Goal: Task Accomplishment & Management: Complete application form

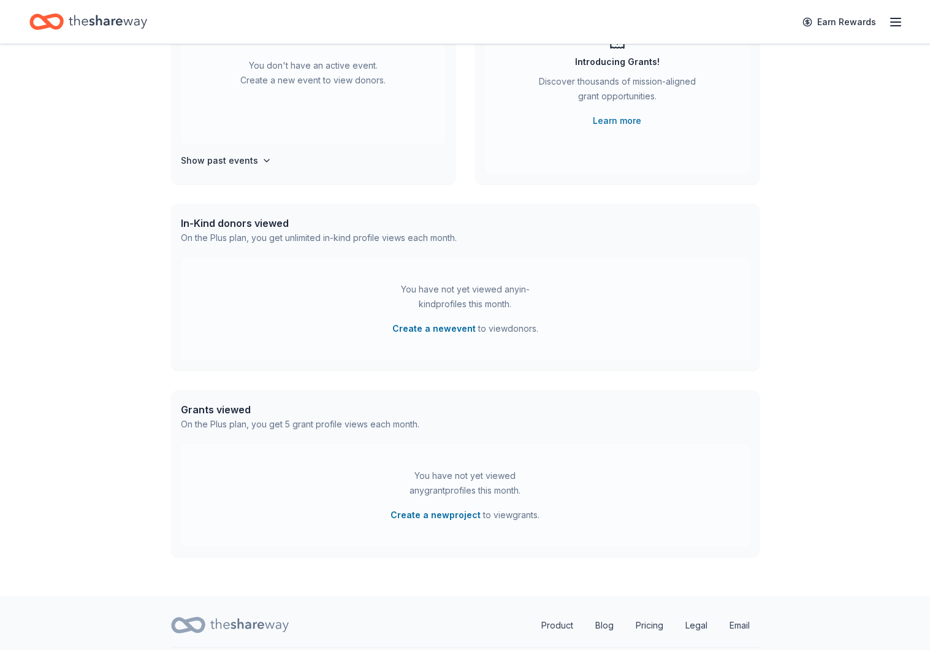
scroll to position [165, 0]
click at [437, 329] on button "Create a new event" at bounding box center [434, 328] width 83 height 15
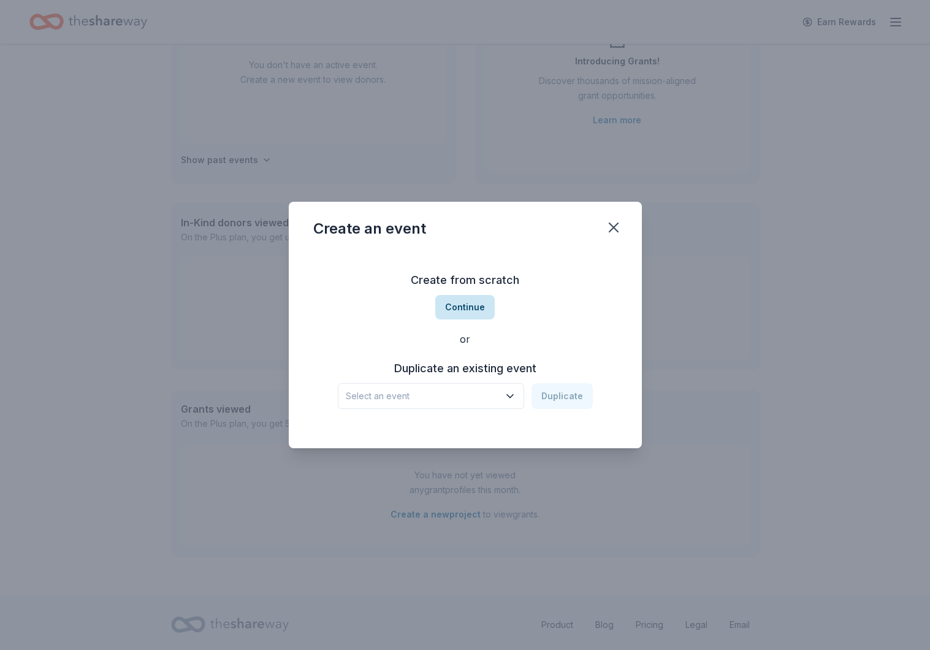
click at [459, 302] on button "Continue" at bounding box center [464, 307] width 59 height 25
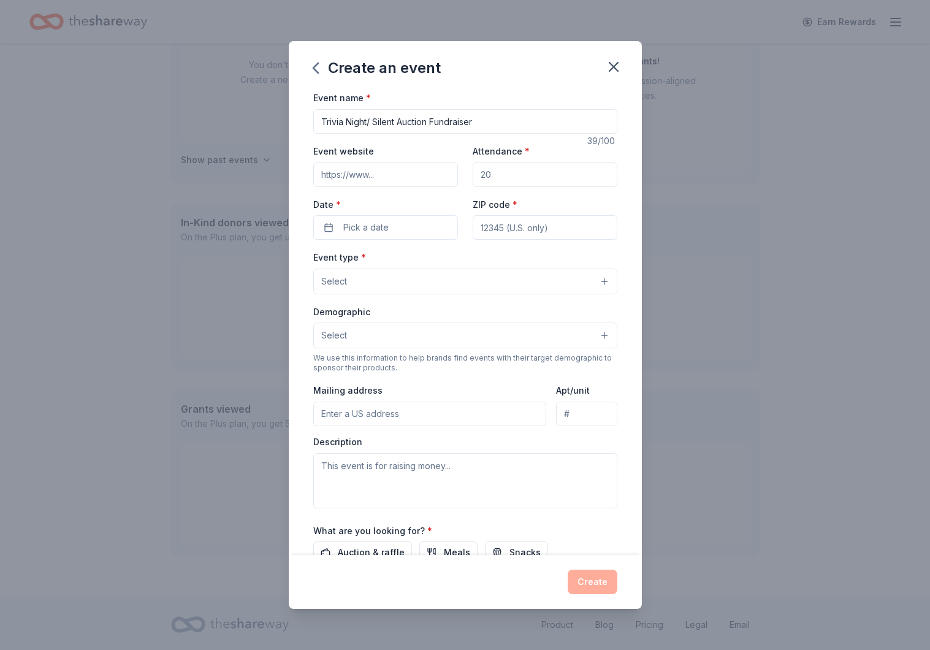
type input "Trivia Night/ Silent Auction Fundraiser"
click at [364, 170] on input "Event website" at bounding box center [385, 175] width 145 height 25
type input "www.butler53pto.com"
type input "250"
click at [385, 226] on span "Pick a date" at bounding box center [365, 227] width 45 height 15
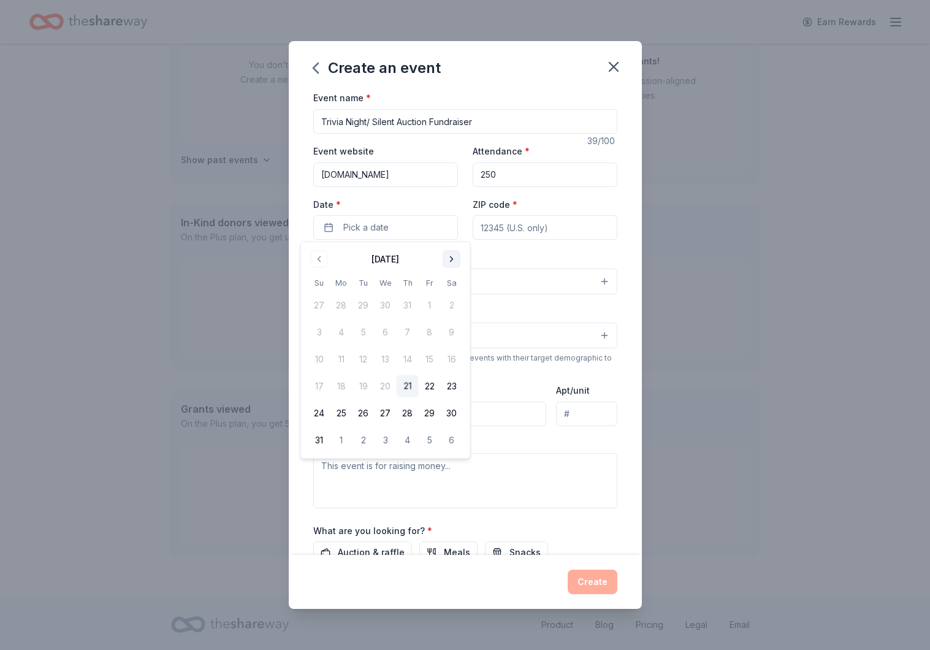
click at [449, 259] on button "Go to next month" at bounding box center [451, 259] width 17 height 17
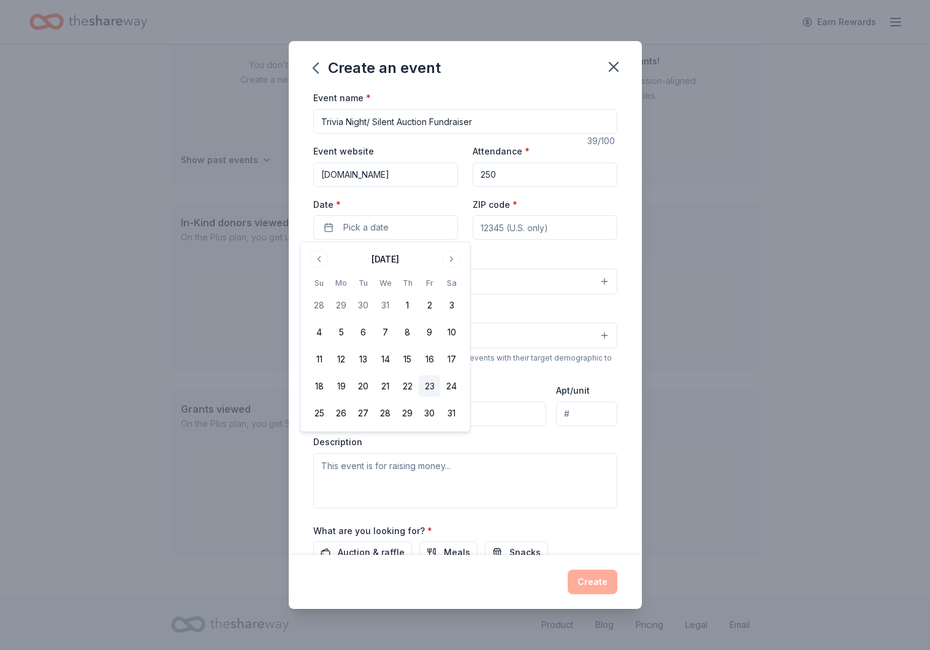
click at [428, 383] on button "23" at bounding box center [430, 386] width 22 height 22
click at [550, 226] on input "ZIP code *" at bounding box center [545, 227] width 145 height 25
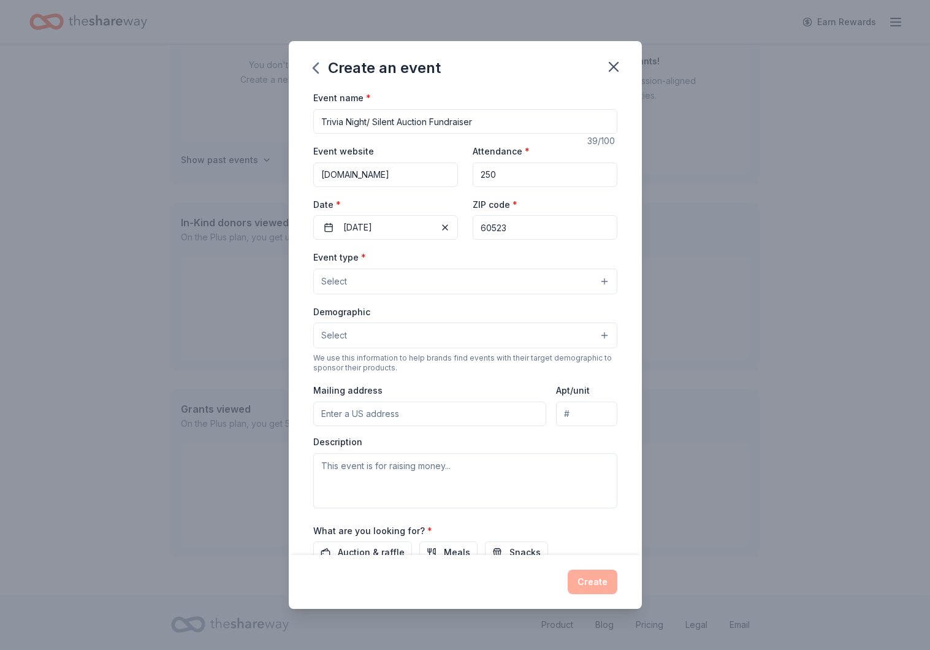
type input "60523"
click at [504, 282] on button "Select" at bounding box center [465, 282] width 304 height 26
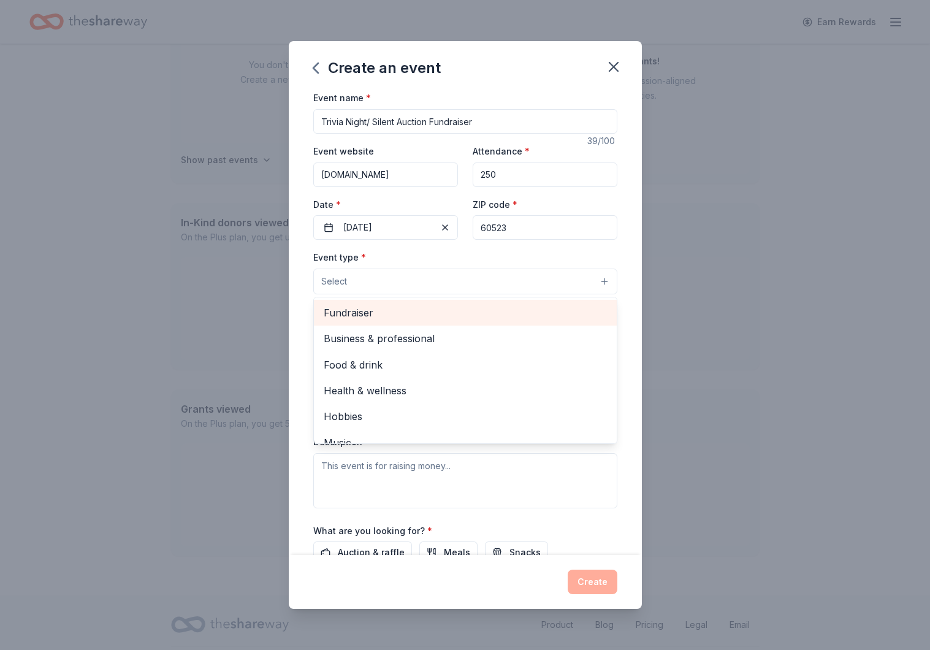
click at [487, 309] on span "Fundraiser" at bounding box center [465, 313] width 283 height 16
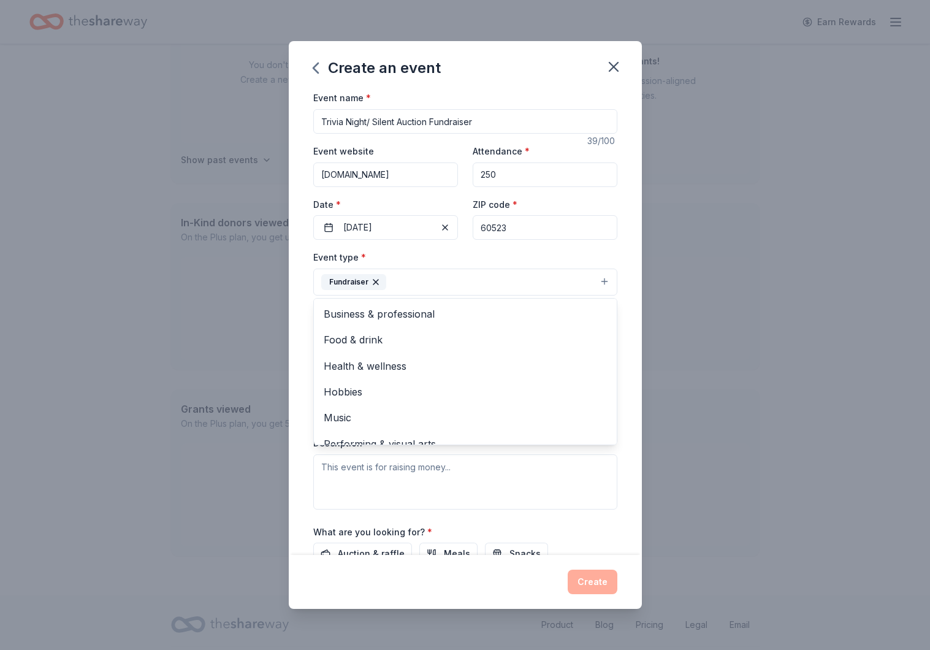
click at [620, 277] on div "Event name * Trivia Night/ Silent Auction Fundraiser 39 /100 Event website www.…" at bounding box center [465, 322] width 353 height 464
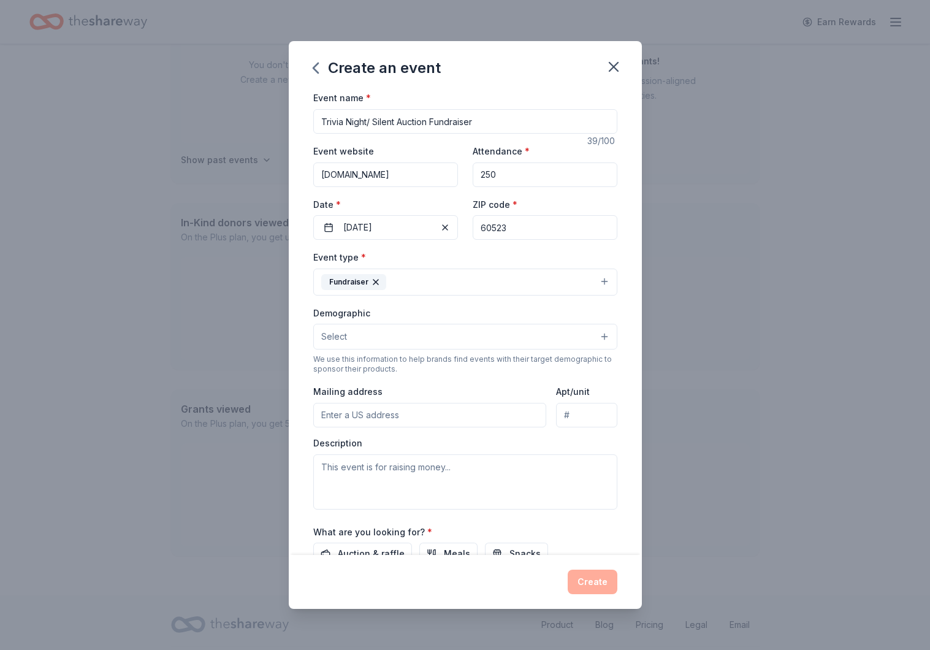
click at [548, 280] on button "Fundraiser" at bounding box center [465, 282] width 304 height 27
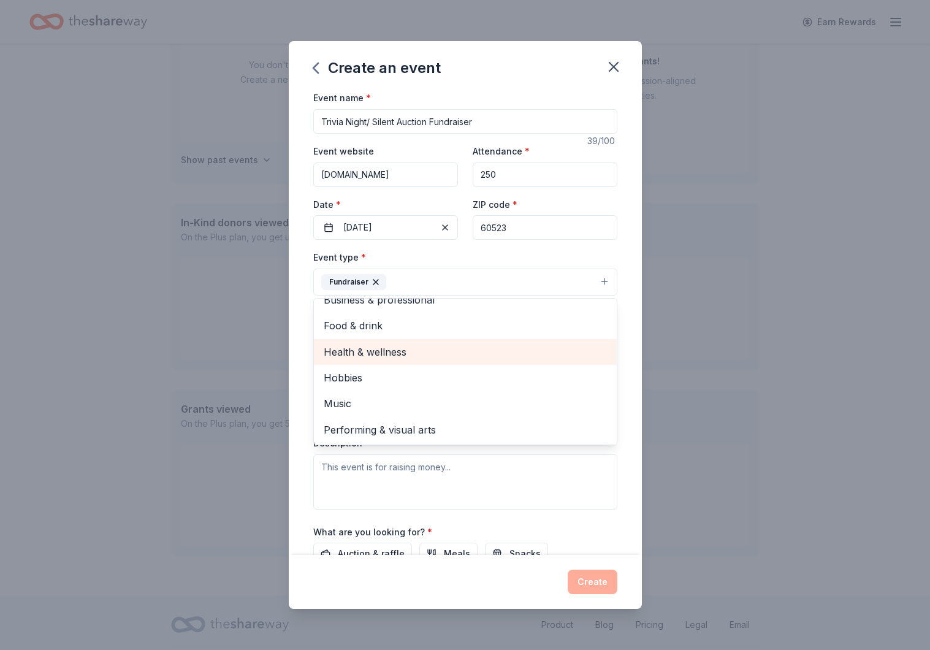
scroll to position [13, 0]
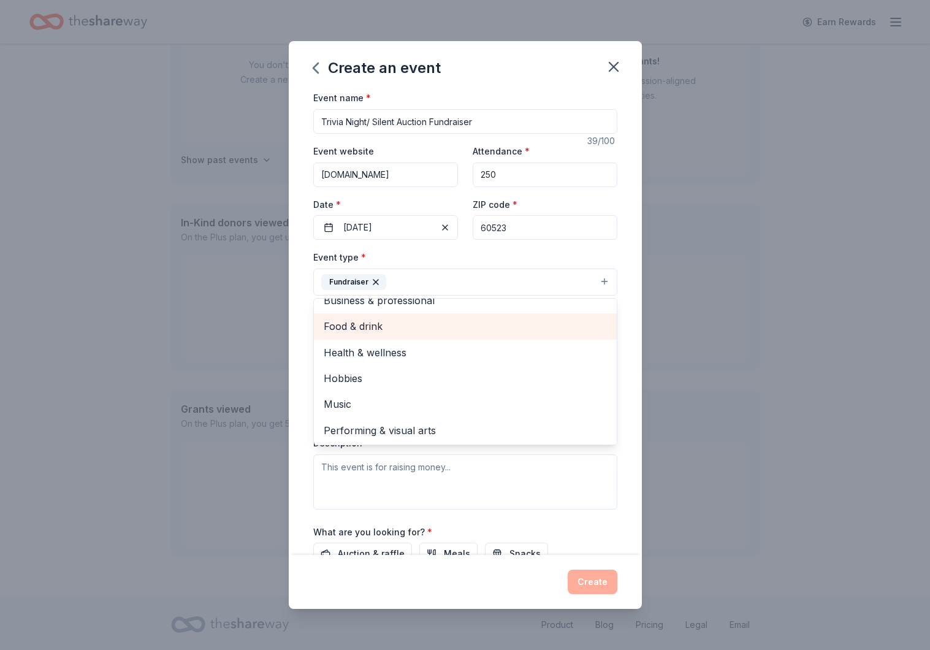
click at [508, 331] on span "Food & drink" at bounding box center [465, 326] width 283 height 16
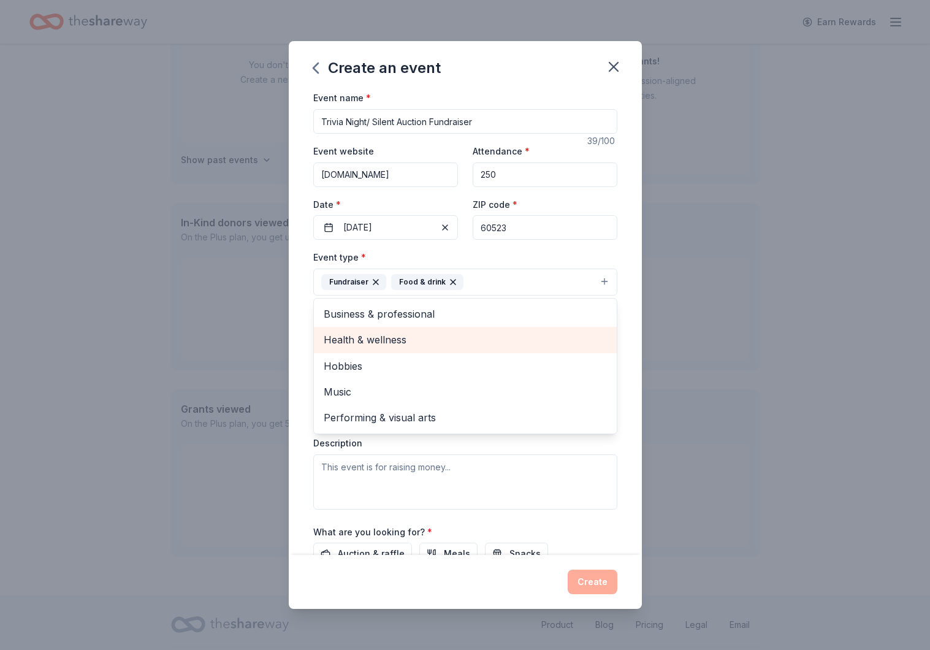
scroll to position [0, 0]
click at [632, 347] on div "Event name * Trivia Night/ Silent Auction Fundraiser 39 /100 Event website www.…" at bounding box center [465, 322] width 353 height 464
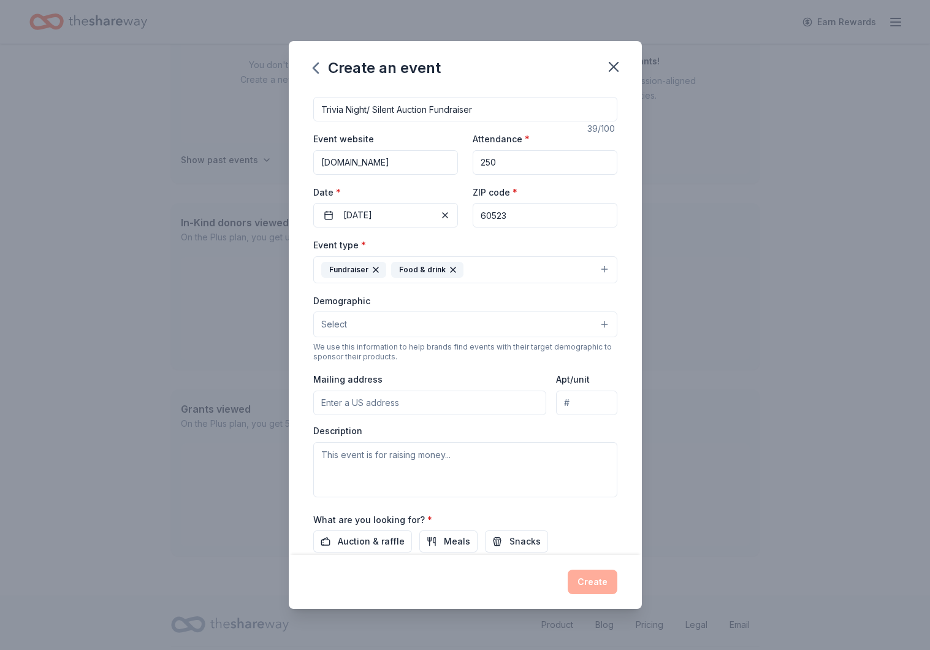
scroll to position [13, 0]
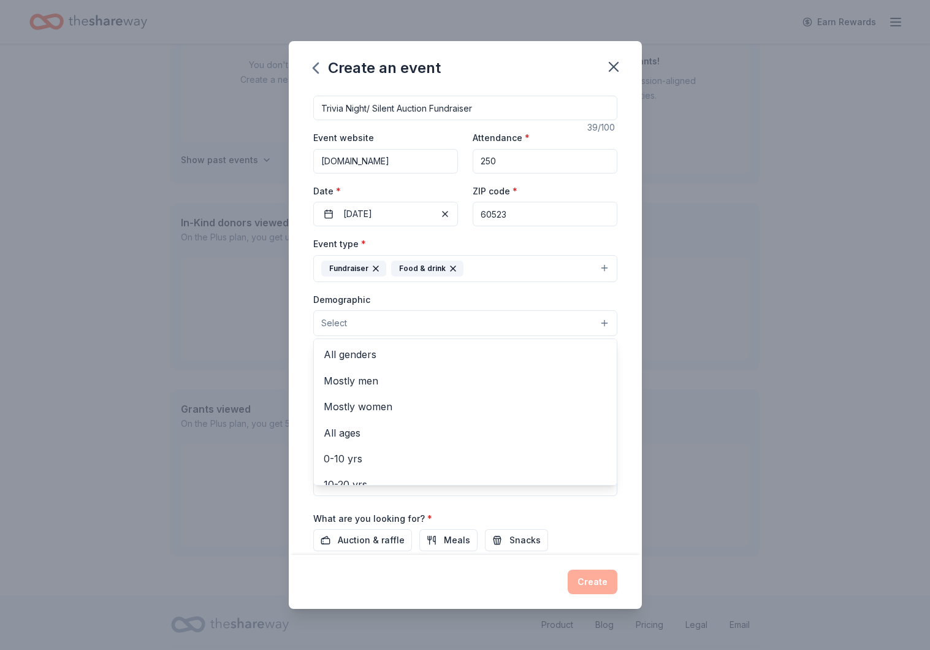
click at [554, 321] on button "Select" at bounding box center [465, 323] width 304 height 26
click at [547, 351] on span "All genders" at bounding box center [465, 355] width 283 height 16
click at [520, 411] on span "All ages" at bounding box center [465, 408] width 283 height 16
click at [635, 339] on div "Event name * Trivia Night/ Silent Auction Fundraiser 39 /100 Event website www.…" at bounding box center [465, 322] width 353 height 464
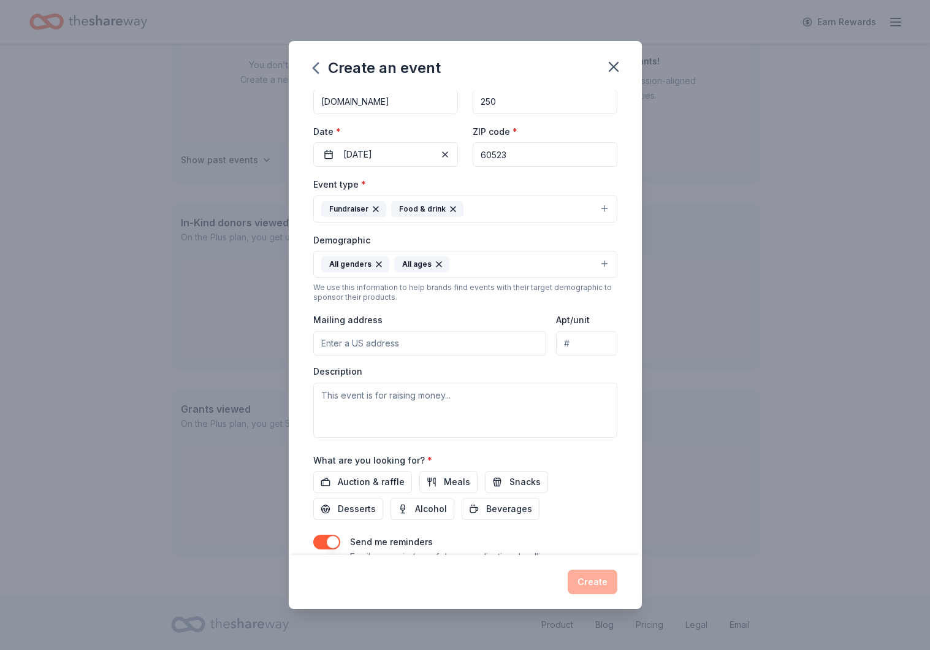
scroll to position [87, 0]
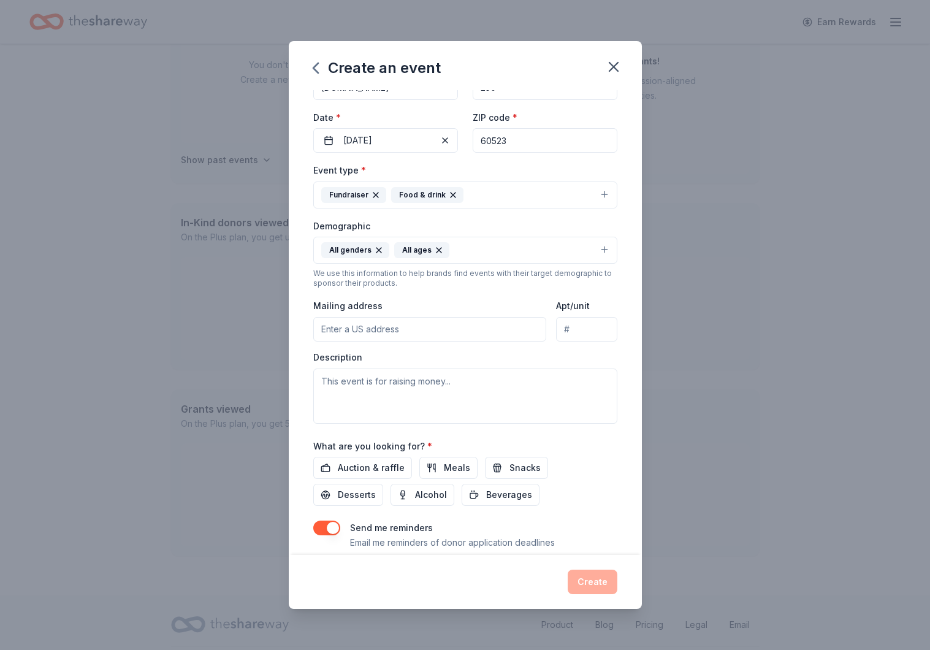
click at [437, 249] on icon "button" at bounding box center [439, 250] width 10 height 10
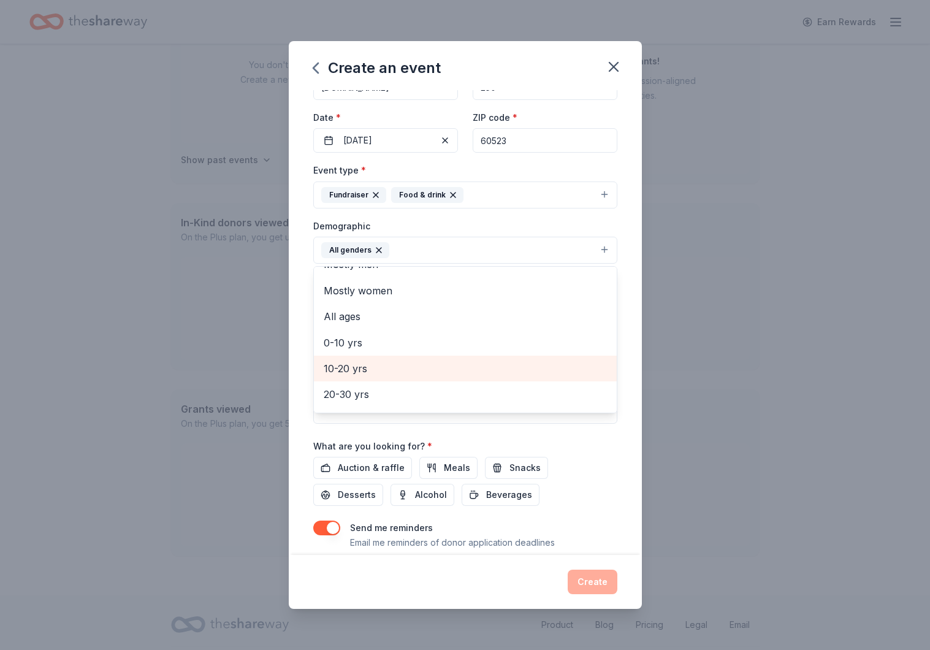
scroll to position [20, 0]
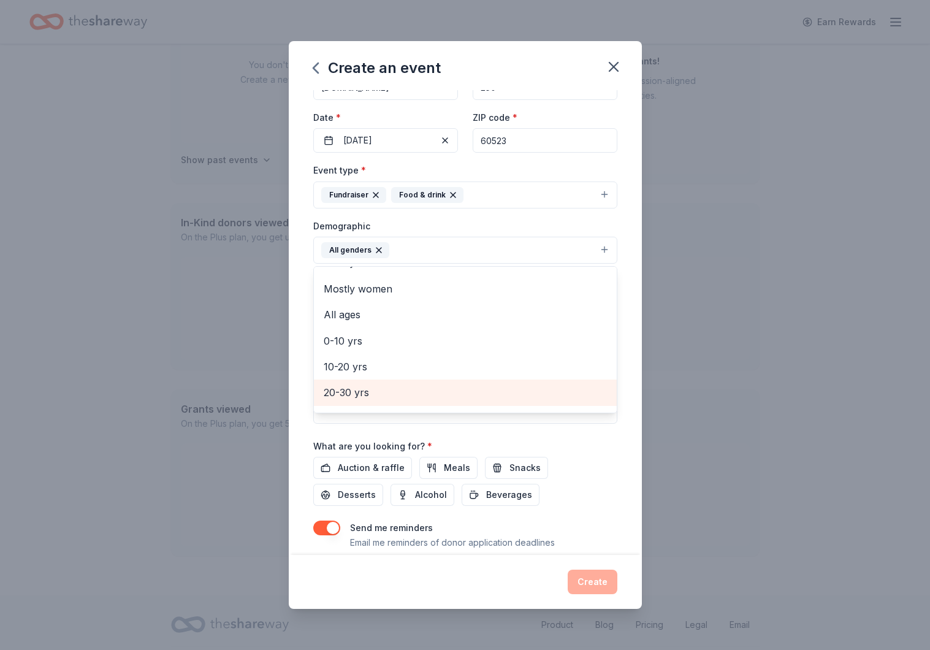
click at [389, 387] on span "20-30 yrs" at bounding box center [465, 393] width 283 height 16
click at [389, 386] on span "30-40 yrs" at bounding box center [465, 393] width 283 height 16
click at [389, 386] on span "40-50 yrs" at bounding box center [465, 393] width 283 height 16
click at [389, 386] on span "50-60 yrs" at bounding box center [465, 393] width 283 height 16
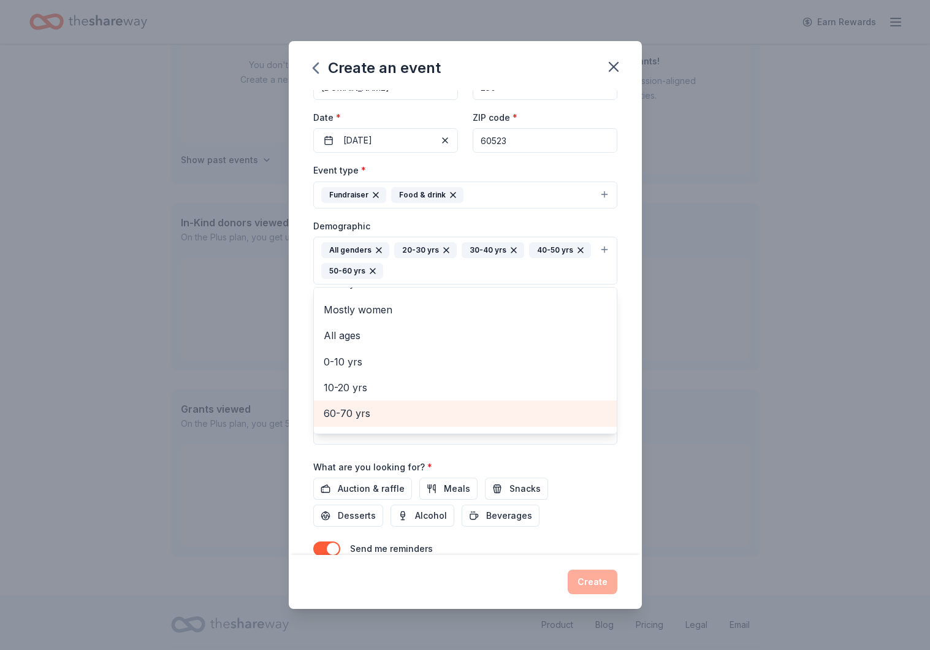
click at [382, 408] on span "60-70 yrs" at bounding box center [465, 413] width 283 height 16
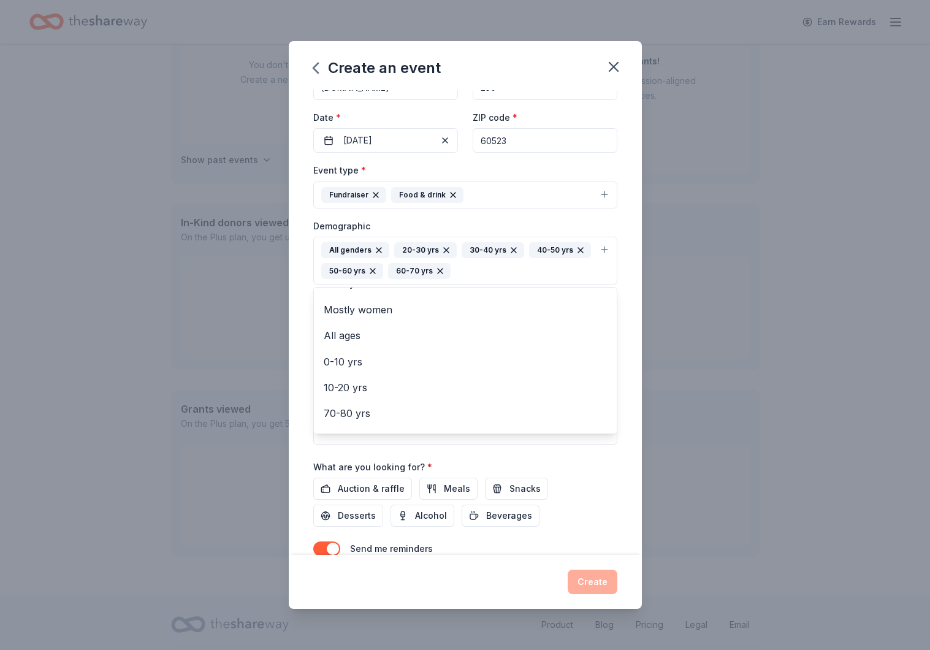
click at [629, 337] on div "Event name * Trivia Night/ Silent Auction Fundraiser 39 /100 Event website www.…" at bounding box center [465, 322] width 353 height 464
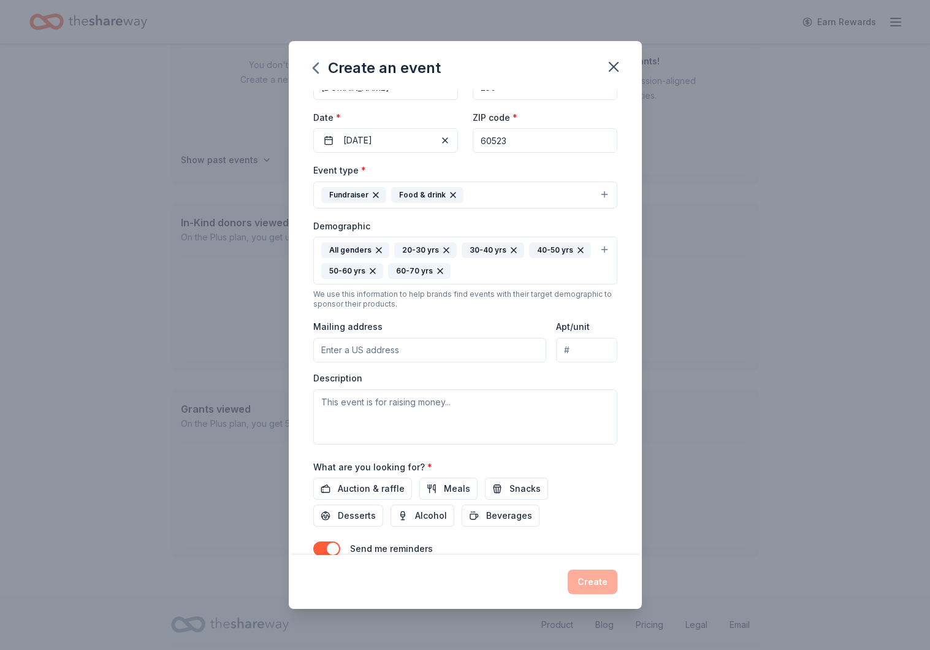
click at [483, 345] on input "Mailing address" at bounding box center [430, 350] width 234 height 25
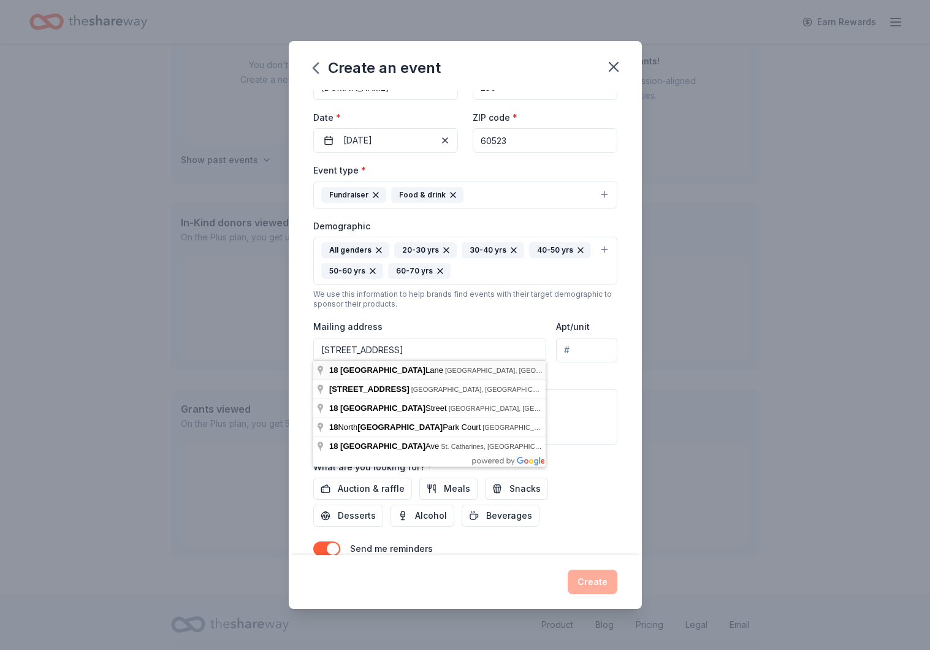
type input "18 Brighton Lane, Oak Brook, IL, 60523"
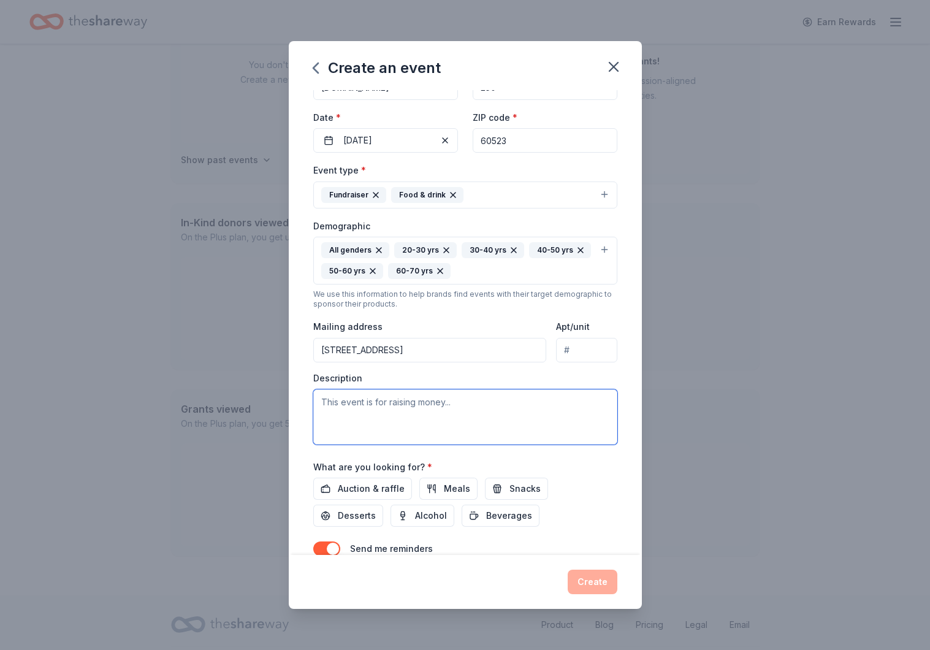
click at [366, 397] on textarea at bounding box center [465, 416] width 304 height 55
paste textarea "On January 23, 2026, Butler District 53 PTO will host its biggest fundraiser of…"
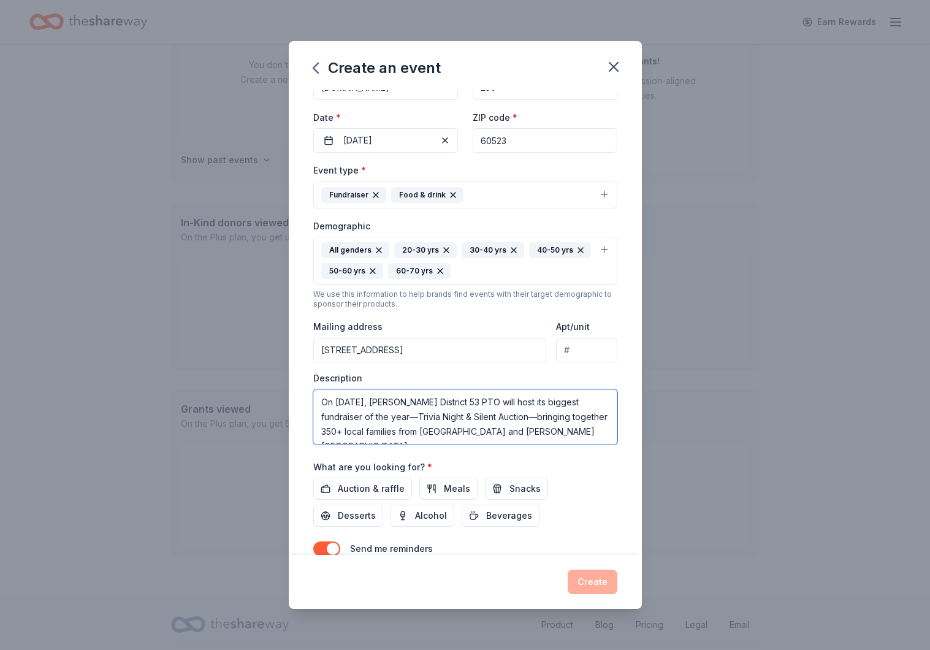
scroll to position [221, 0]
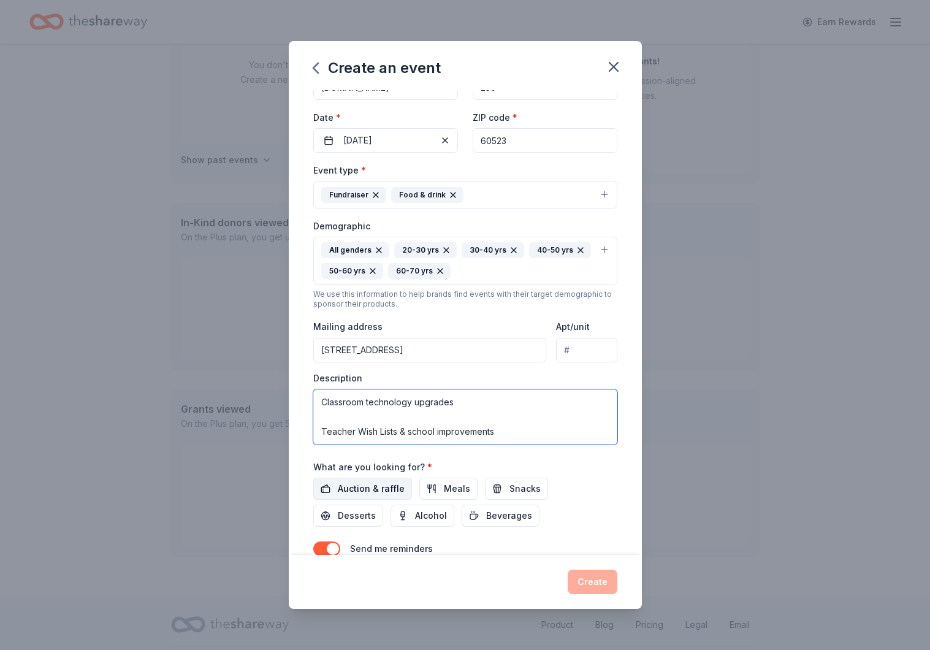
type textarea "On January 23, 2026, Butler District 53 PTO will host its biggest fundraiser of…"
click at [378, 489] on span "Auction & raffle" at bounding box center [371, 488] width 67 height 15
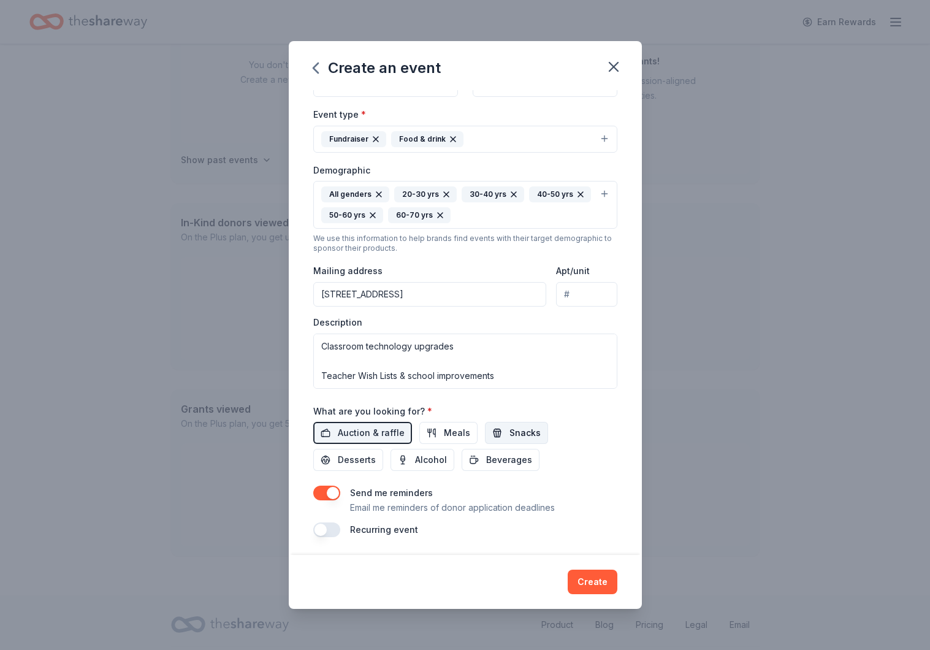
scroll to position [142, 0]
click at [515, 432] on span "Snacks" at bounding box center [525, 433] width 31 height 15
click at [596, 589] on button "Create" at bounding box center [593, 582] width 50 height 25
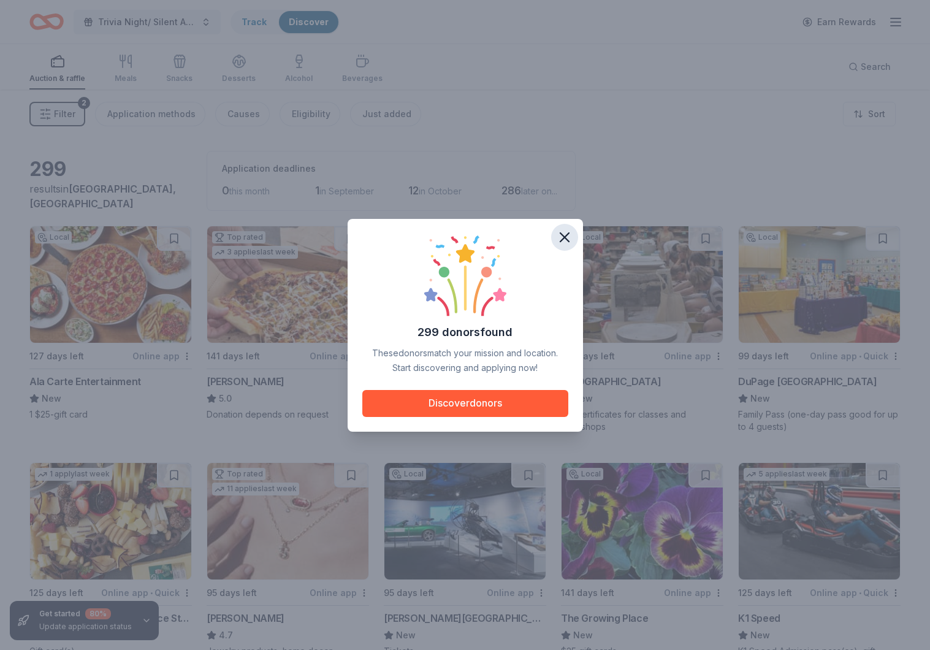
click at [561, 234] on icon "button" at bounding box center [564, 237] width 17 height 17
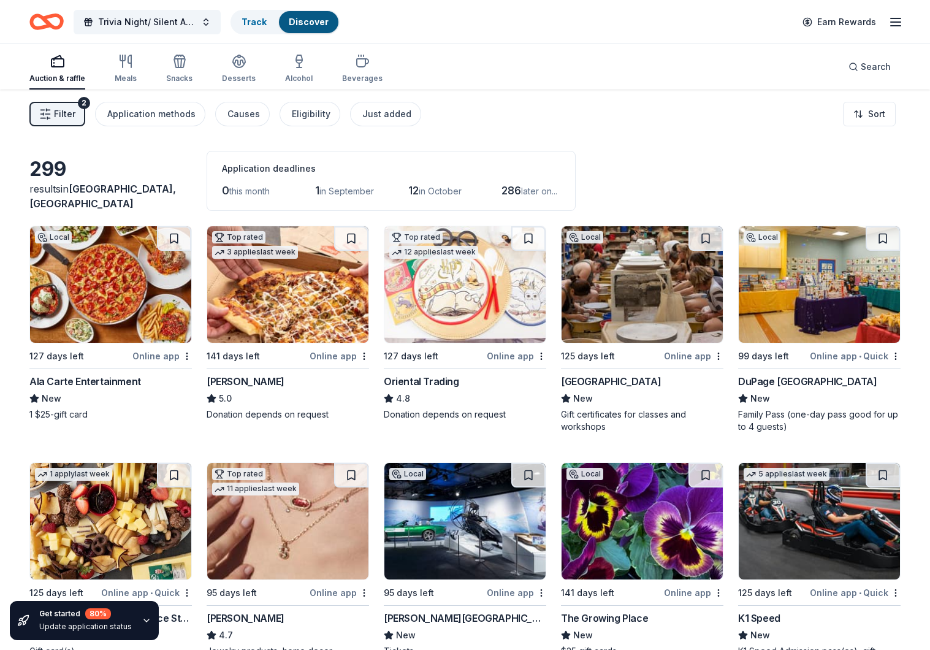
click at [897, 22] on line "button" at bounding box center [896, 22] width 10 height 0
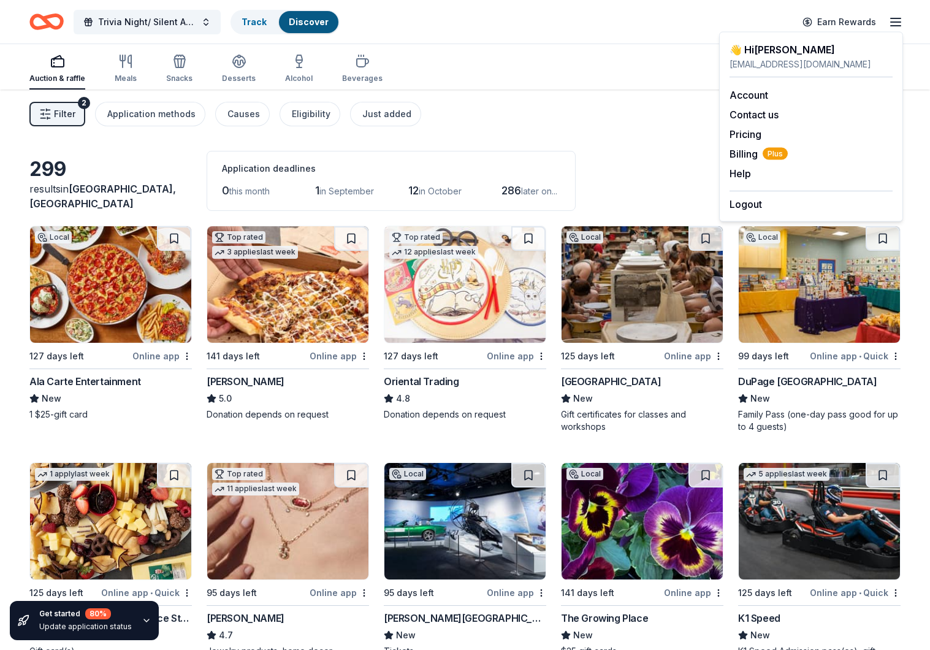
click at [897, 22] on line "button" at bounding box center [896, 22] width 10 height 0
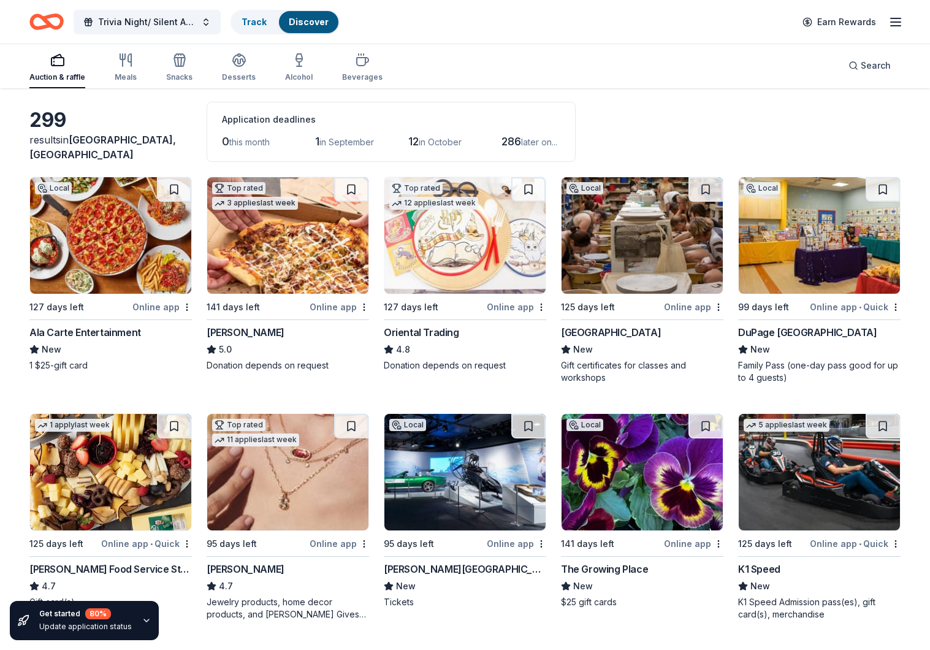
scroll to position [50, 0]
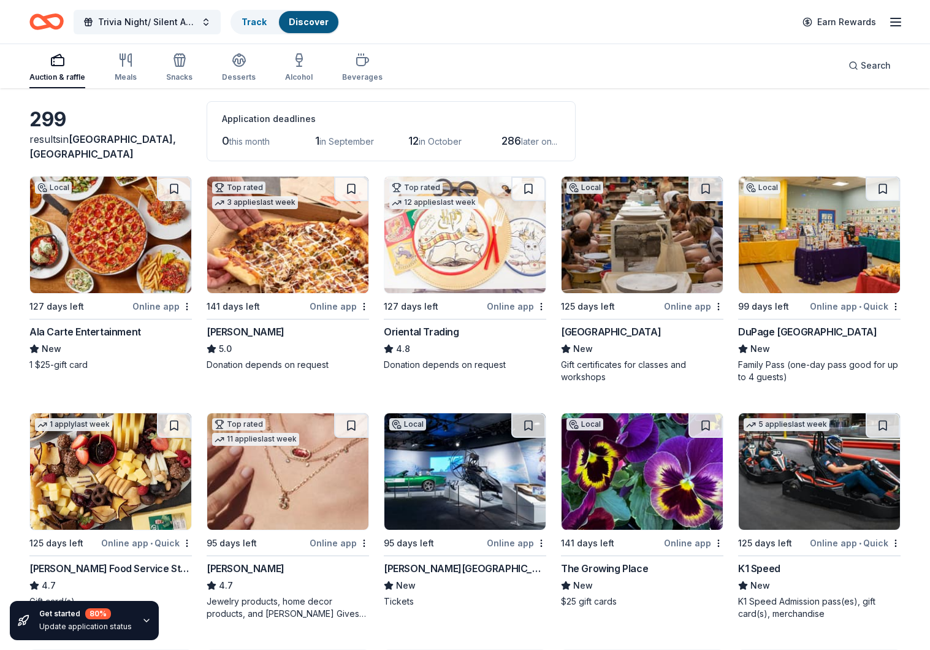
click at [790, 247] on img at bounding box center [819, 235] width 161 height 117
click at [643, 326] on div "Lillstreet Art Center" at bounding box center [611, 331] width 100 height 15
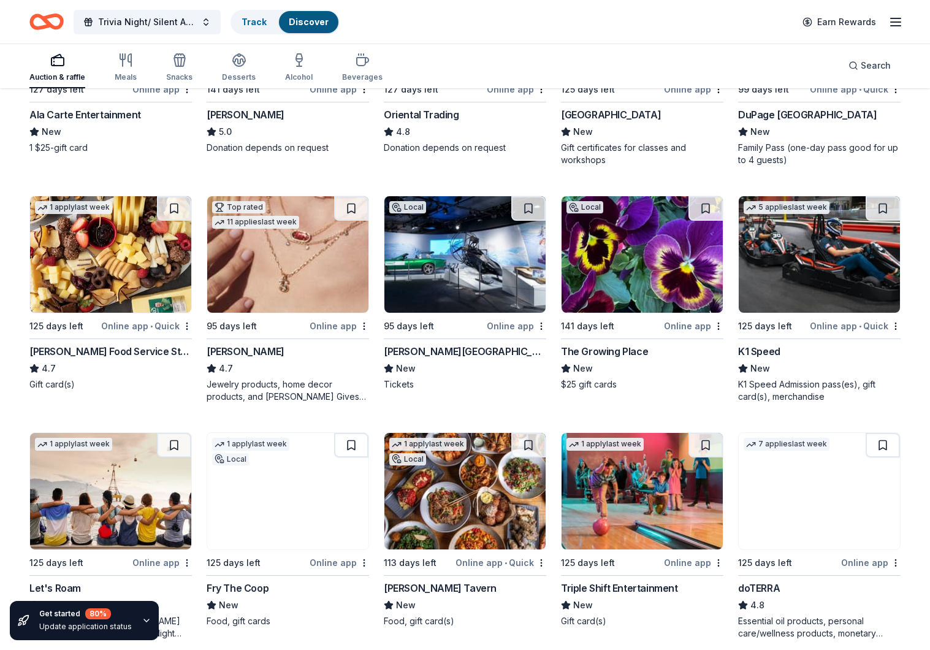
scroll to position [279, 0]
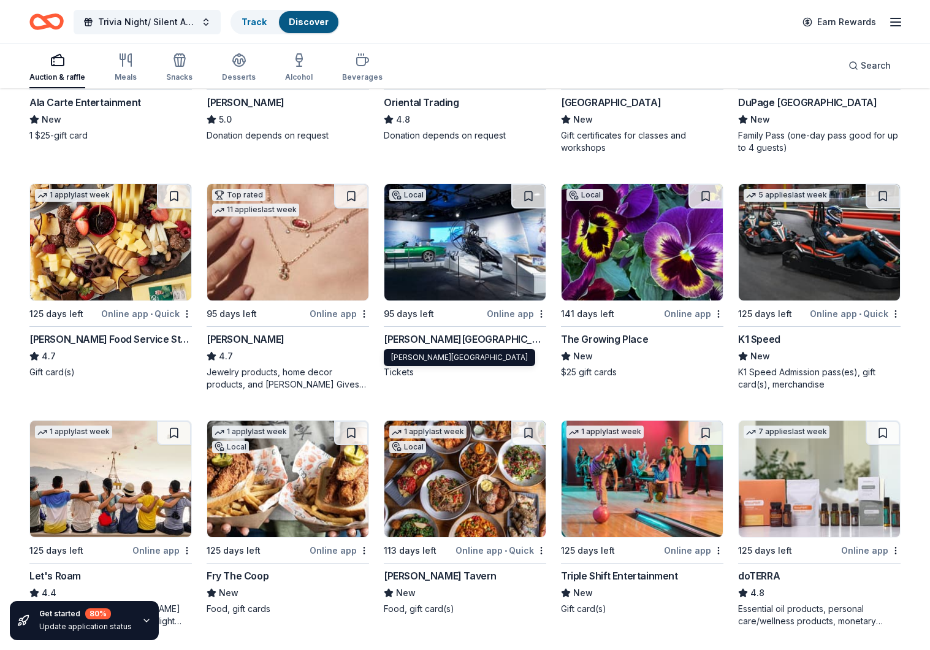
click at [447, 341] on div "Griffin Museum of Science and Industry" at bounding box center [465, 339] width 163 height 15
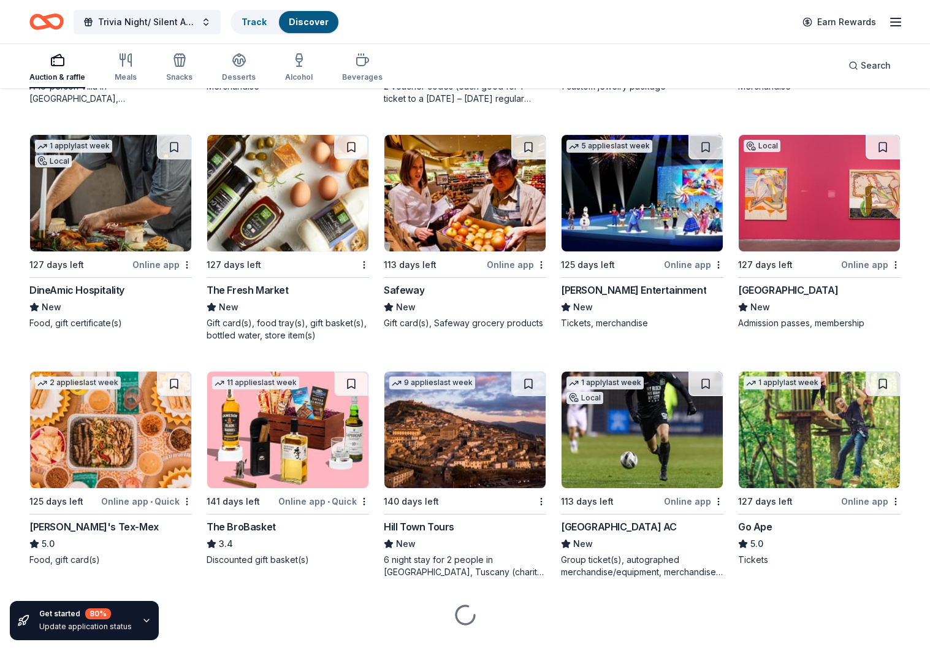
scroll to position [2909, 0]
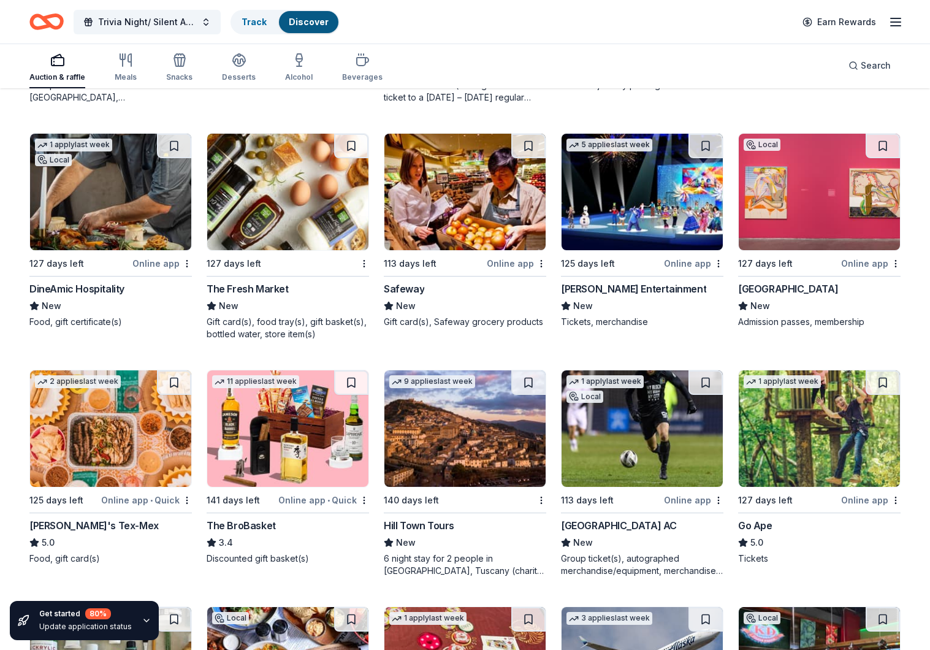
click at [830, 302] on div "New" at bounding box center [819, 306] width 163 height 15
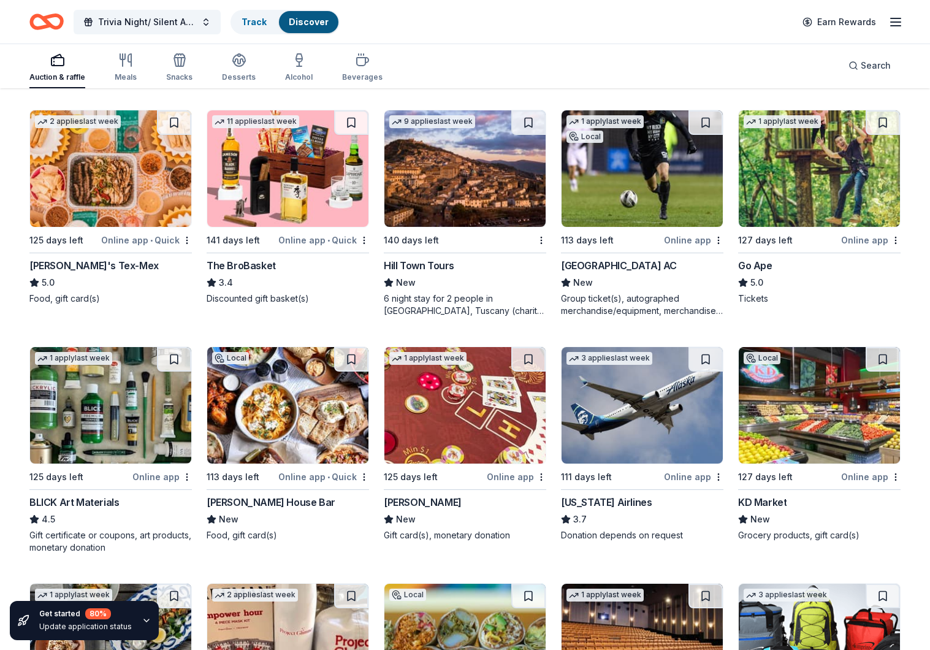
scroll to position [3170, 0]
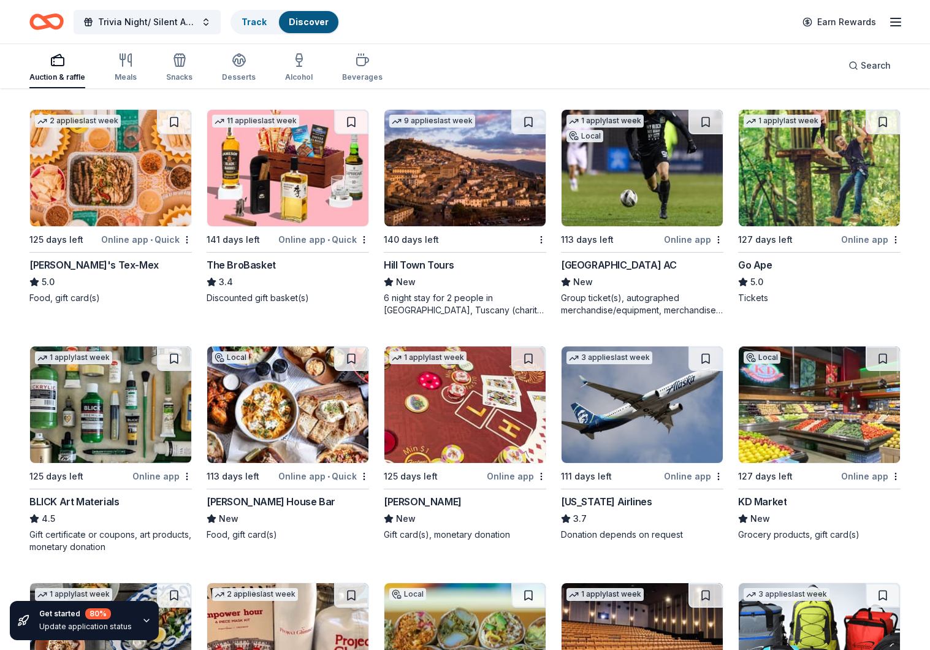
click at [786, 266] on div "Go Ape" at bounding box center [819, 265] width 163 height 15
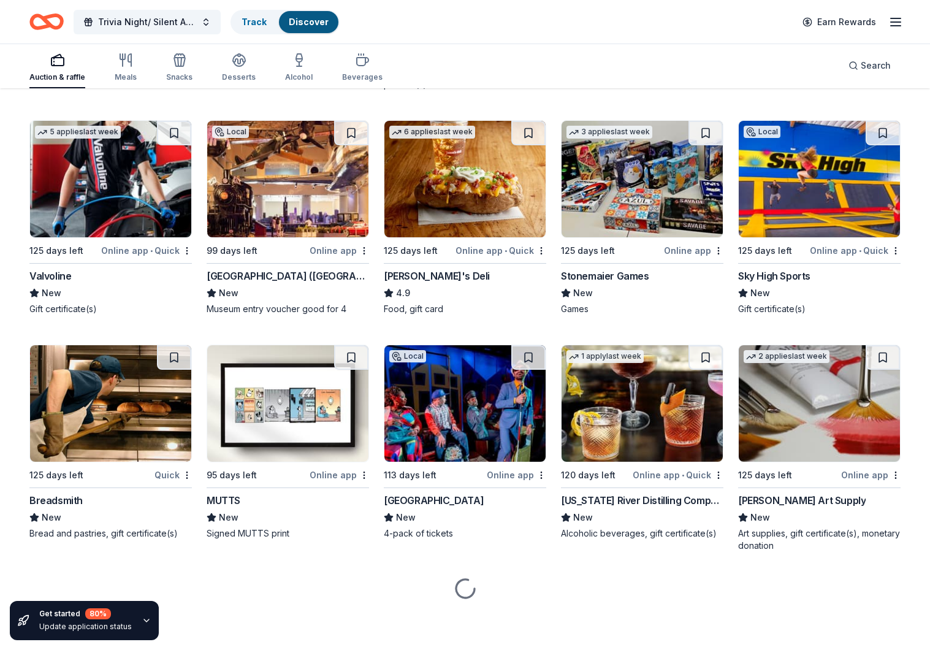
scroll to position [4816, 0]
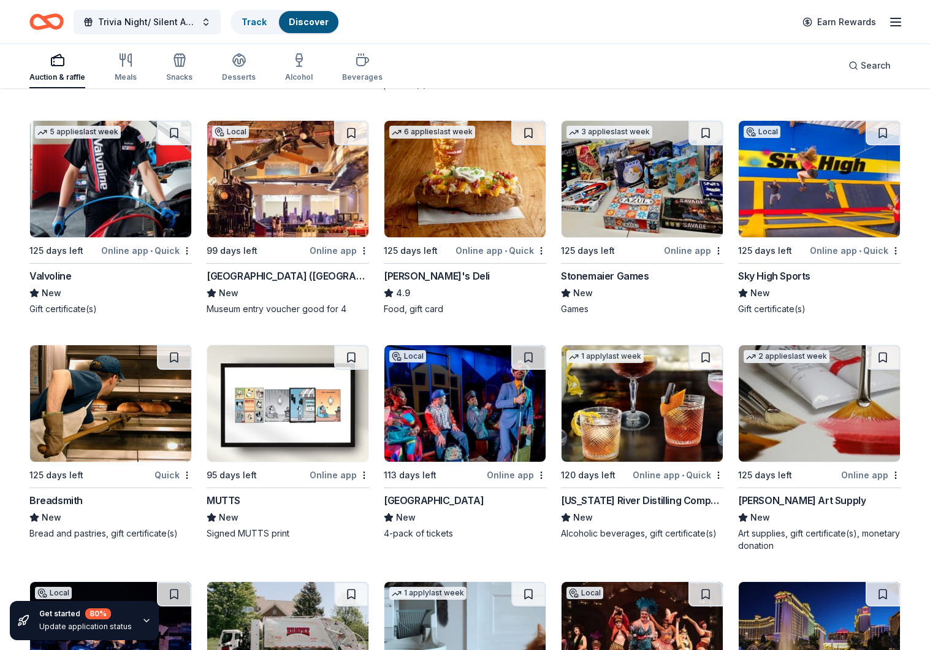
click at [259, 285] on div "Museum of Science and Industry (Chicago) New Museum entry voucher good for 4" at bounding box center [288, 292] width 163 height 47
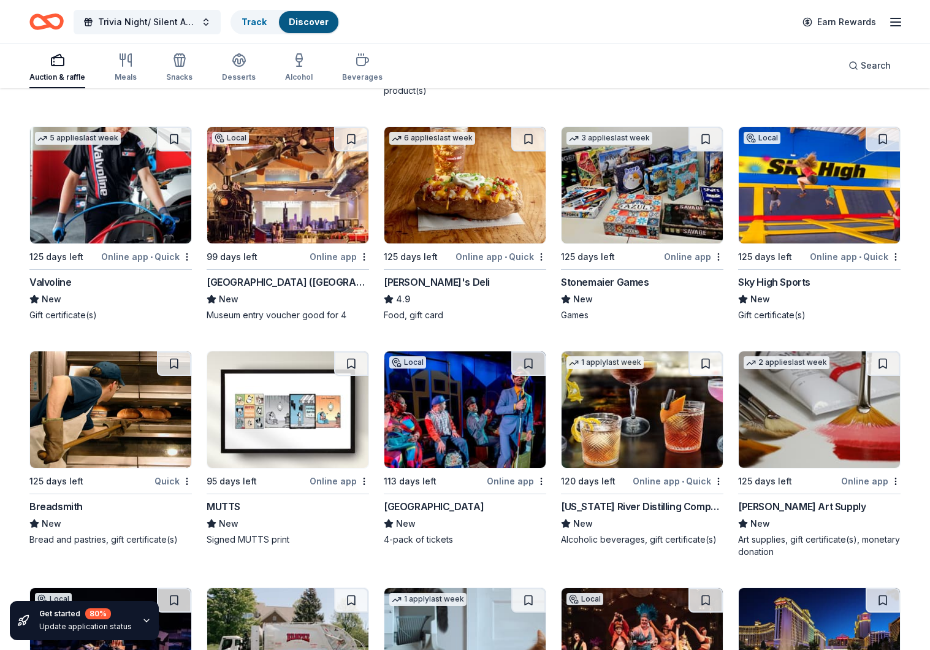
scroll to position [4811, 1]
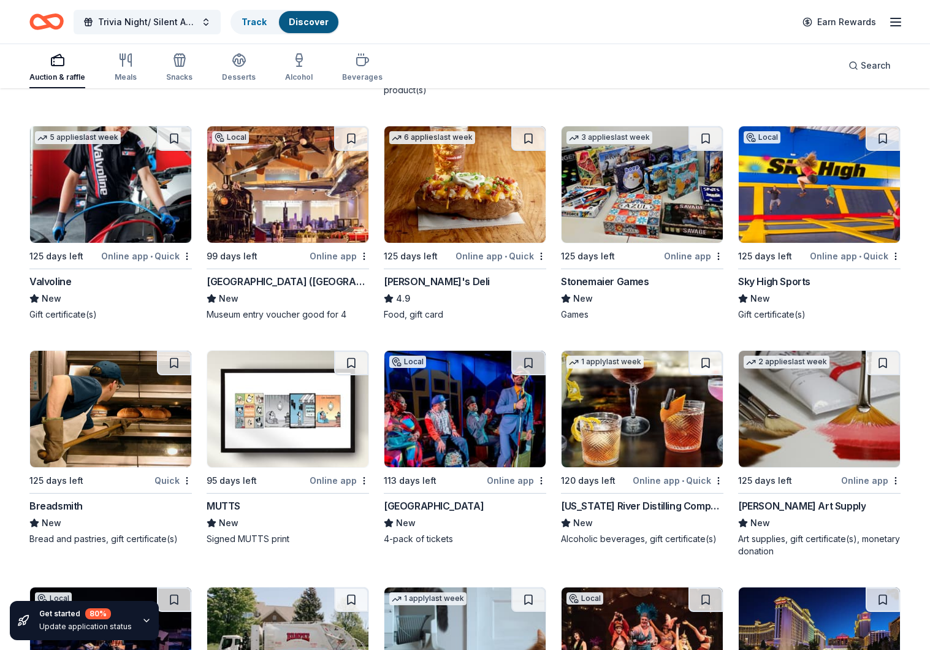
click at [491, 416] on img at bounding box center [465, 409] width 161 height 117
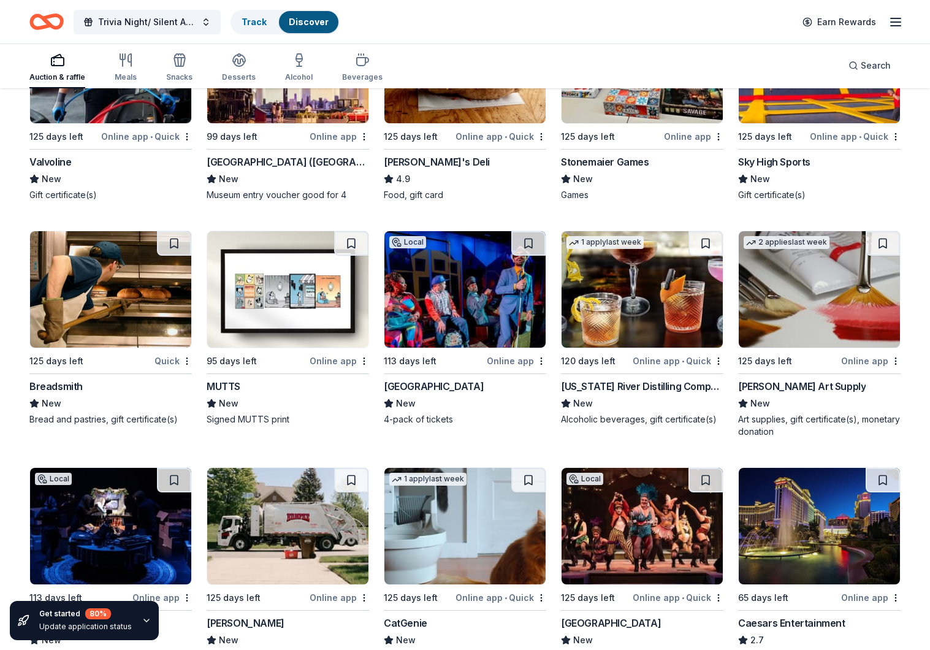
scroll to position [4933, 0]
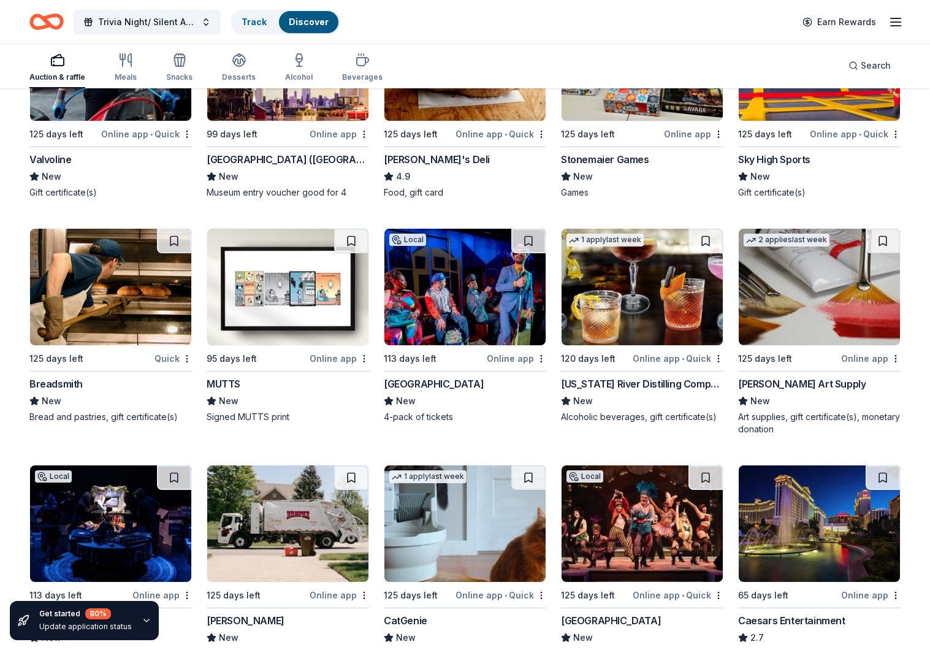
click at [238, 389] on div "MUTTS" at bounding box center [224, 384] width 34 height 15
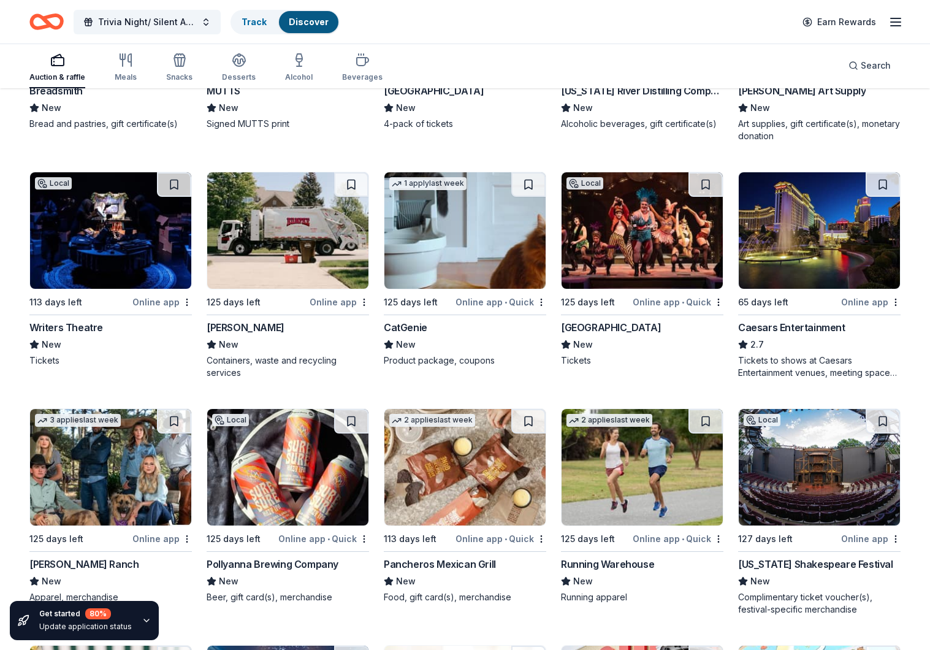
scroll to position [5230, 0]
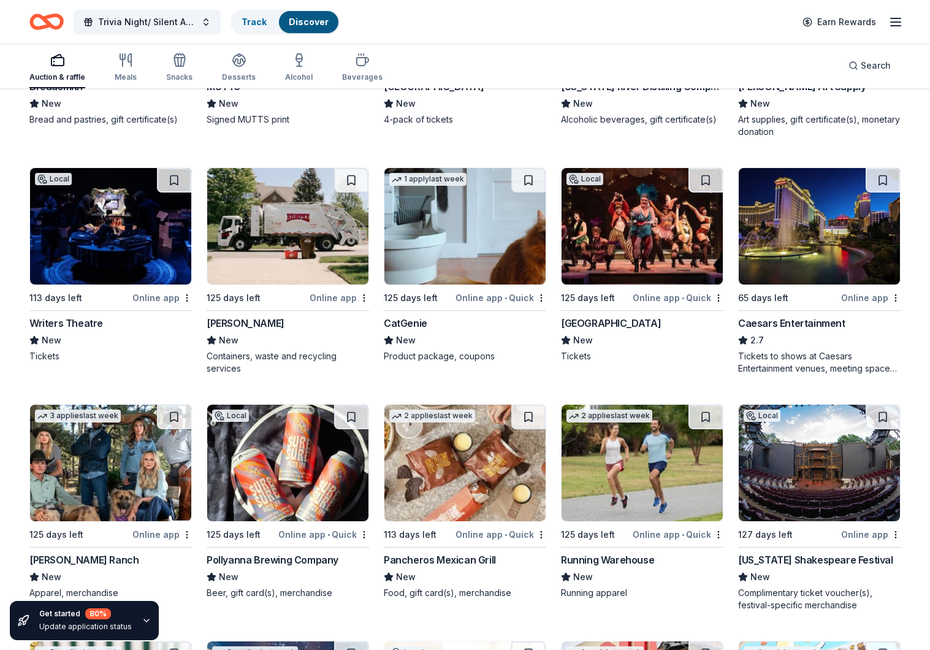
click at [663, 254] on img at bounding box center [642, 226] width 161 height 117
click at [887, 466] on img at bounding box center [819, 463] width 161 height 117
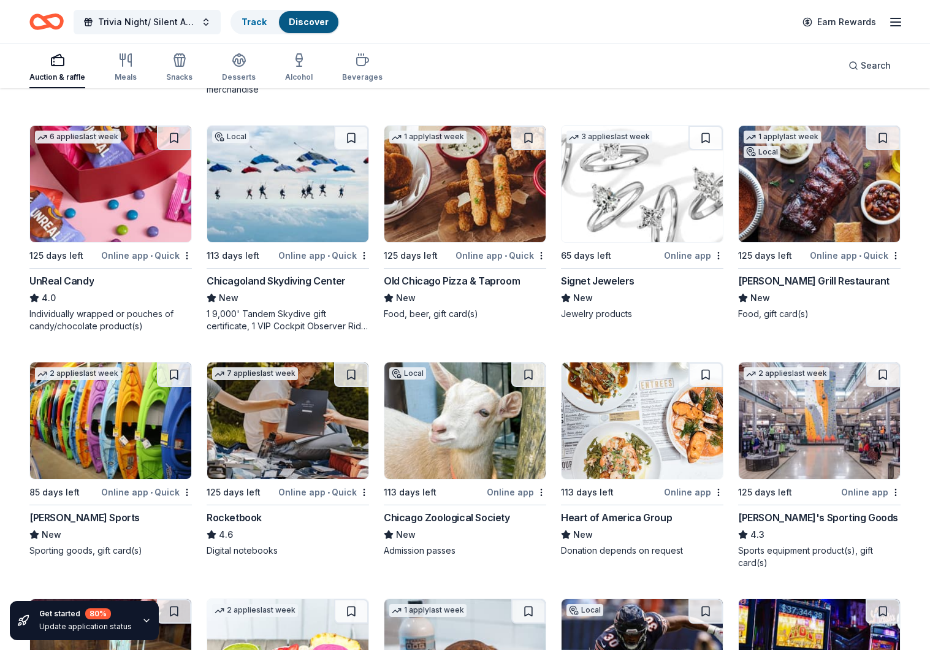
scroll to position [6219, 1]
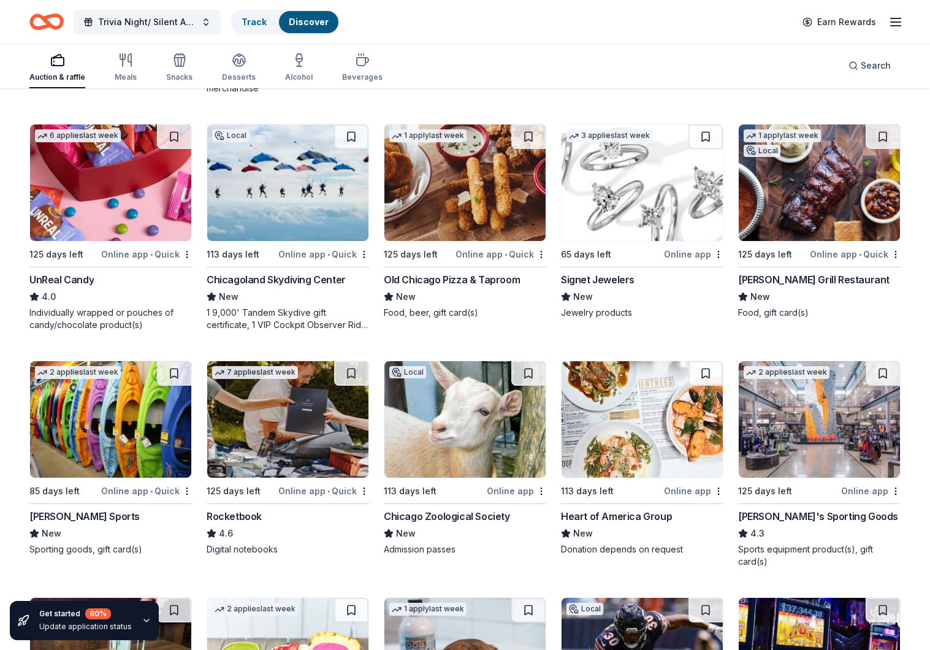
click at [288, 288] on div "Chicagoland Skydiving Center New 1 9,000' Tandem Skydive gift certificate, 1 VI…" at bounding box center [288, 301] width 163 height 59
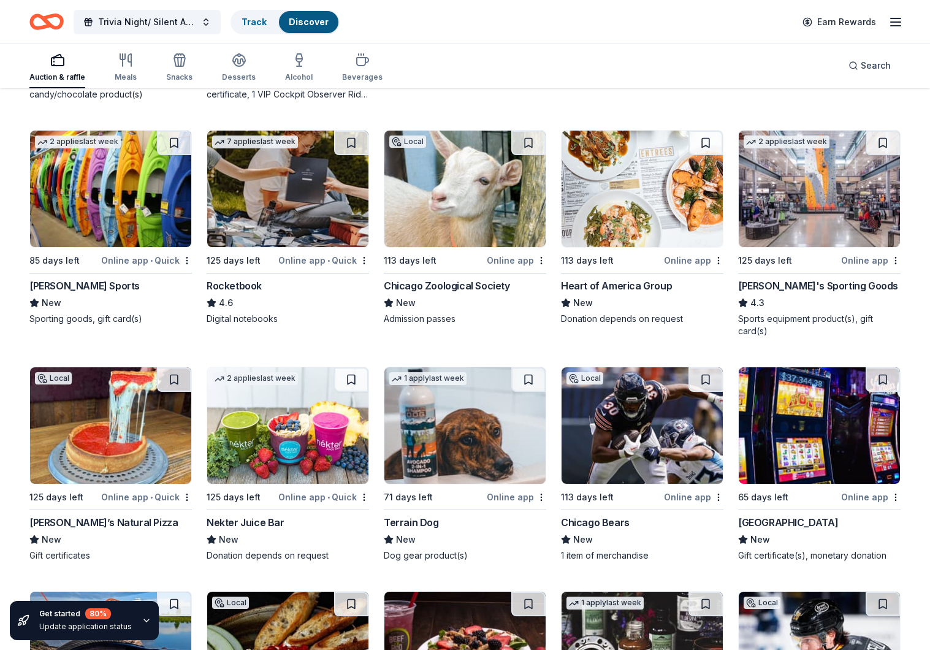
scroll to position [6456, 0]
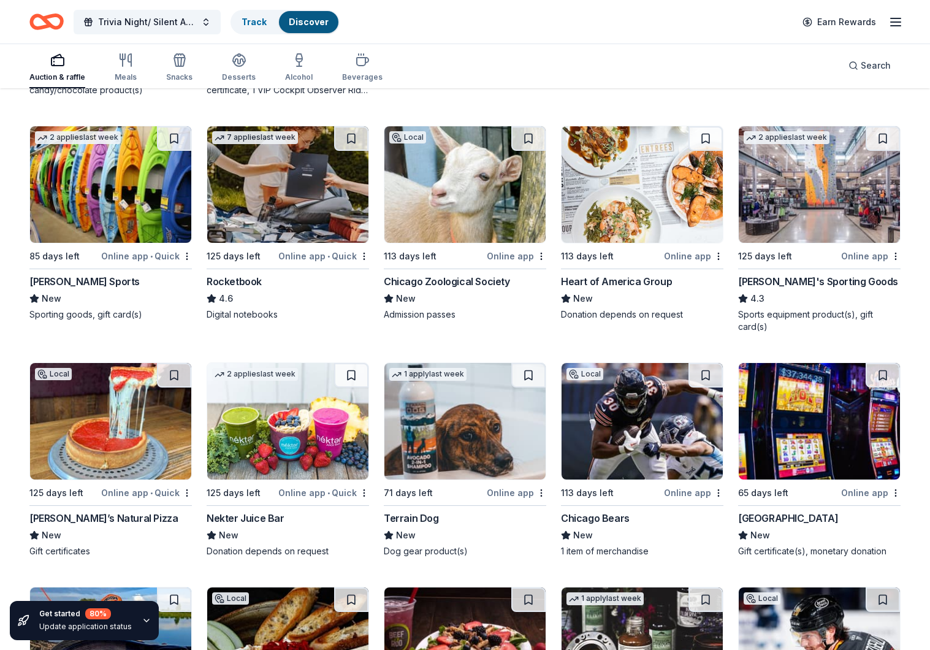
click at [442, 291] on div "New" at bounding box center [465, 298] width 163 height 15
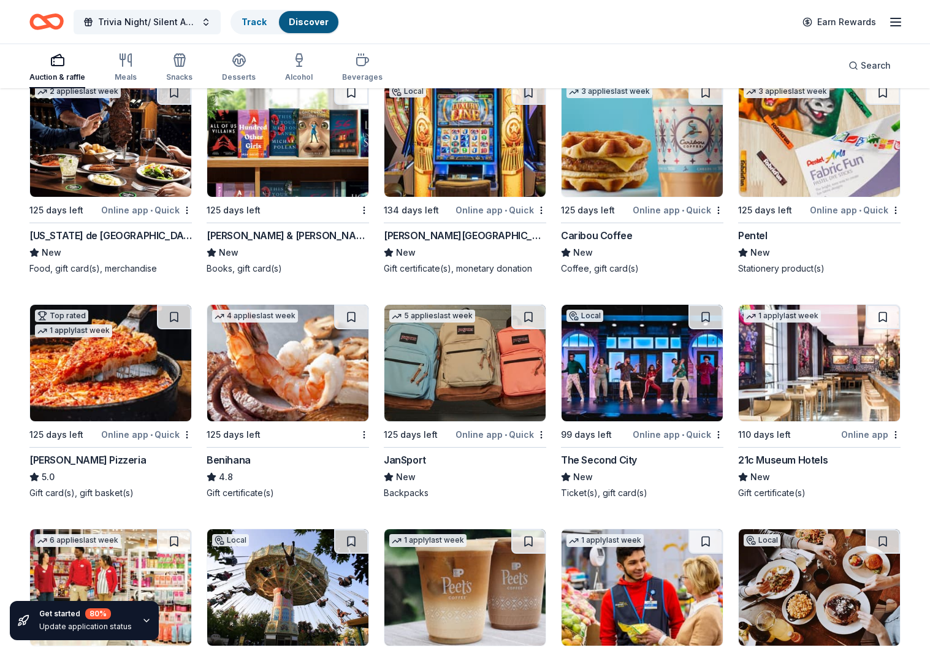
scroll to position [7899, 0]
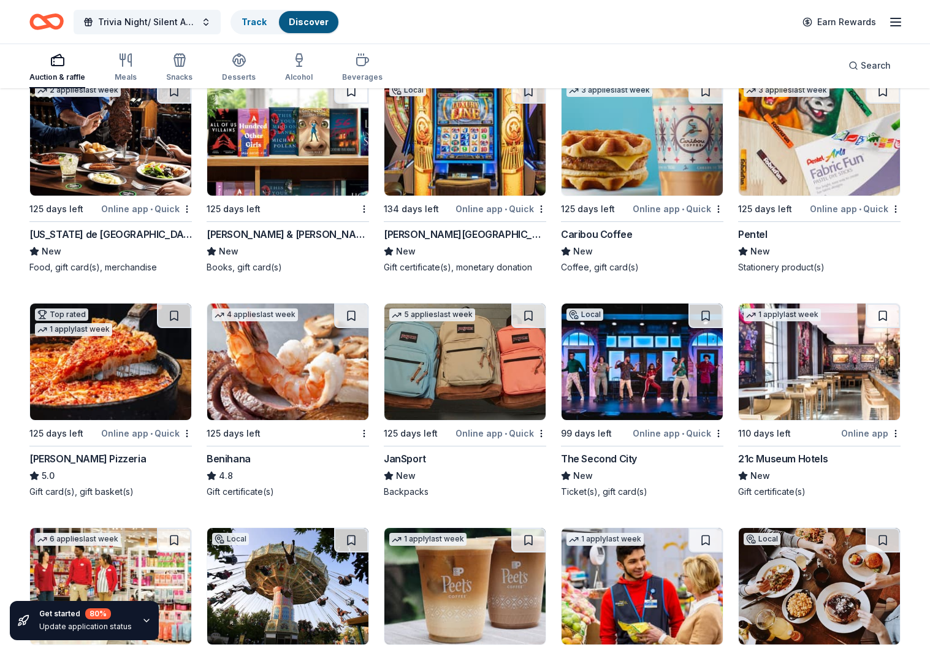
click at [610, 470] on div "New" at bounding box center [642, 476] width 163 height 15
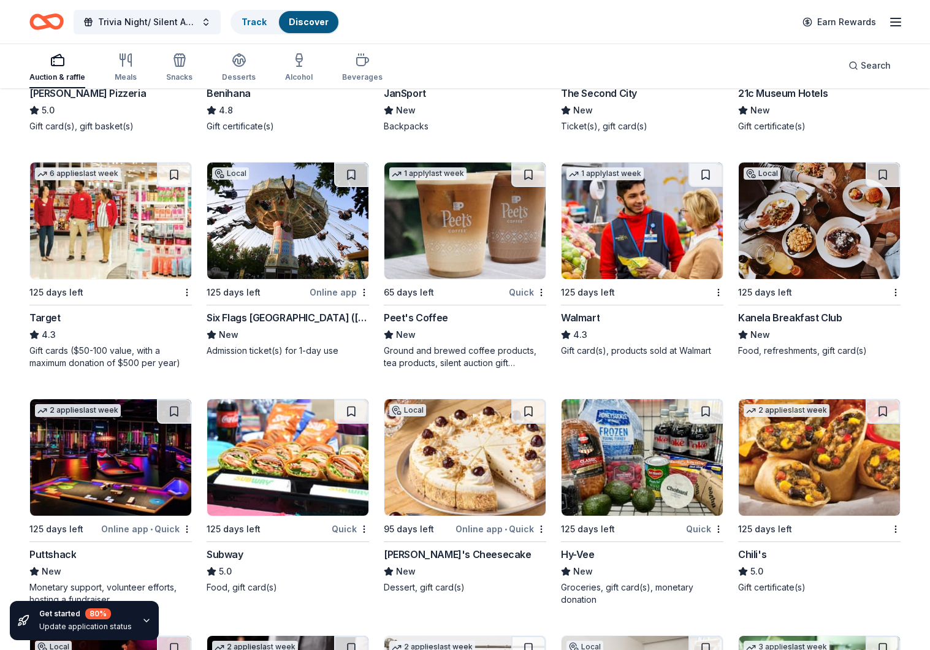
scroll to position [8265, 0]
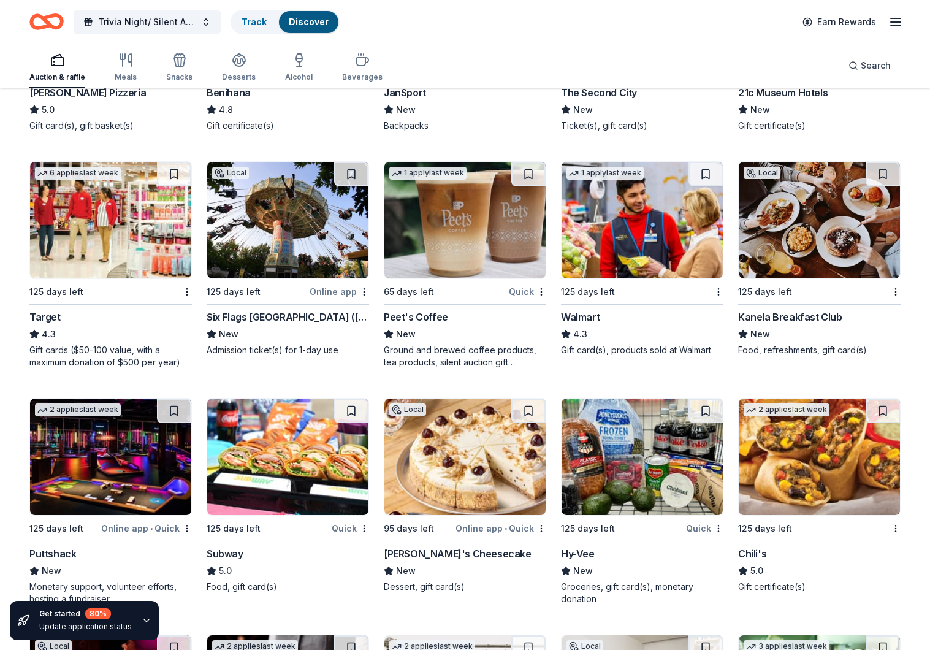
click at [288, 299] on div "125 days left" at bounding box center [257, 291] width 101 height 15
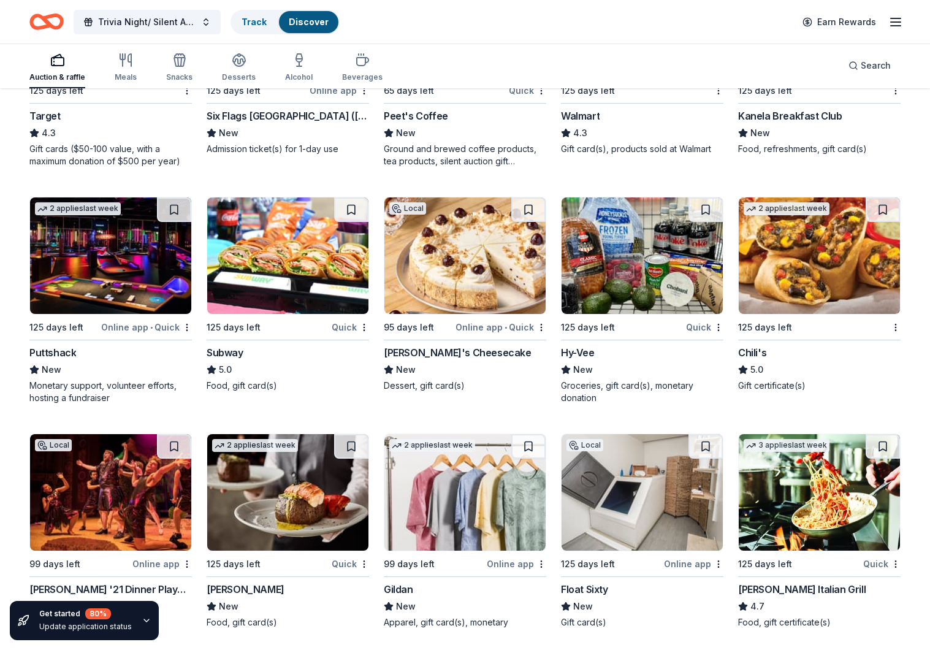
scroll to position [8468, 0]
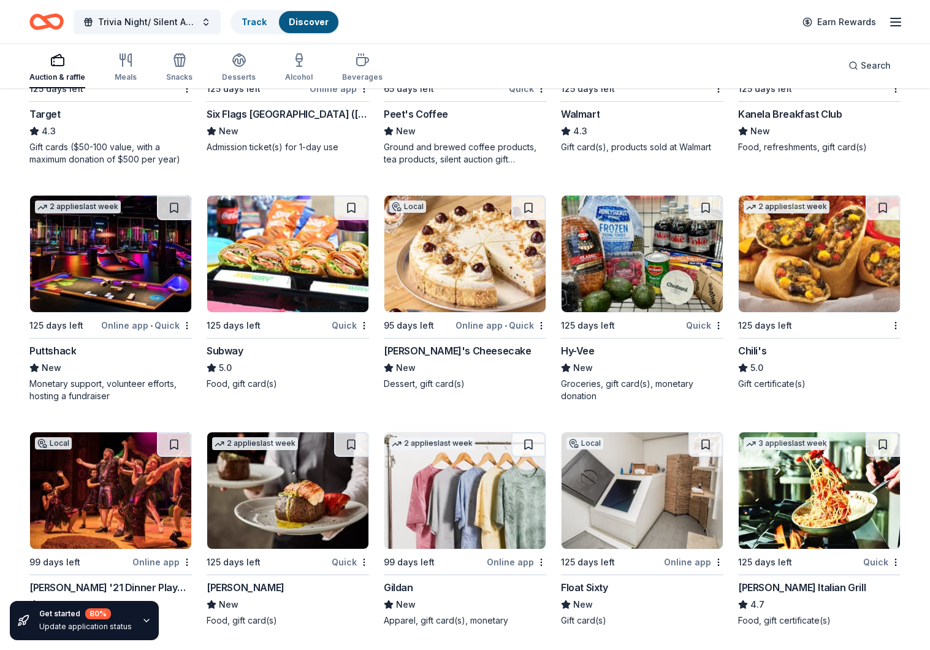
click at [117, 369] on div "New" at bounding box center [110, 368] width 163 height 15
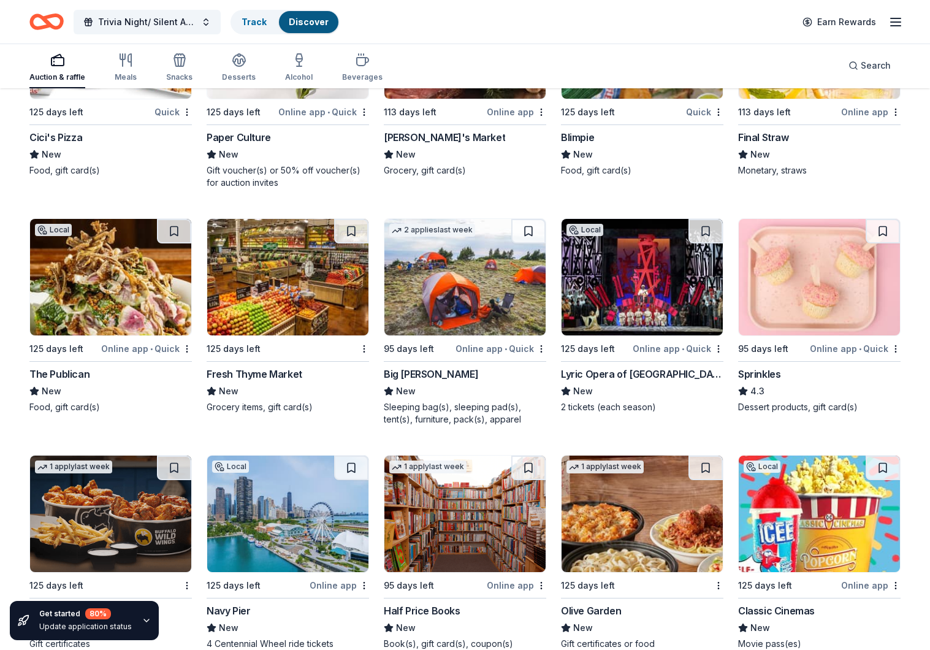
scroll to position [9370, 0]
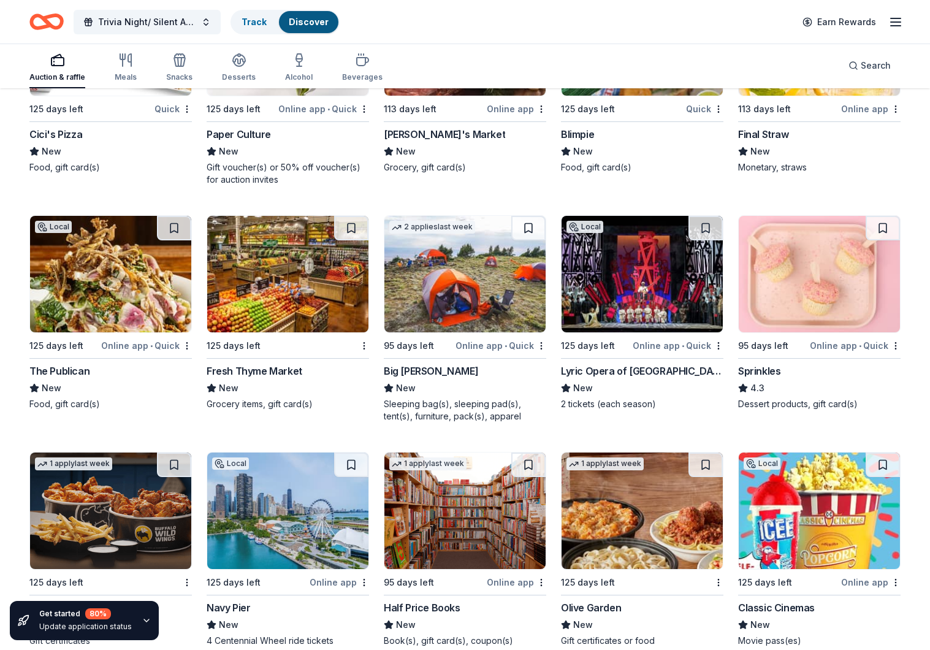
click at [669, 383] on div "New" at bounding box center [642, 388] width 163 height 15
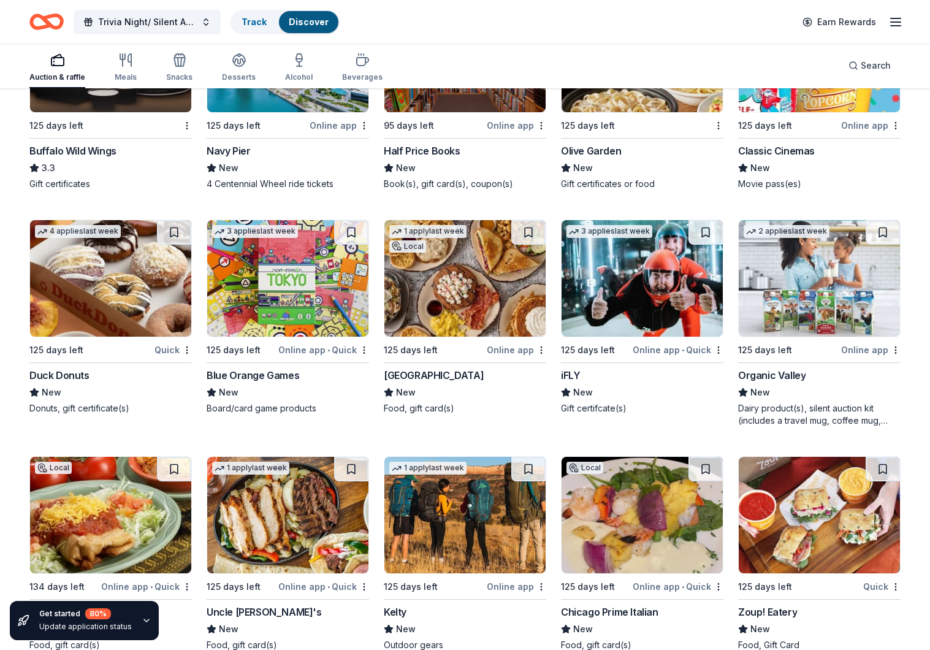
scroll to position [9852, 0]
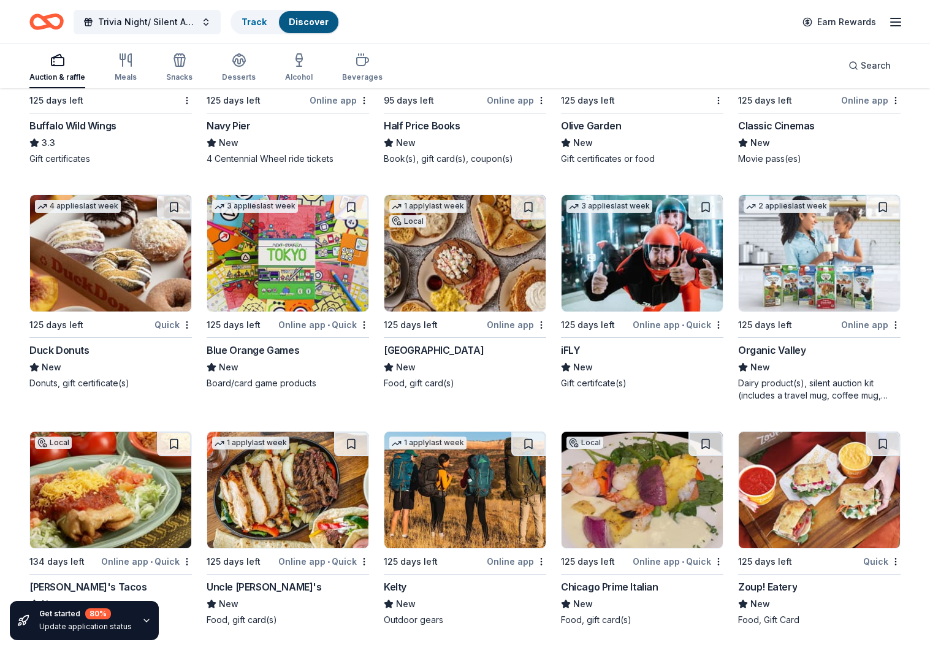
click at [610, 346] on div "iFLY" at bounding box center [642, 350] width 163 height 15
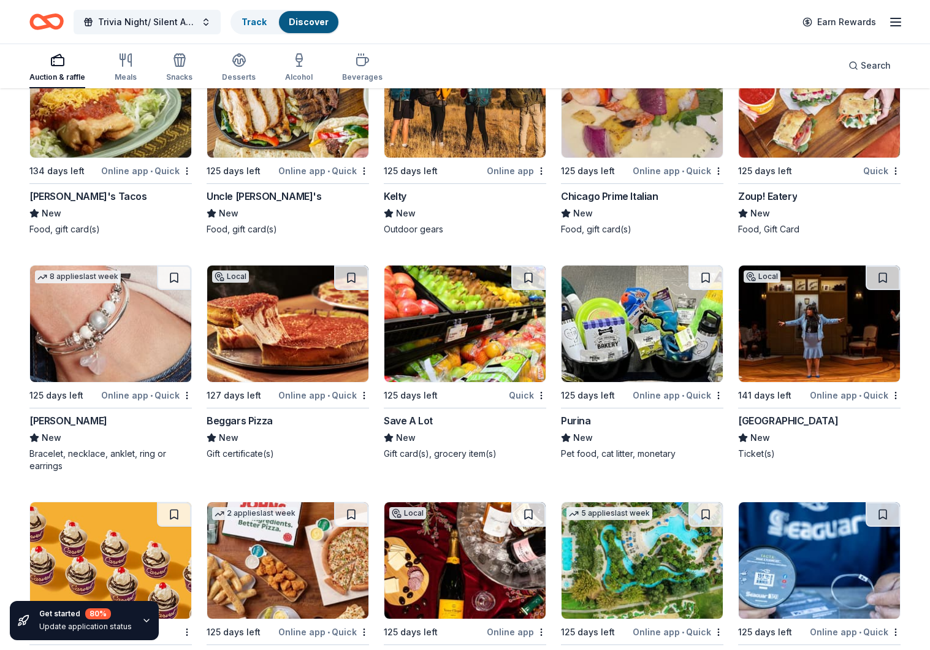
scroll to position [10246, 0]
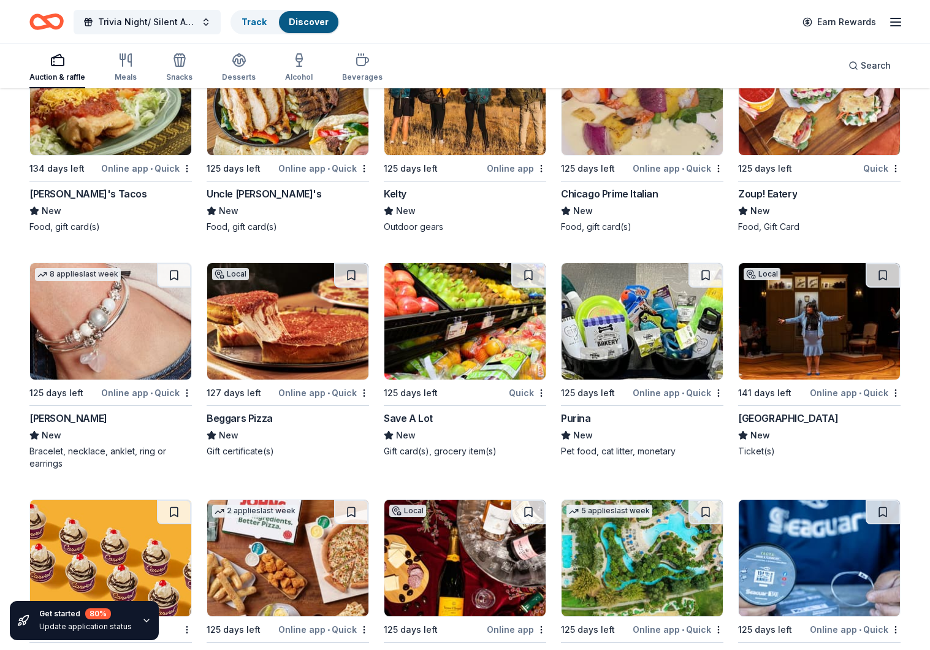
click at [778, 416] on div "Steppenwolf Theatre" at bounding box center [788, 418] width 100 height 15
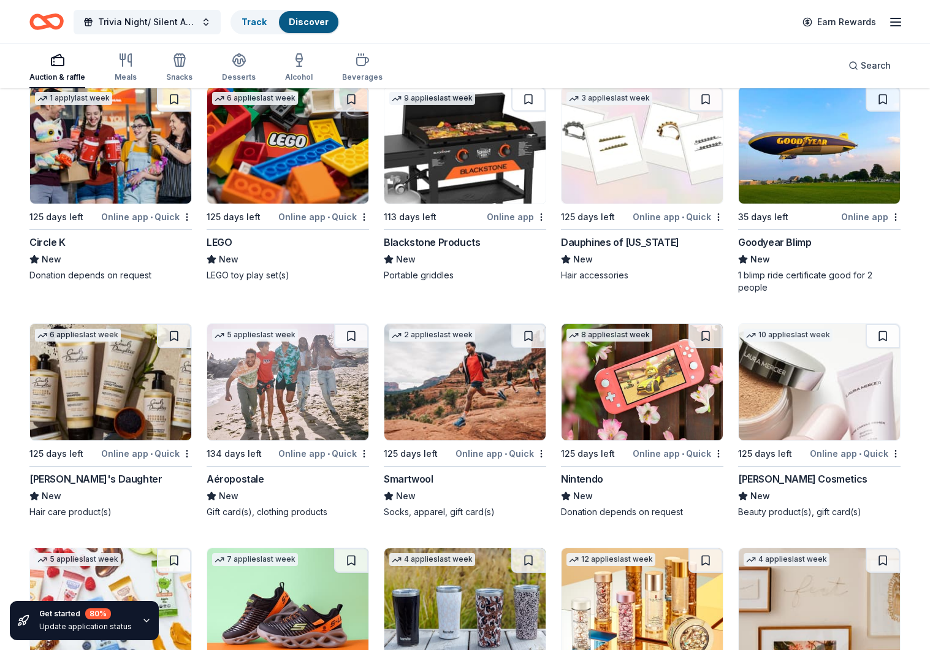
scroll to position [13273, 0]
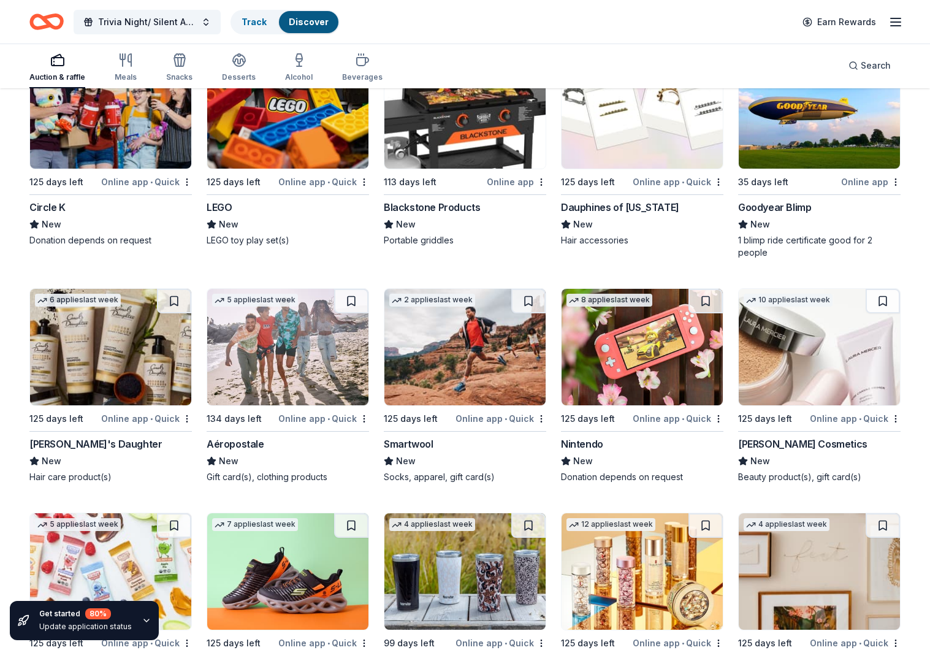
click at [646, 462] on div "New" at bounding box center [642, 461] width 163 height 15
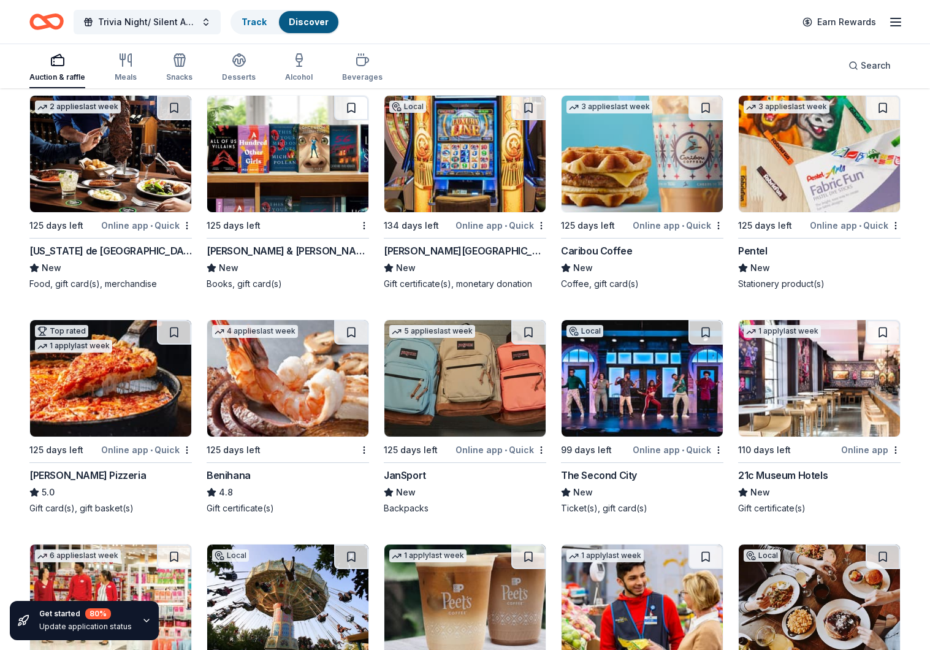
scroll to position [7849, 0]
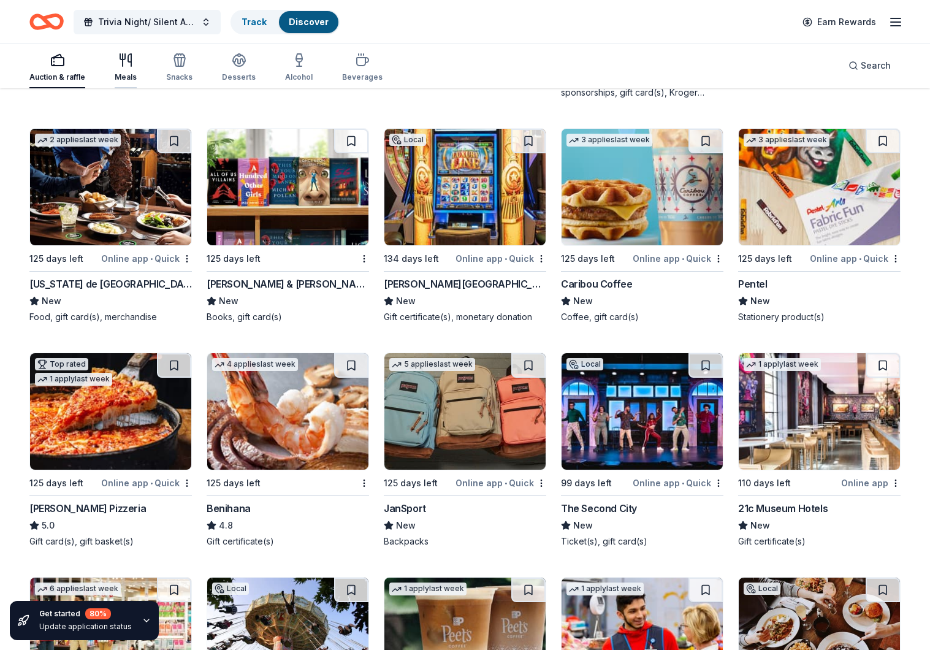
click at [125, 71] on div "Meals" at bounding box center [126, 67] width 22 height 29
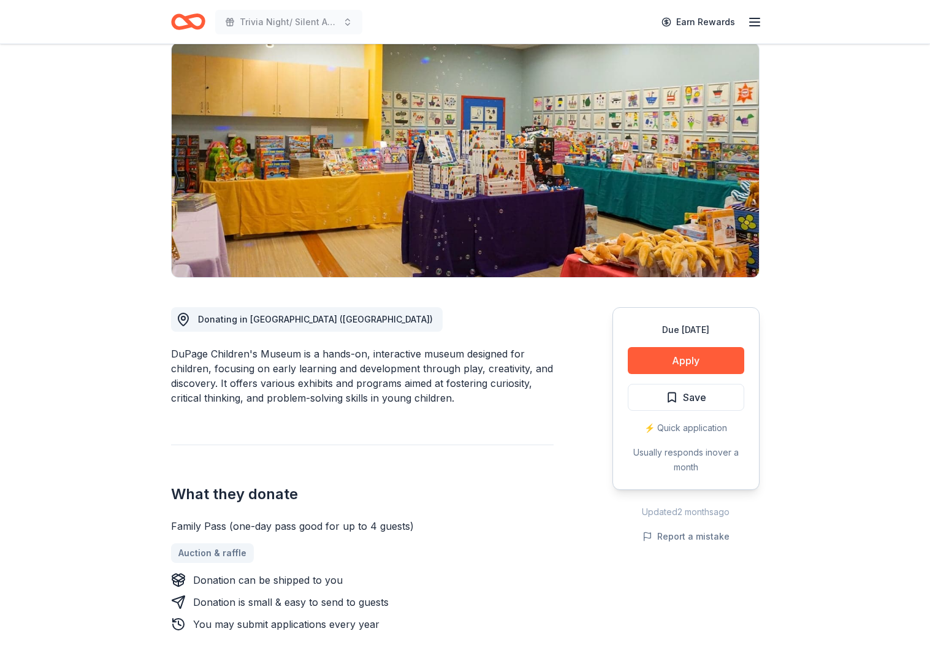
scroll to position [97, 0]
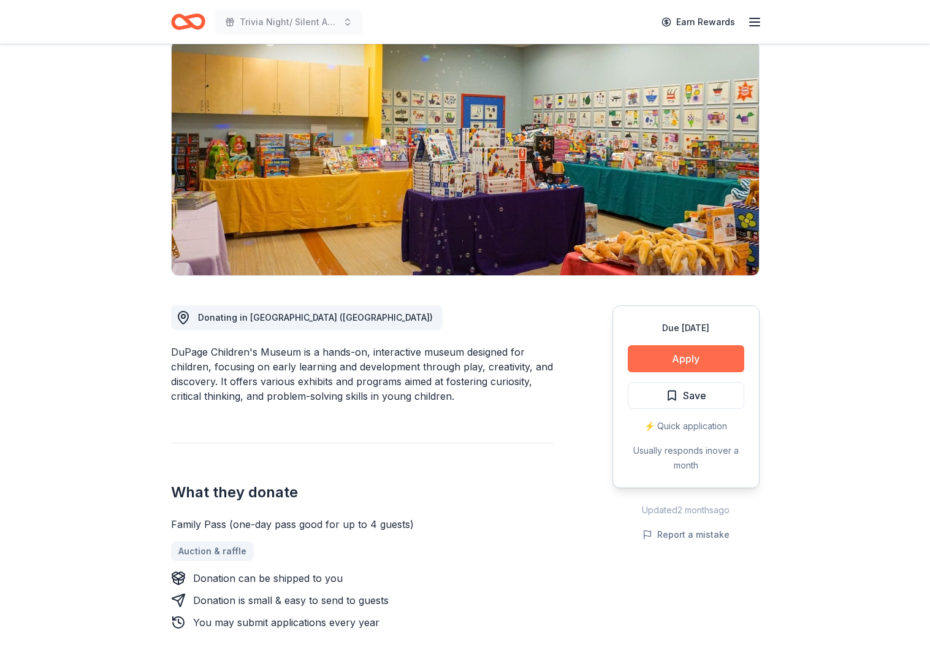
click at [685, 367] on button "Apply" at bounding box center [686, 358] width 117 height 27
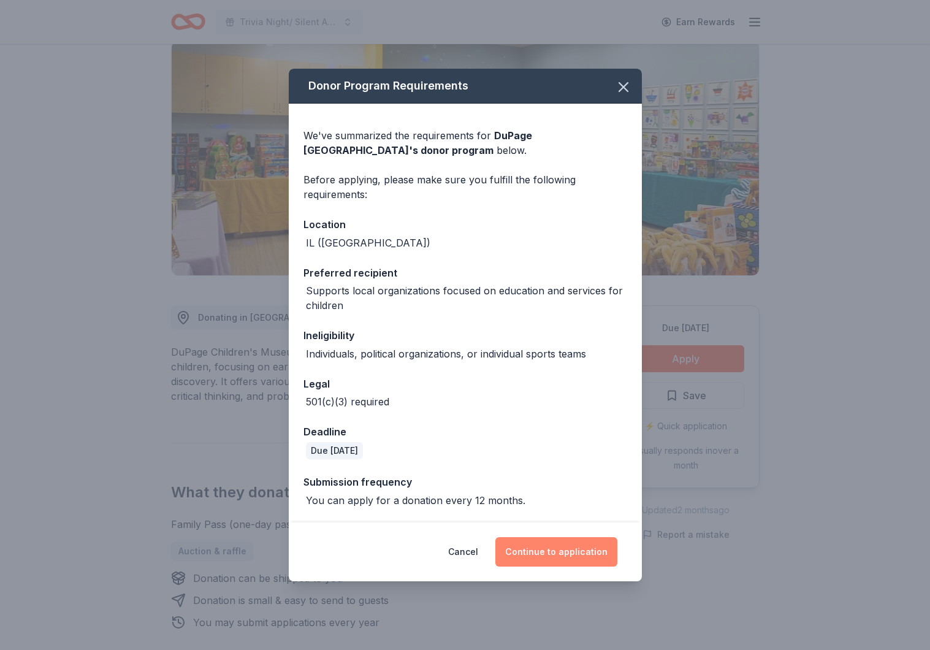
click at [548, 554] on button "Continue to application" at bounding box center [557, 551] width 122 height 29
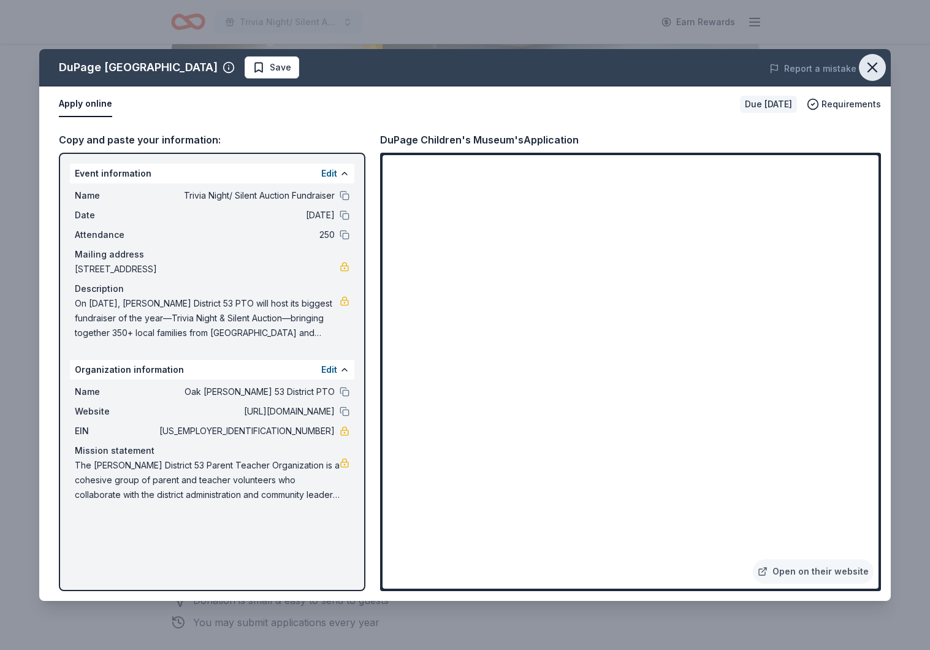
click at [873, 69] on icon "button" at bounding box center [872, 67] width 17 height 17
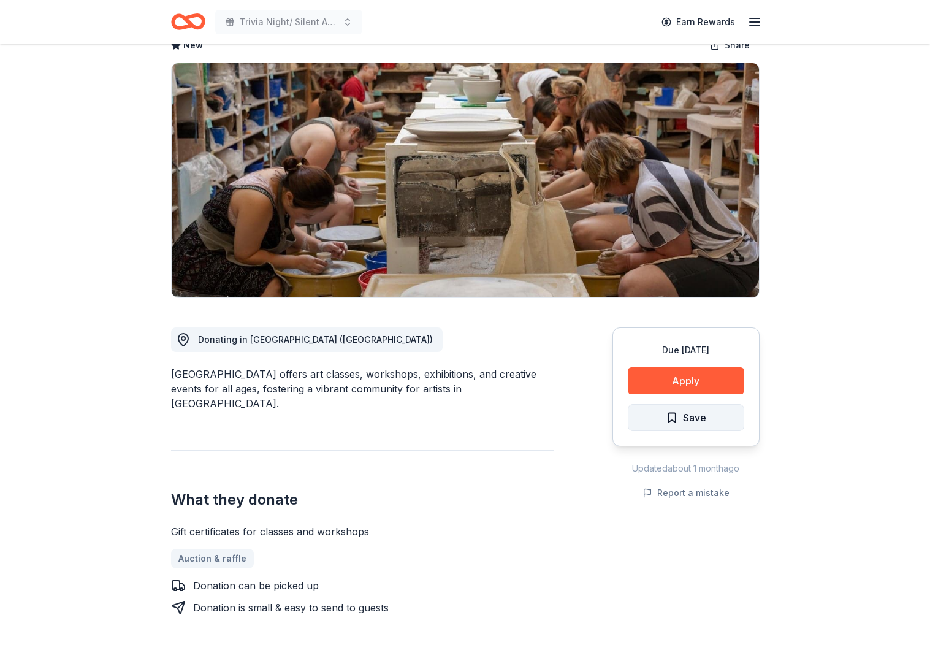
scroll to position [69, 0]
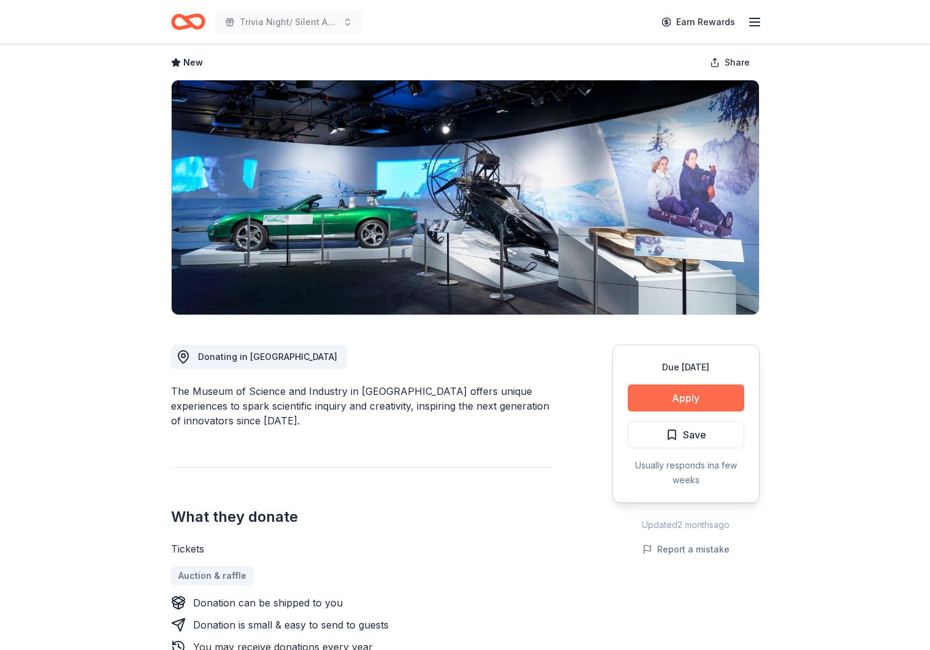
scroll to position [58, 0]
click at [685, 396] on button "Apply" at bounding box center [686, 398] width 117 height 27
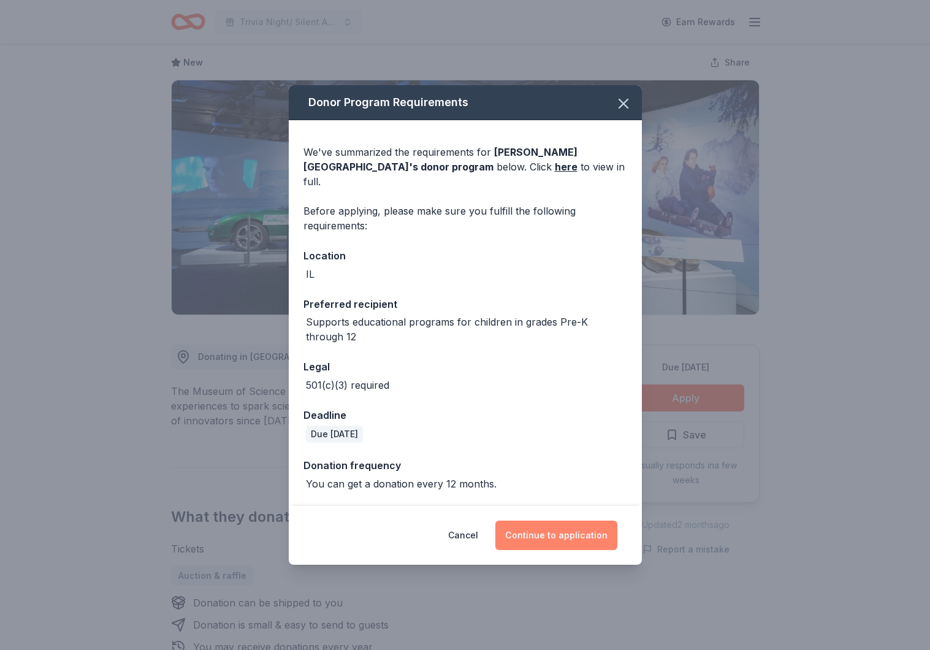
click at [553, 526] on button "Continue to application" at bounding box center [557, 535] width 122 height 29
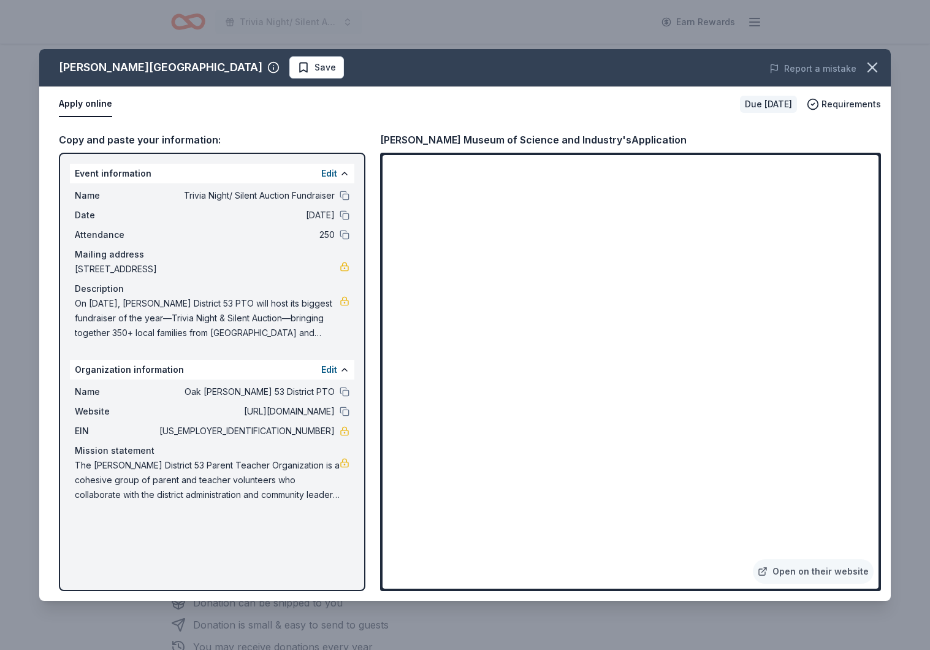
drag, startPoint x: 283, startPoint y: 429, endPoint x: 323, endPoint y: 429, distance: 39.3
click at [321, 429] on span "[US_EMPLOYER_IDENTIFICATION_NUMBER]" at bounding box center [246, 431] width 178 height 15
drag, startPoint x: 335, startPoint y: 431, endPoint x: 288, endPoint y: 431, distance: 46.6
click at [288, 431] on div "EIN 20-1792634" at bounding box center [212, 431] width 275 height 15
click at [288, 431] on span "[US_EMPLOYER_IDENTIFICATION_NUMBER]" at bounding box center [246, 431] width 178 height 15
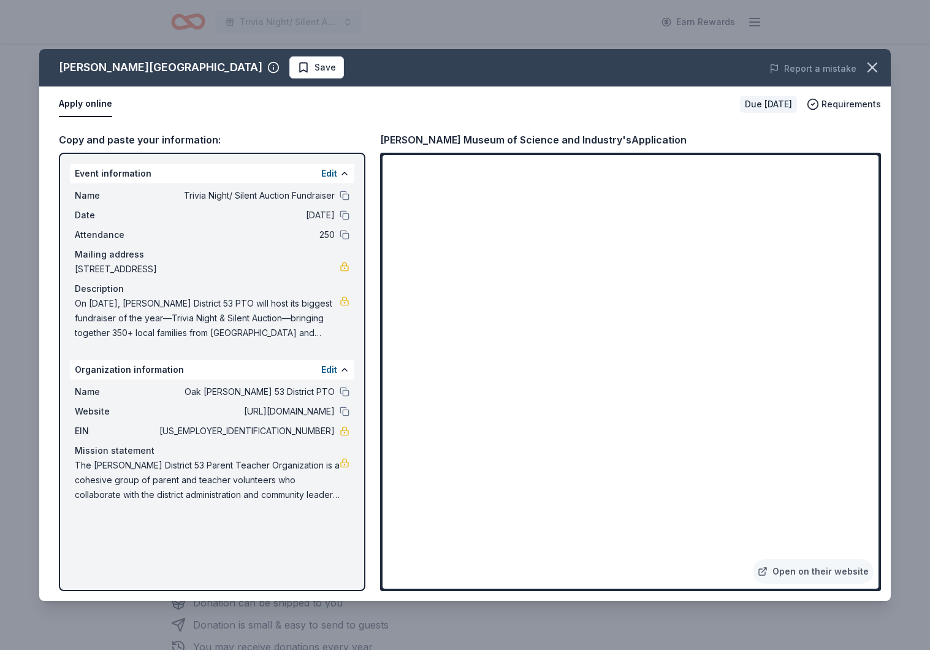
click at [288, 431] on span "[US_EMPLOYER_IDENTIFICATION_NUMBER]" at bounding box center [246, 431] width 178 height 15
drag, startPoint x: 288, startPoint y: 431, endPoint x: 347, endPoint y: 434, distance: 58.3
click at [331, 432] on span "[US_EMPLOYER_IDENTIFICATION_NUMBER]" at bounding box center [246, 431] width 178 height 15
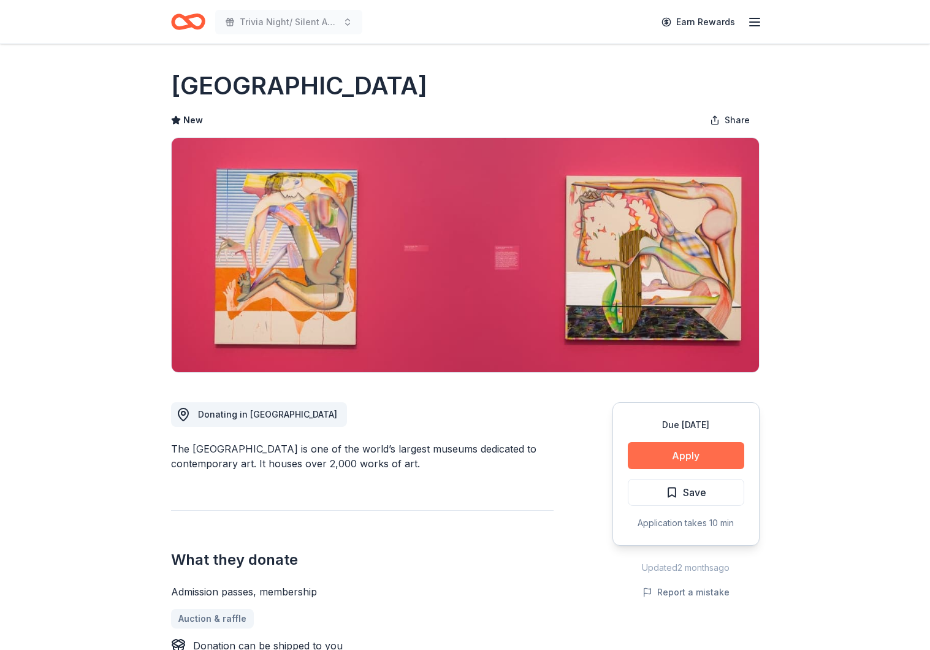
click at [723, 456] on button "Apply" at bounding box center [686, 455] width 117 height 27
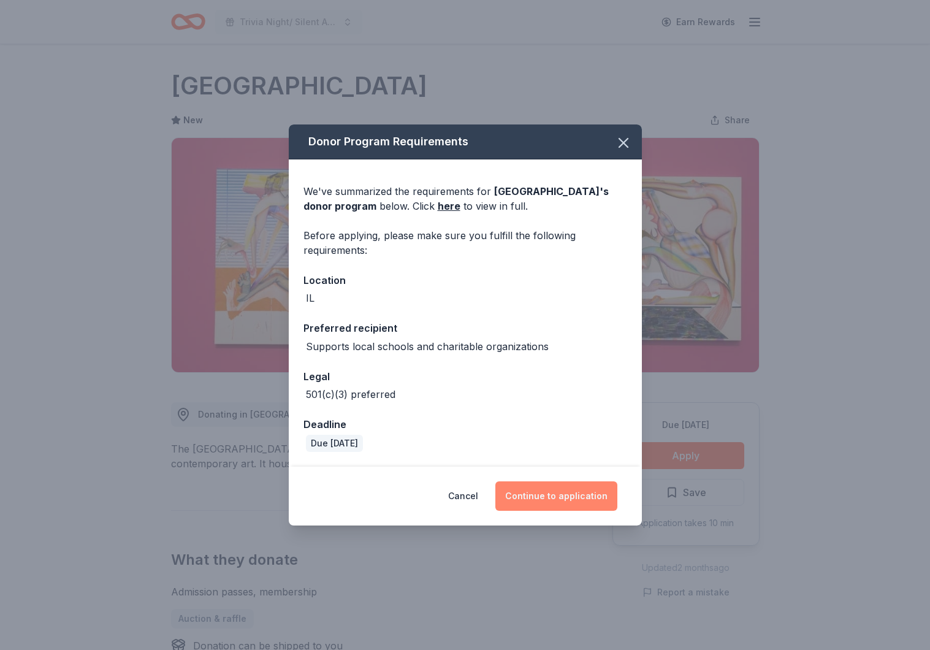
click at [605, 500] on button "Continue to application" at bounding box center [557, 495] width 122 height 29
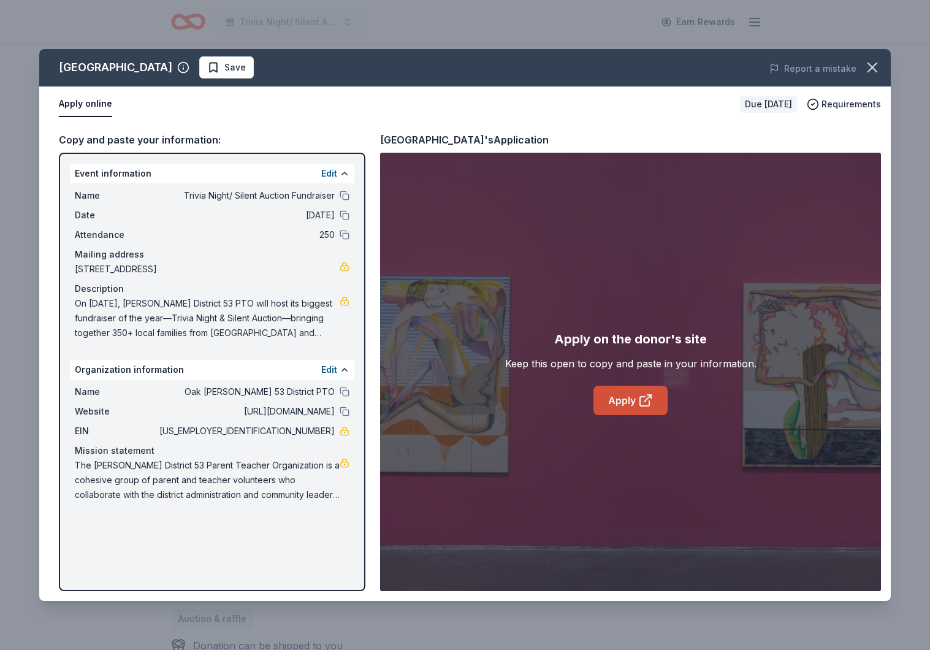
click at [629, 407] on link "Apply" at bounding box center [631, 400] width 74 height 29
click at [626, 401] on link "Apply" at bounding box center [631, 400] width 74 height 29
drag, startPoint x: 387, startPoint y: 137, endPoint x: 555, endPoint y: 141, distance: 168.1
click at [549, 143] on div "Museum of Contemporary Art Chicago's Application" at bounding box center [464, 140] width 169 height 16
click at [549, 139] on div "Museum of Contemporary Art Chicago's Application" at bounding box center [464, 140] width 169 height 16
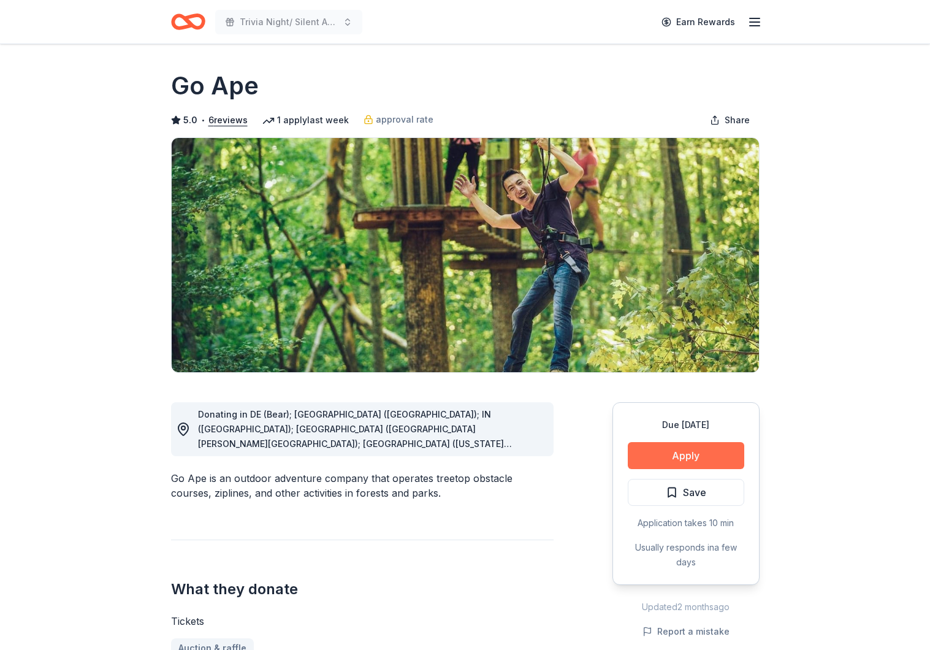
click at [708, 455] on button "Apply" at bounding box center [686, 455] width 117 height 27
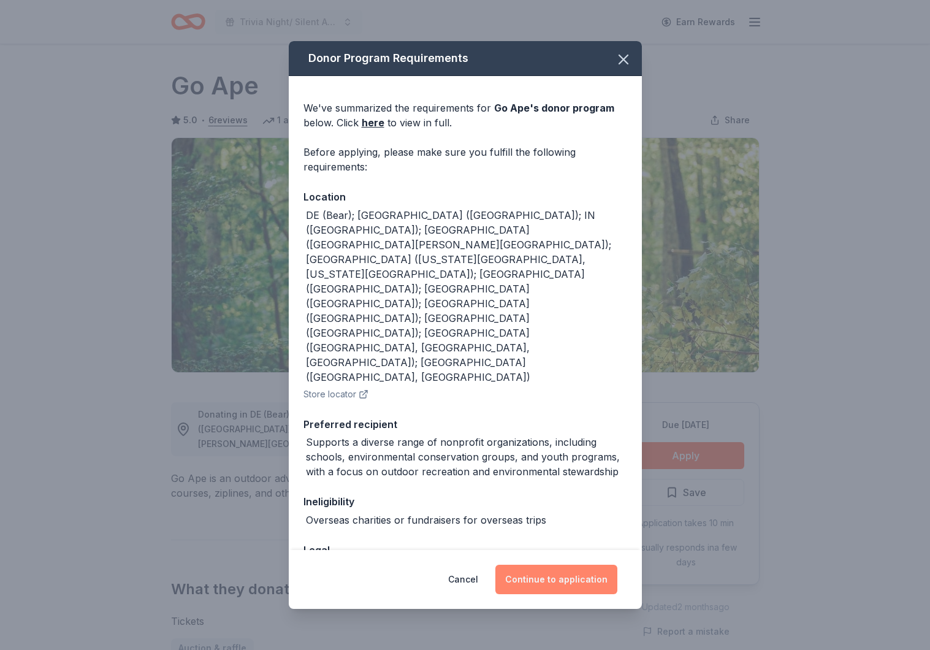
click at [607, 565] on button "Continue to application" at bounding box center [557, 579] width 122 height 29
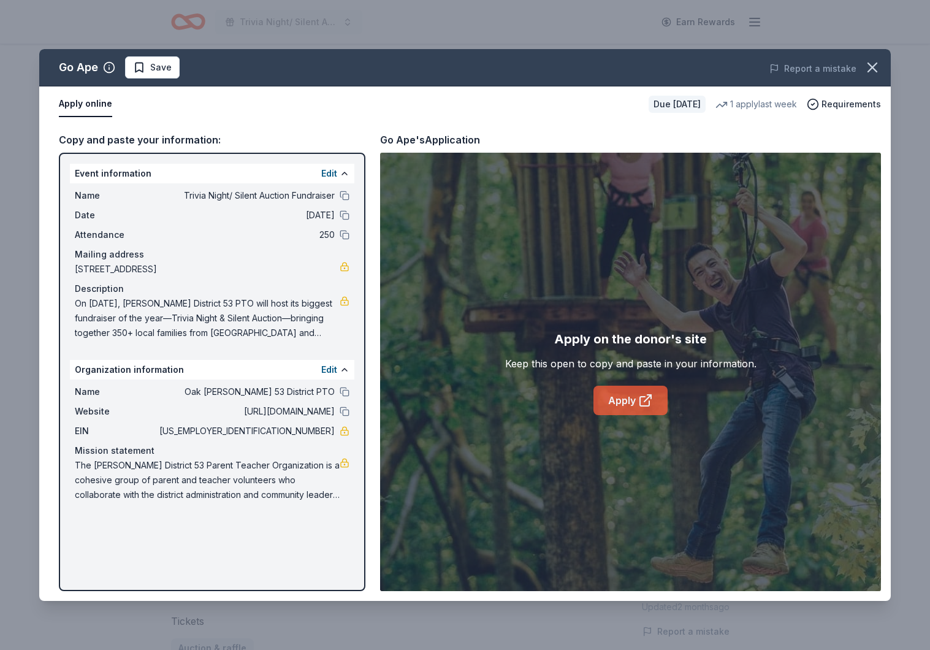
click at [642, 406] on icon at bounding box center [644, 401] width 9 height 9
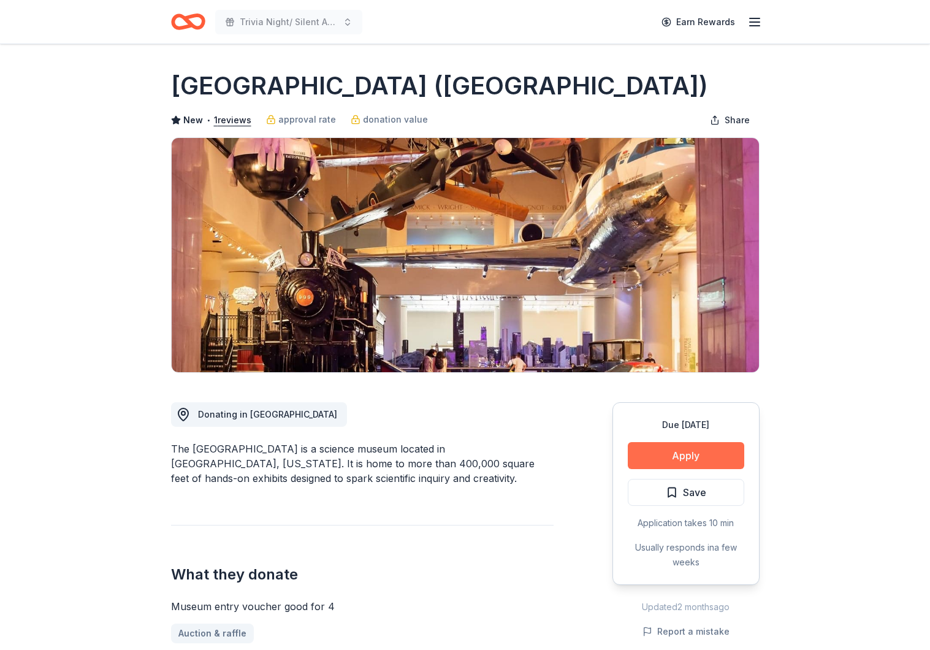
click at [705, 463] on button "Apply" at bounding box center [686, 455] width 117 height 27
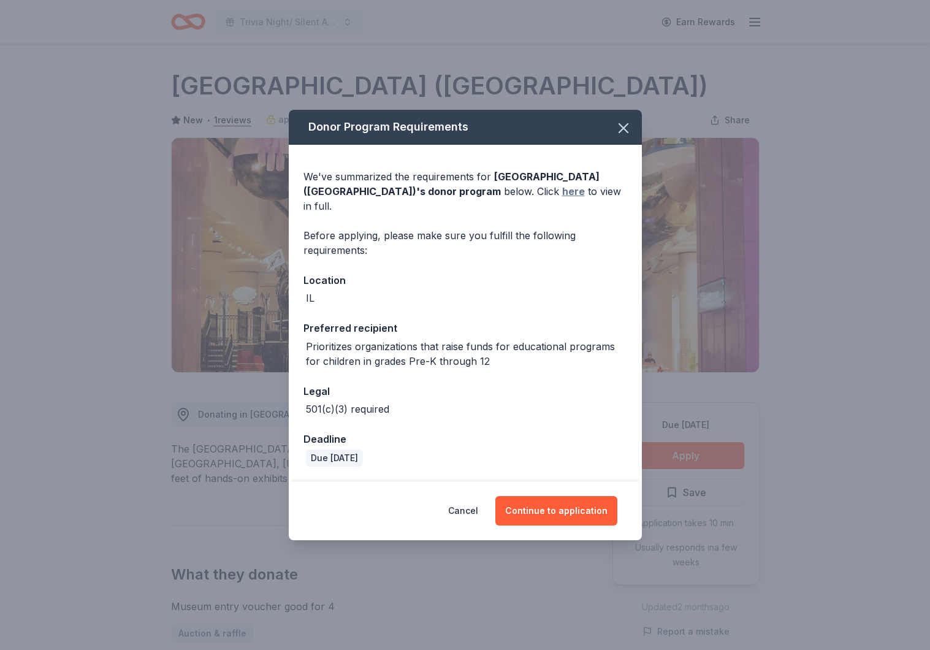
click at [562, 197] on link "here" at bounding box center [573, 191] width 23 height 15
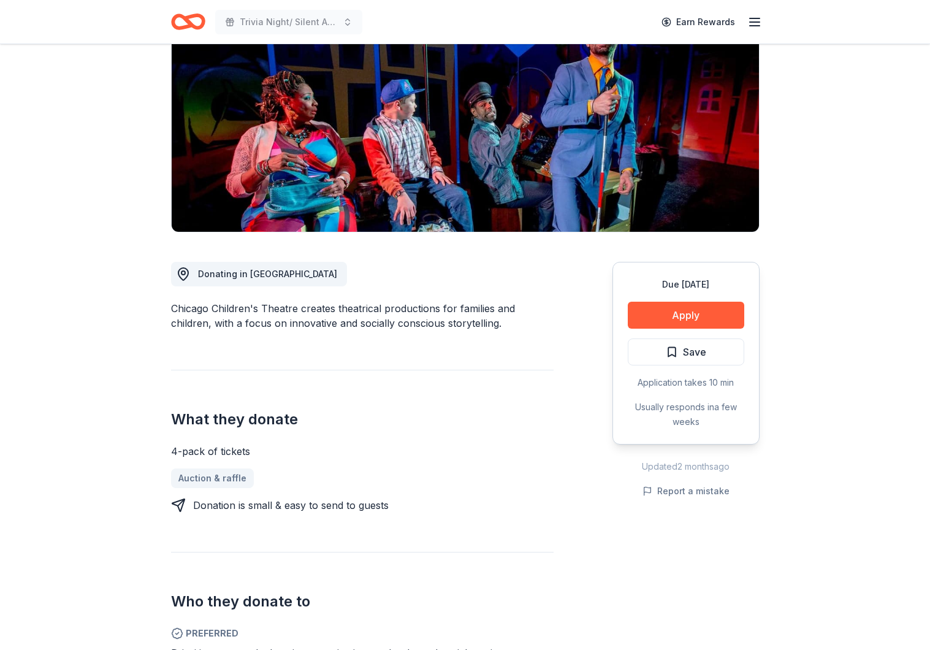
scroll to position [142, 0]
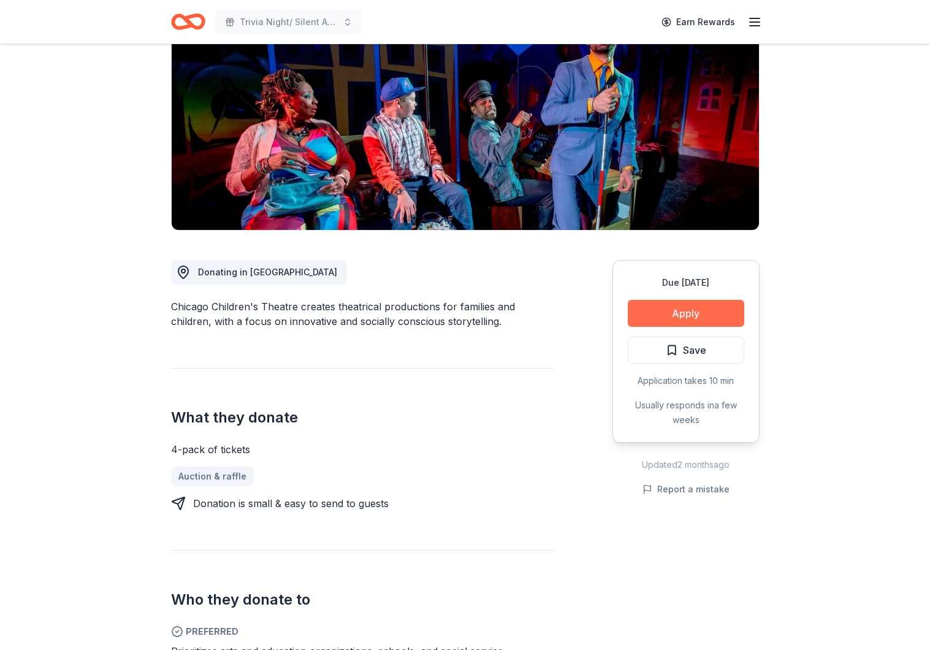
click at [659, 310] on button "Apply" at bounding box center [686, 313] width 117 height 27
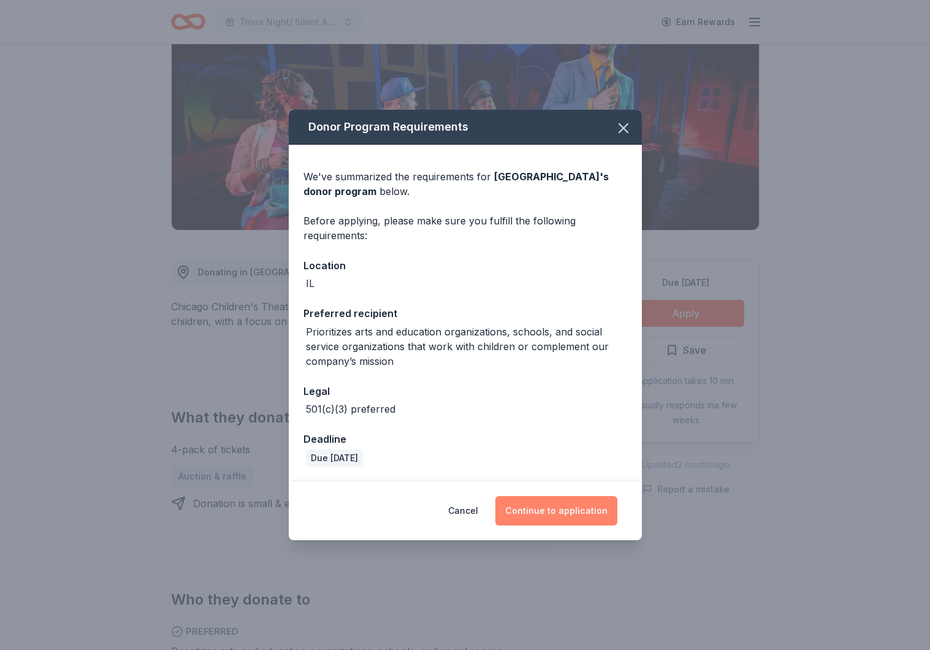
click at [553, 519] on button "Continue to application" at bounding box center [557, 510] width 122 height 29
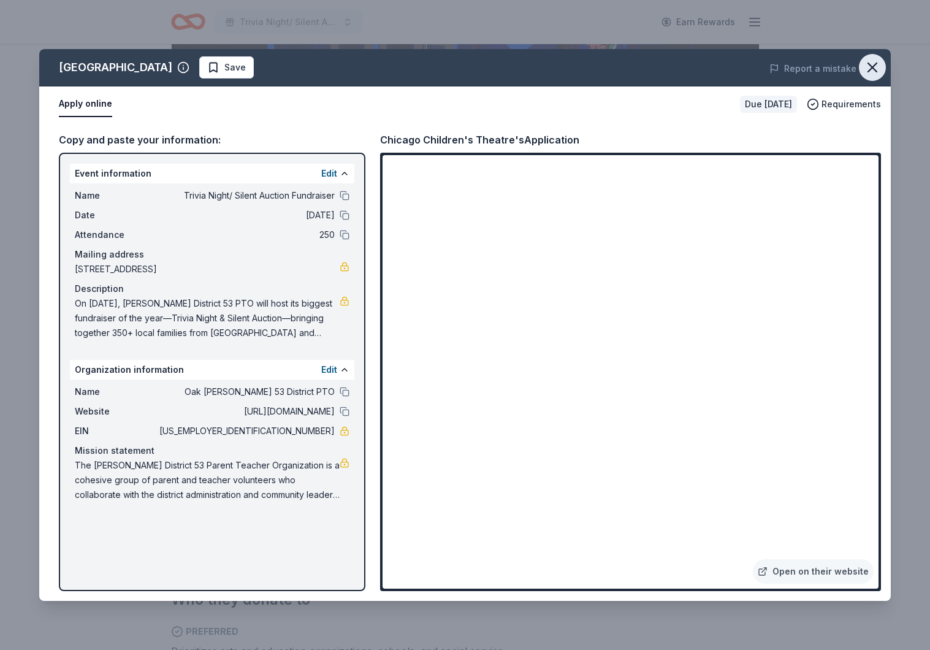
click at [876, 68] on icon "button" at bounding box center [872, 67] width 17 height 17
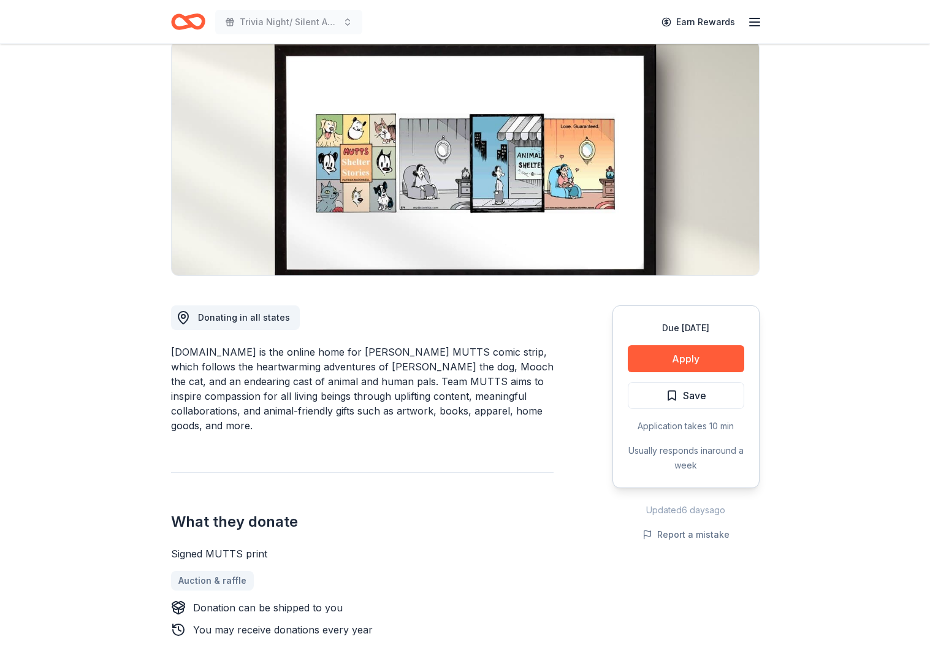
scroll to position [120, 0]
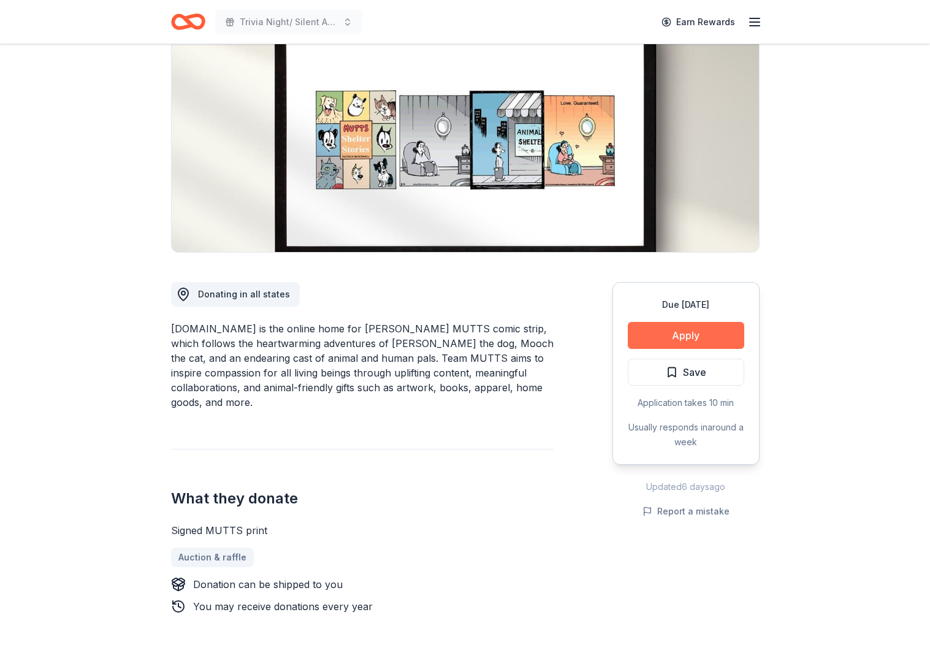
click at [710, 340] on button "Apply" at bounding box center [686, 335] width 117 height 27
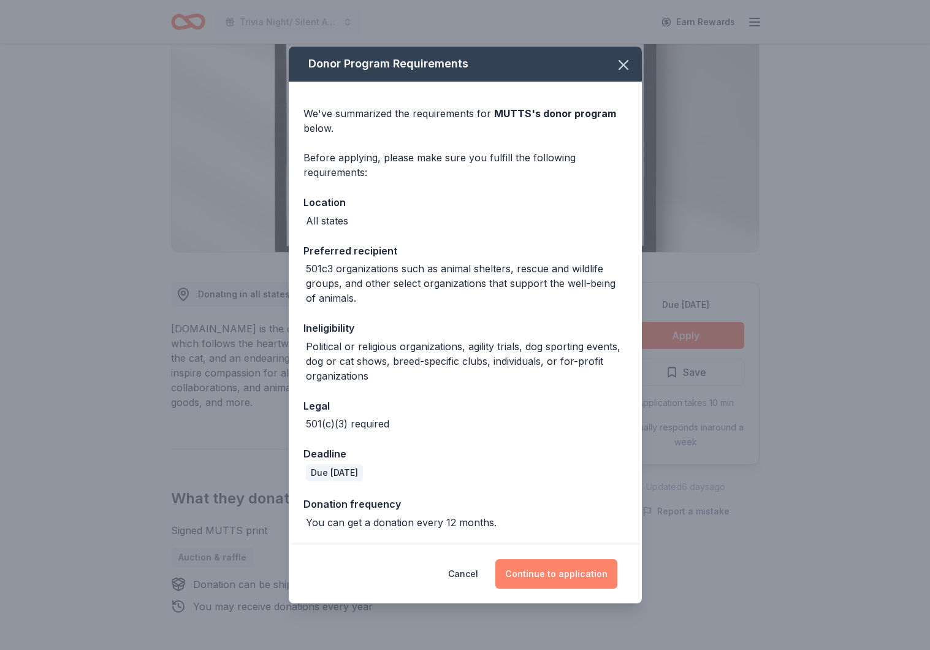
click at [546, 570] on button "Continue to application" at bounding box center [557, 573] width 122 height 29
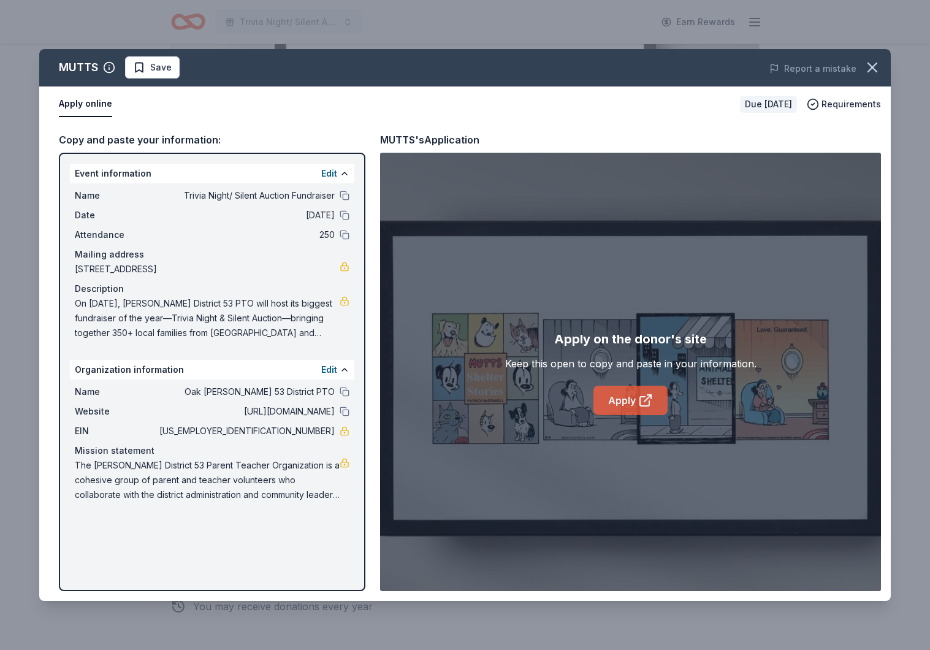
click at [650, 400] on icon at bounding box center [646, 400] width 15 height 15
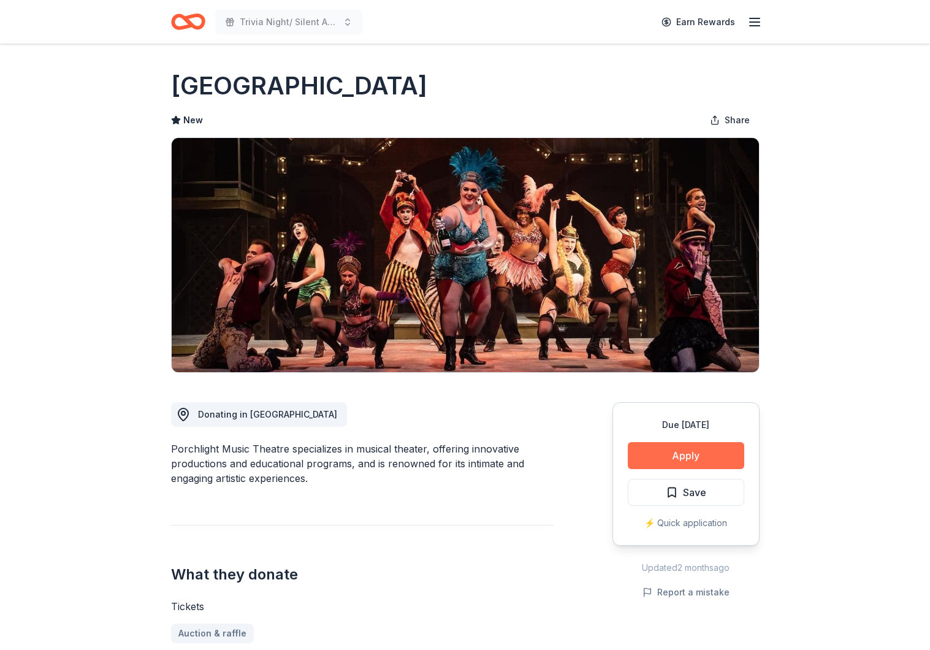
click at [691, 459] on button "Apply" at bounding box center [686, 455] width 117 height 27
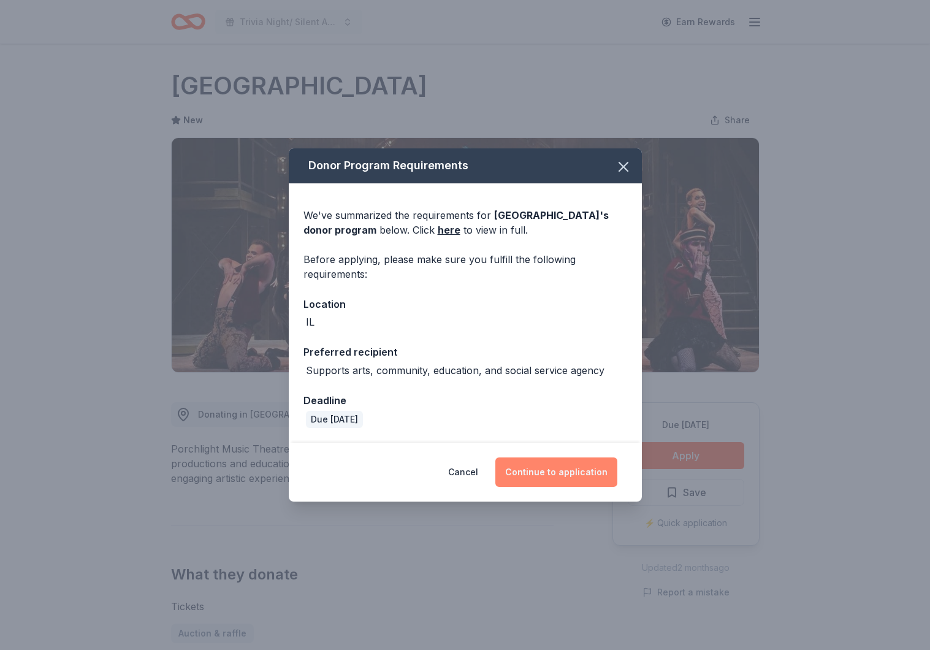
click at [601, 475] on button "Continue to application" at bounding box center [557, 472] width 122 height 29
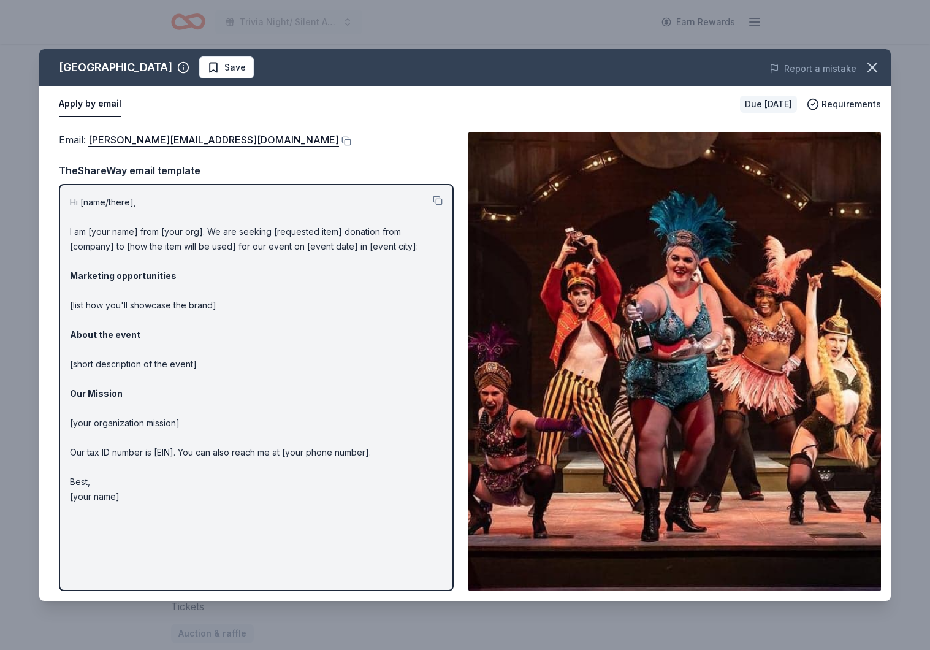
click at [214, 165] on div "TheShareWay email template" at bounding box center [256, 171] width 395 height 16
drag, startPoint x: 90, startPoint y: 141, endPoint x: 153, endPoint y: 141, distance: 63.2
click at [151, 141] on span "Email : kellie@porchlightmusictheatre.org" at bounding box center [199, 140] width 280 height 12
click at [339, 141] on button at bounding box center [345, 141] width 12 height 10
drag, startPoint x: 70, startPoint y: 203, endPoint x: 211, endPoint y: 488, distance: 318.2
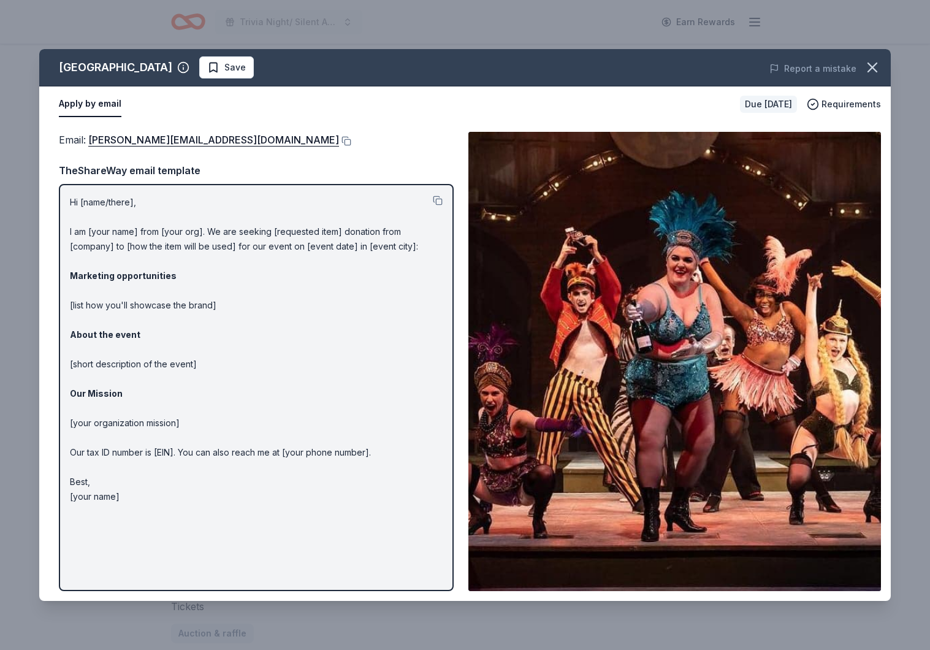
click at [224, 497] on p "Hi [name/there], I am [your name] from [your org]. We are seeking [requested it…" at bounding box center [256, 349] width 373 height 309
drag, startPoint x: 123, startPoint y: 497, endPoint x: 143, endPoint y: 251, distance: 246.1
click at [78, 226] on p "Hi [name/there], I am [your name] from [your org]. We are seeking [requested it…" at bounding box center [256, 349] width 373 height 309
click at [440, 202] on button at bounding box center [438, 201] width 10 height 10
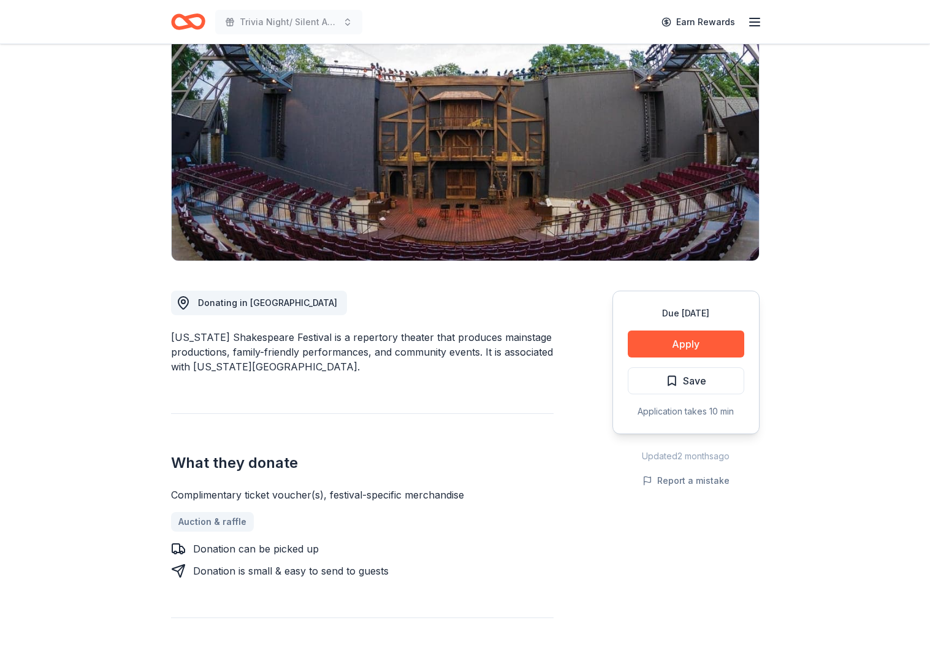
scroll to position [21, 0]
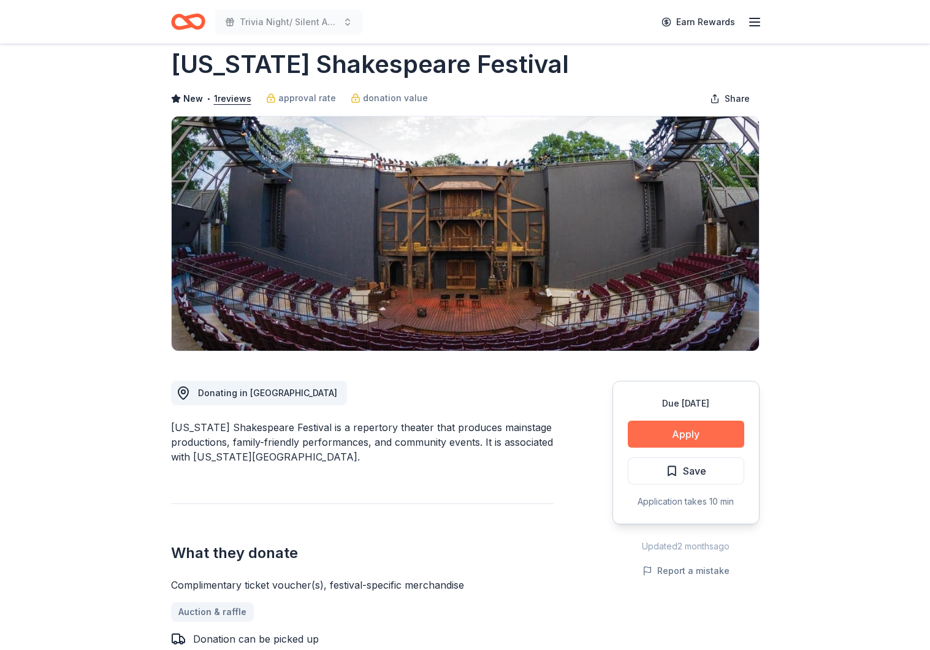
click at [700, 439] on button "Apply" at bounding box center [686, 434] width 117 height 27
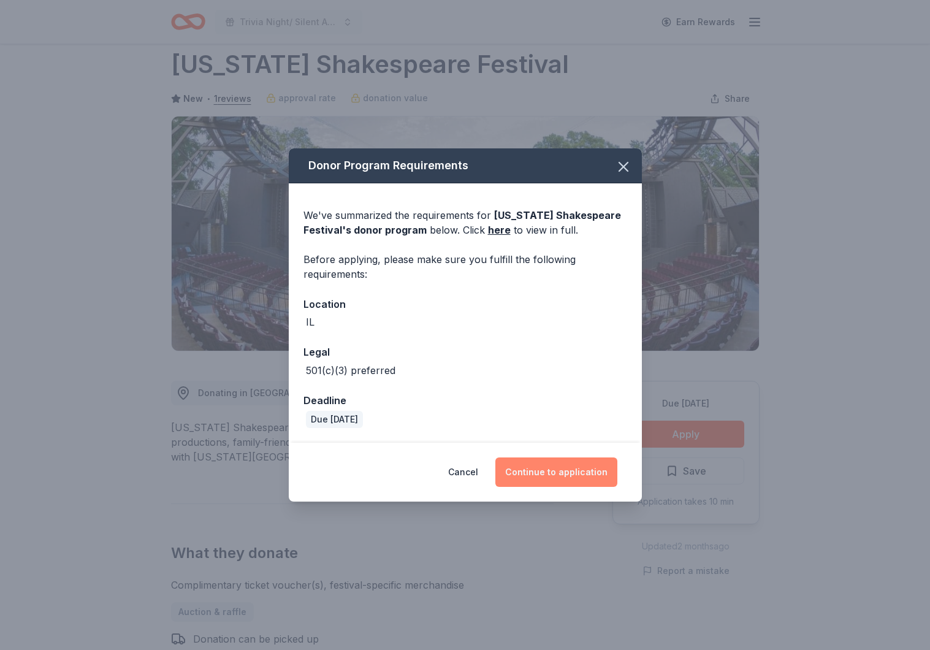
click at [602, 467] on button "Continue to application" at bounding box center [557, 472] width 122 height 29
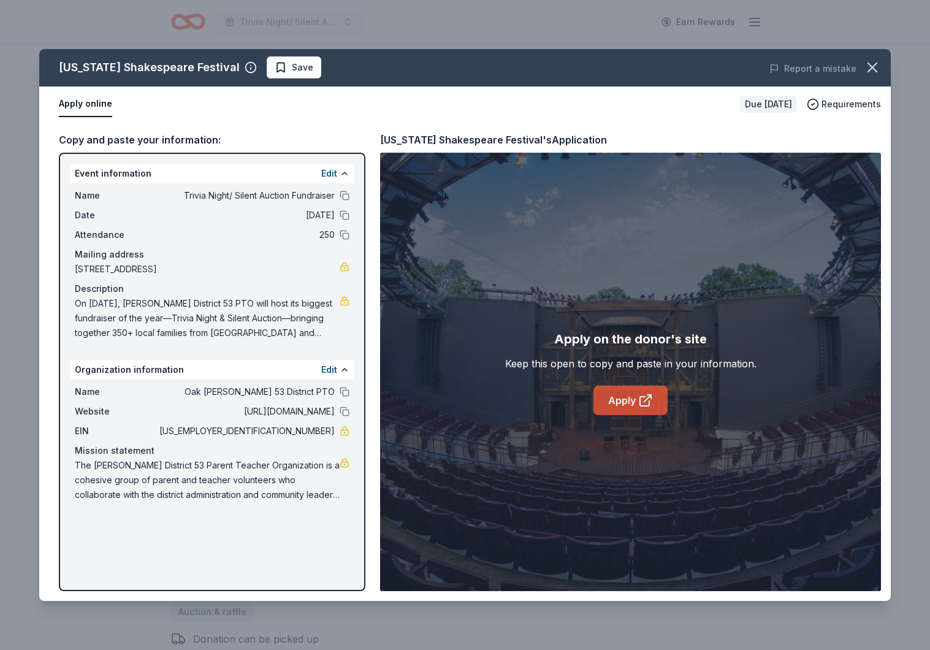
click at [632, 399] on link "Apply" at bounding box center [631, 400] width 74 height 29
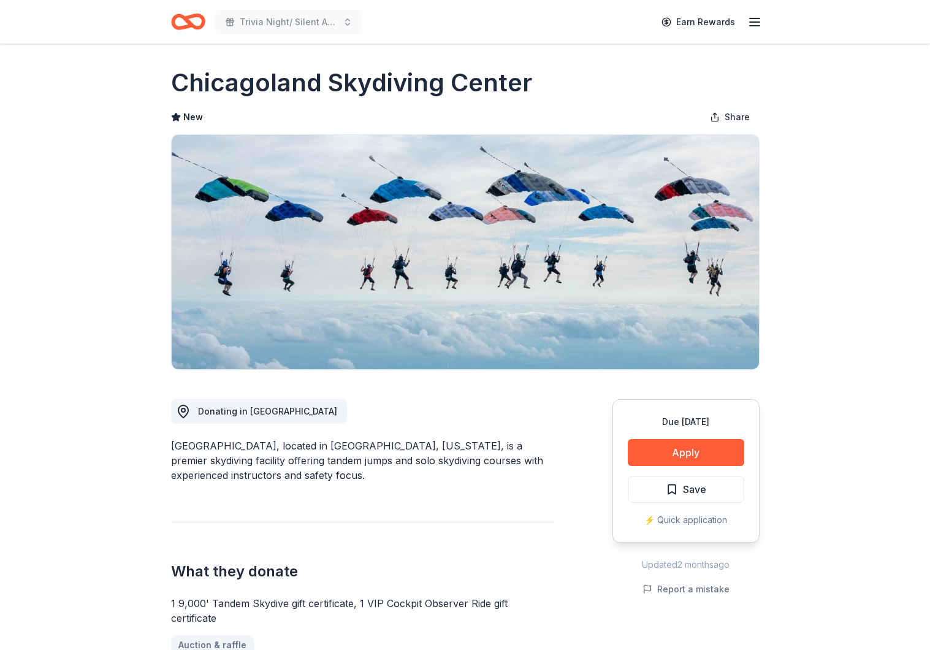
scroll to position [3, 0]
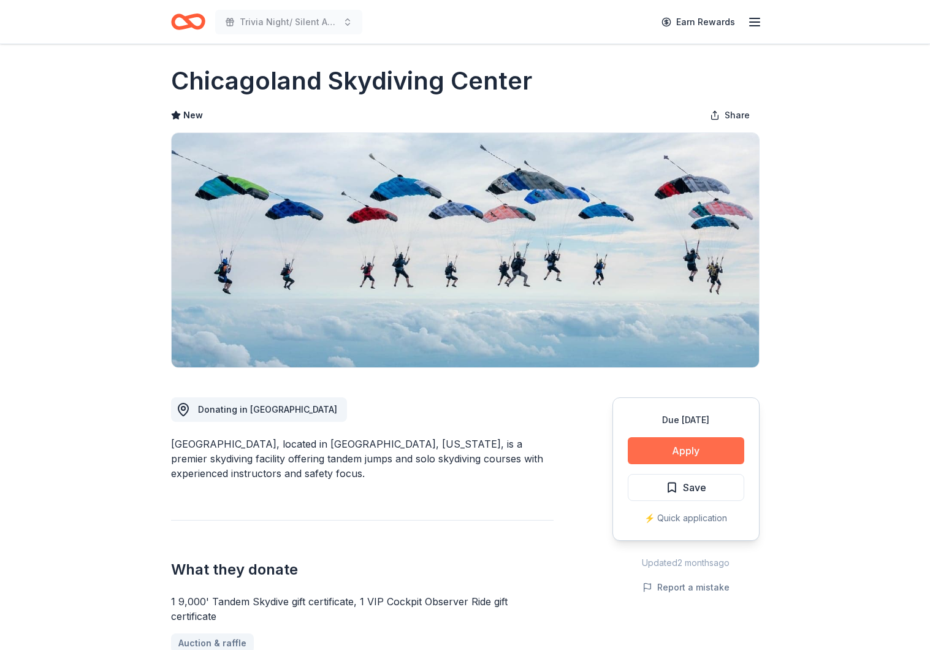
click at [682, 451] on button "Apply" at bounding box center [686, 450] width 117 height 27
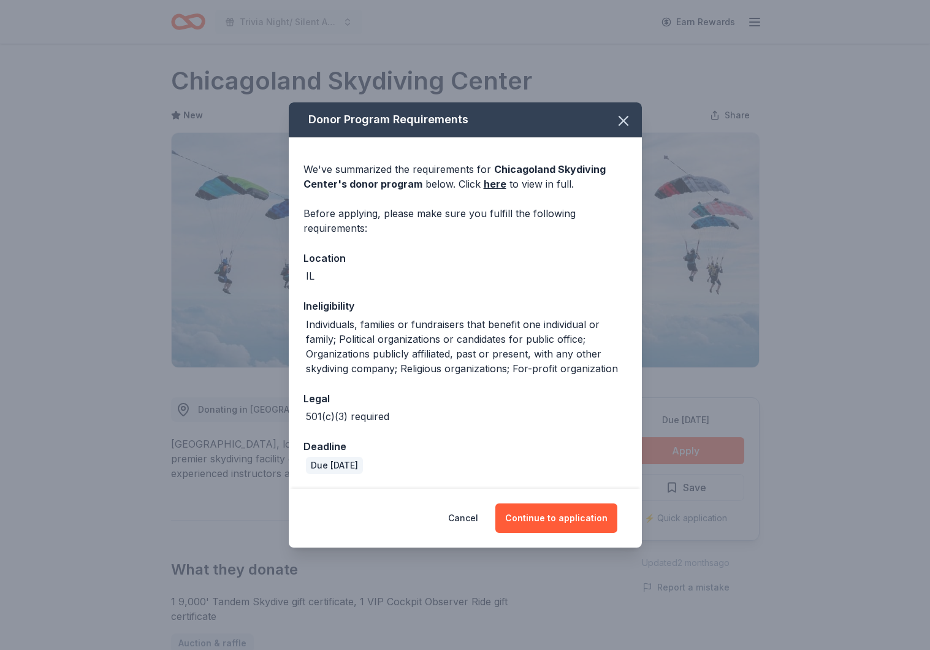
scroll to position [4, 0]
click at [553, 524] on button "Continue to application" at bounding box center [557, 518] width 122 height 29
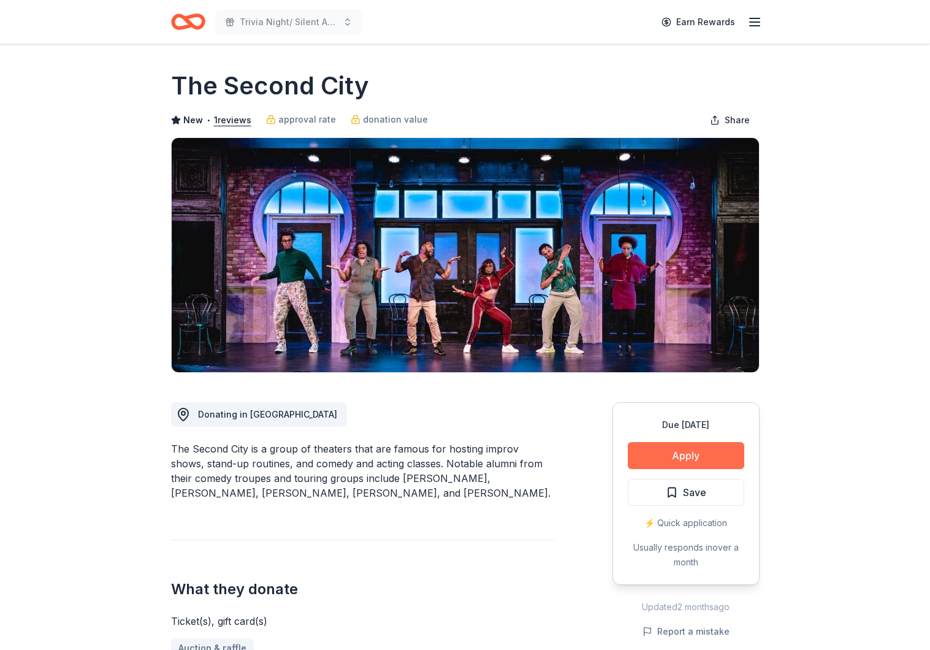
scroll to position [4, 0]
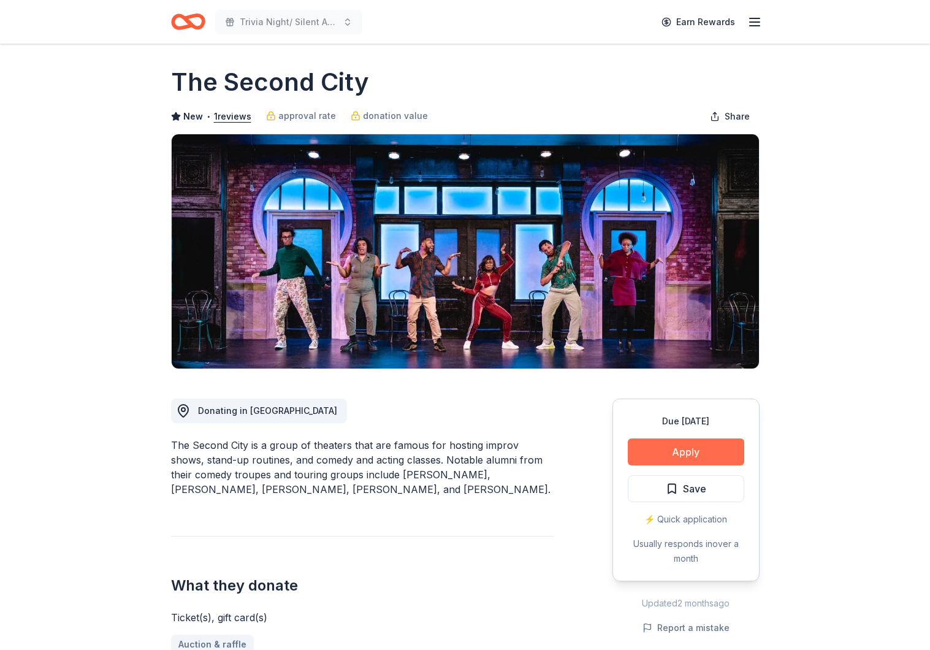
click at [675, 464] on button "Apply" at bounding box center [686, 452] width 117 height 27
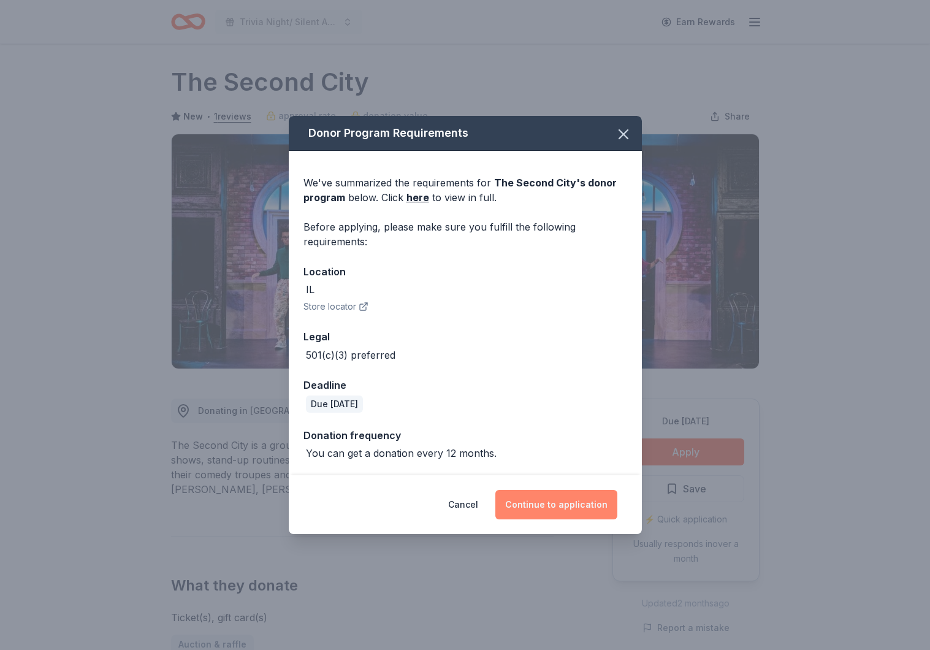
click at [570, 507] on button "Continue to application" at bounding box center [557, 504] width 122 height 29
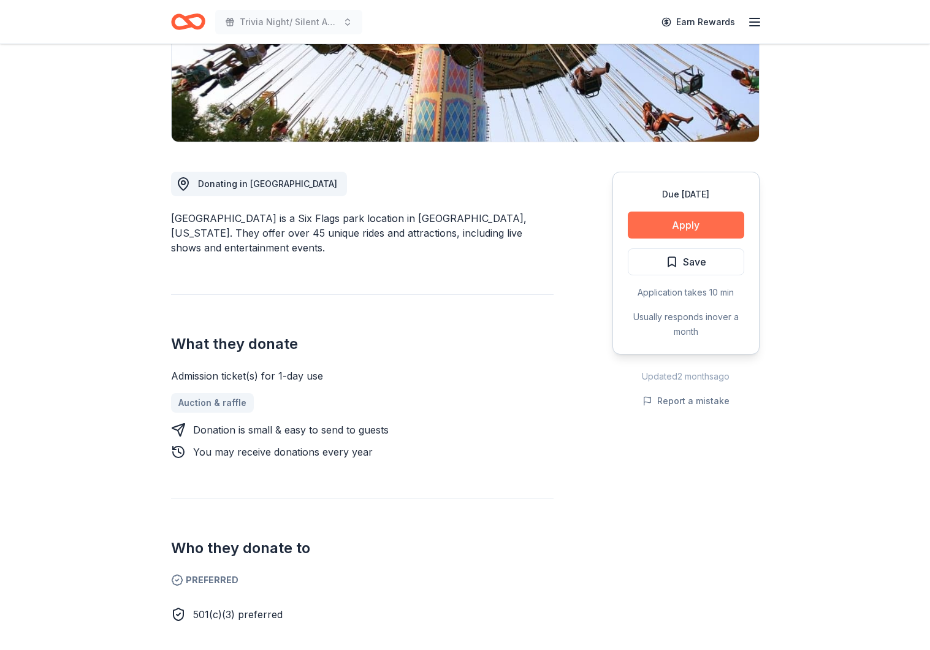
scroll to position [266, 1]
click at [691, 211] on button "Apply" at bounding box center [686, 224] width 117 height 27
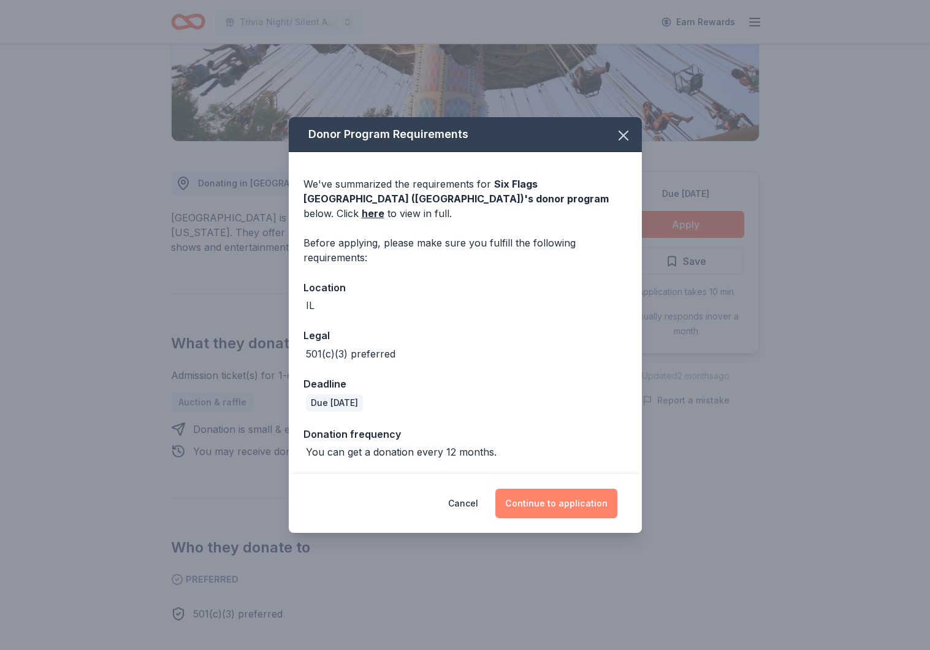
click at [612, 489] on button "Continue to application" at bounding box center [557, 503] width 122 height 29
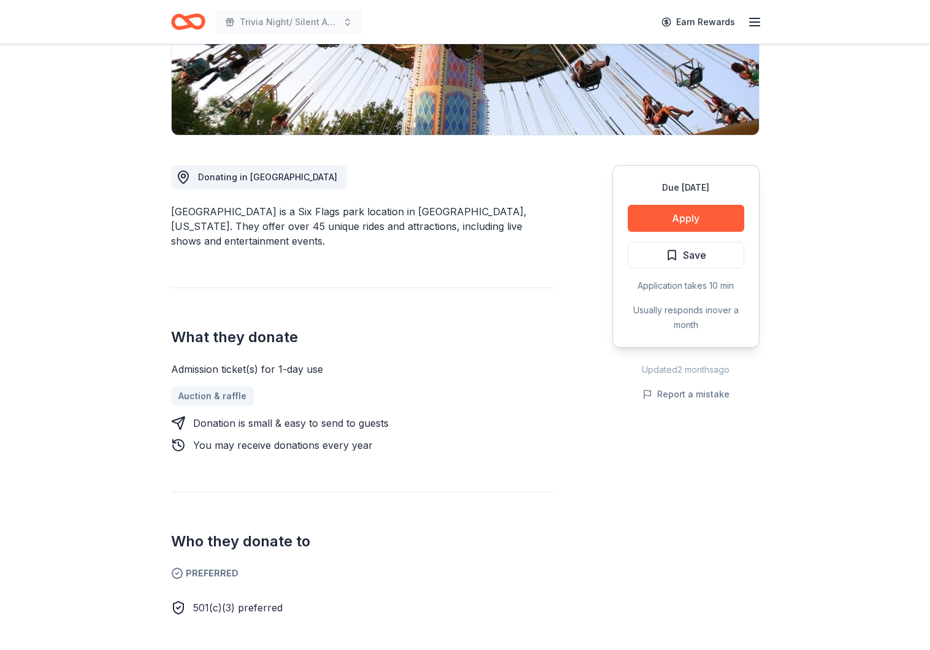
scroll to position [274, 0]
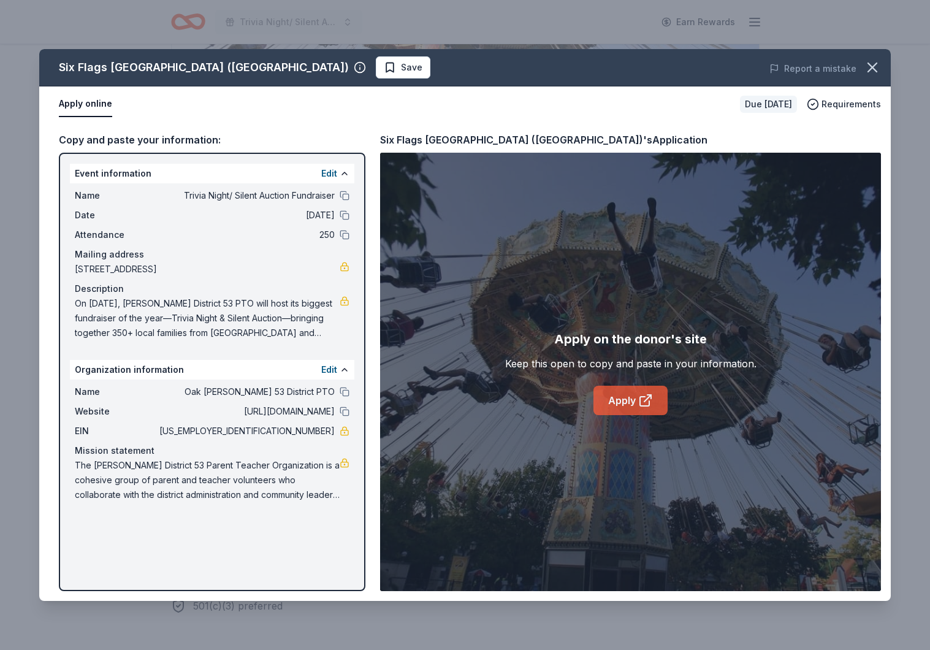
click at [611, 393] on link "Apply" at bounding box center [631, 400] width 74 height 29
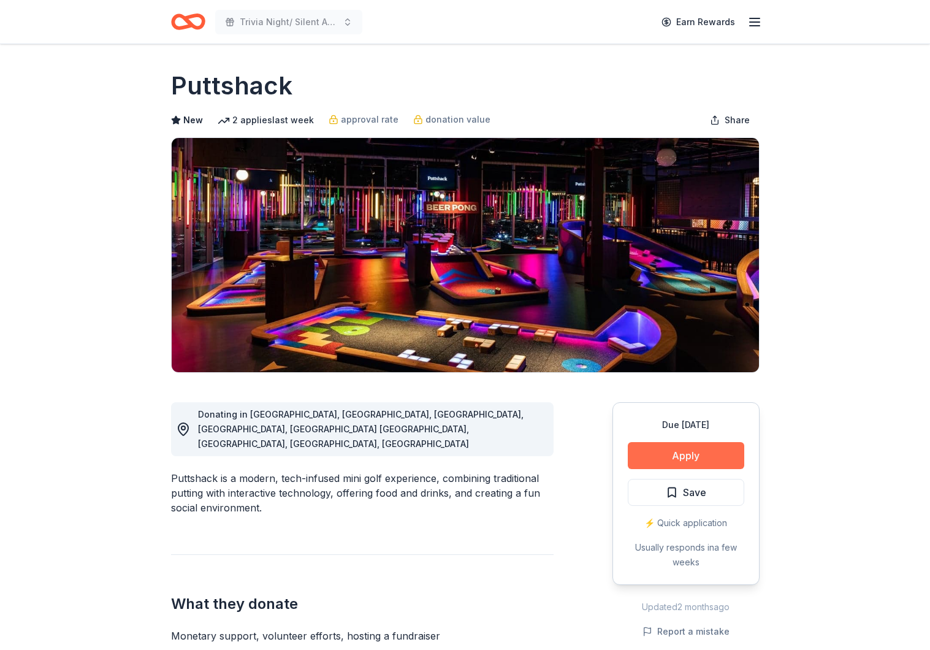
click at [695, 453] on button "Apply" at bounding box center [686, 455] width 117 height 27
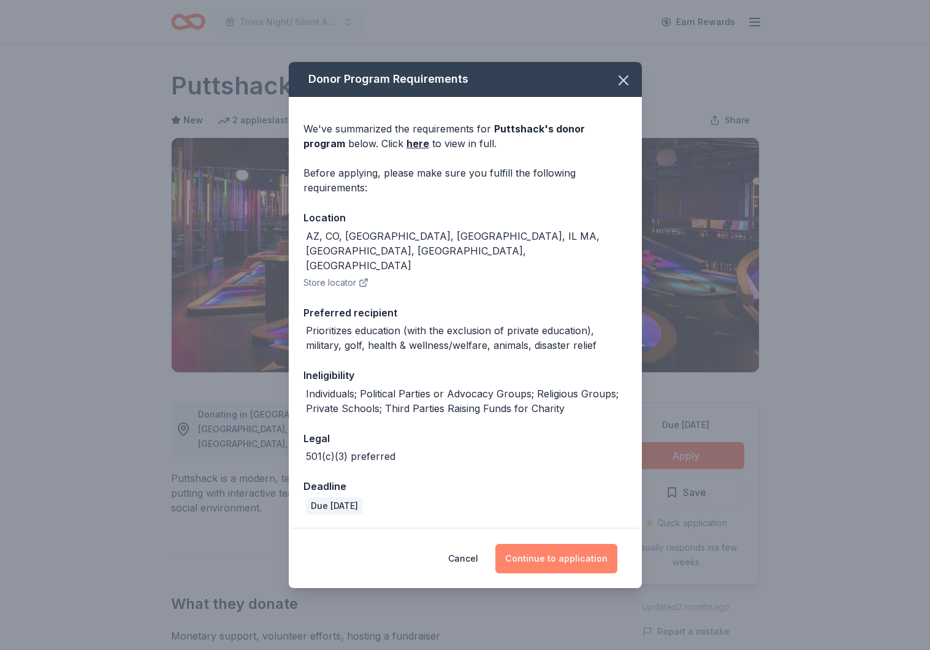
click at [572, 544] on button "Continue to application" at bounding box center [557, 558] width 122 height 29
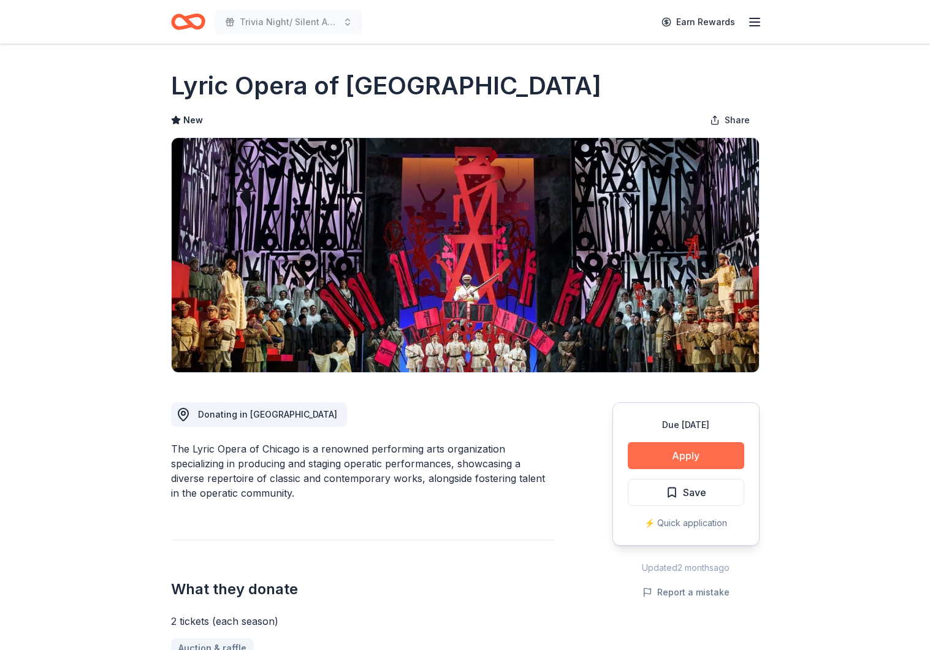
click at [665, 464] on button "Apply" at bounding box center [686, 455] width 117 height 27
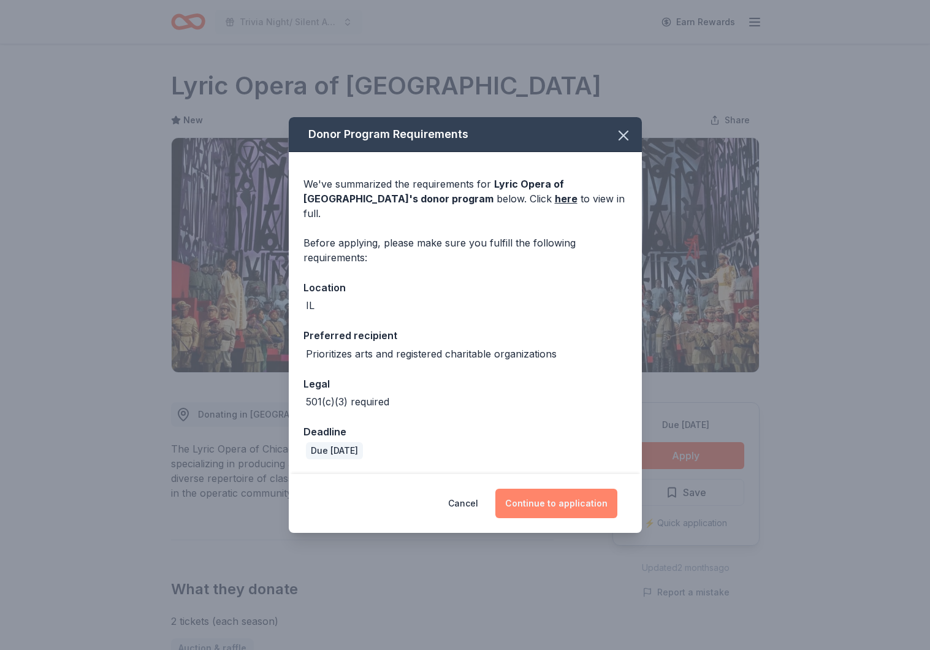
click at [563, 499] on button "Continue to application" at bounding box center [557, 503] width 122 height 29
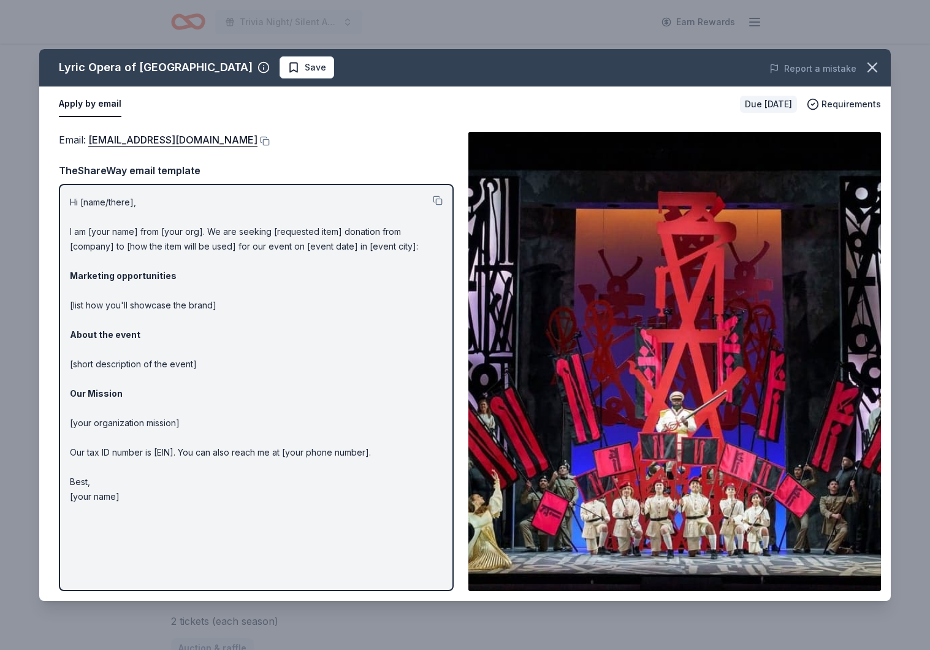
drag, startPoint x: 215, startPoint y: 141, endPoint x: 221, endPoint y: 152, distance: 12.6
click at [258, 141] on button at bounding box center [264, 141] width 12 height 10
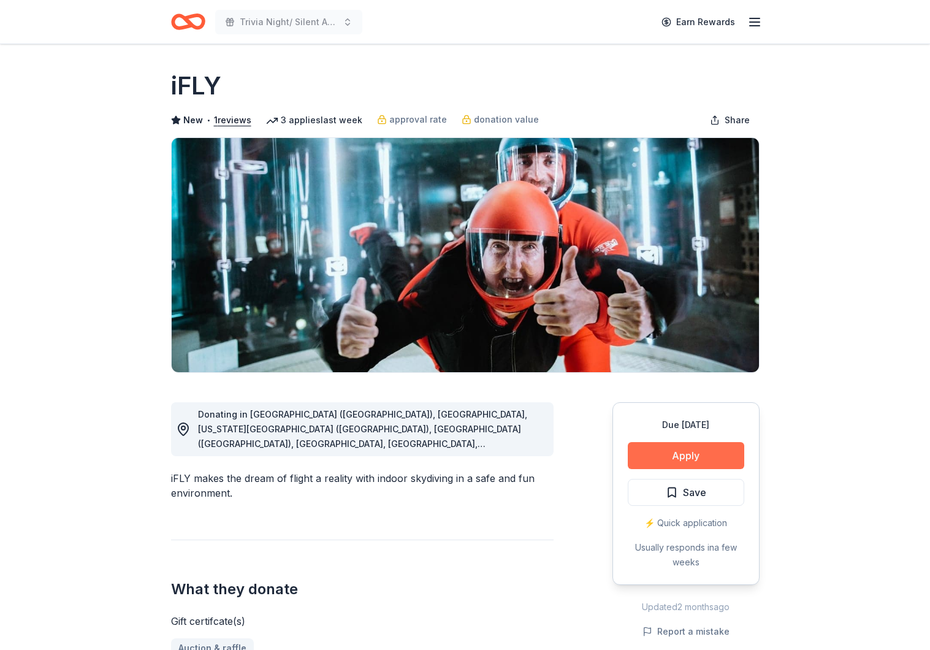
click at [666, 461] on button "Apply" at bounding box center [686, 455] width 117 height 27
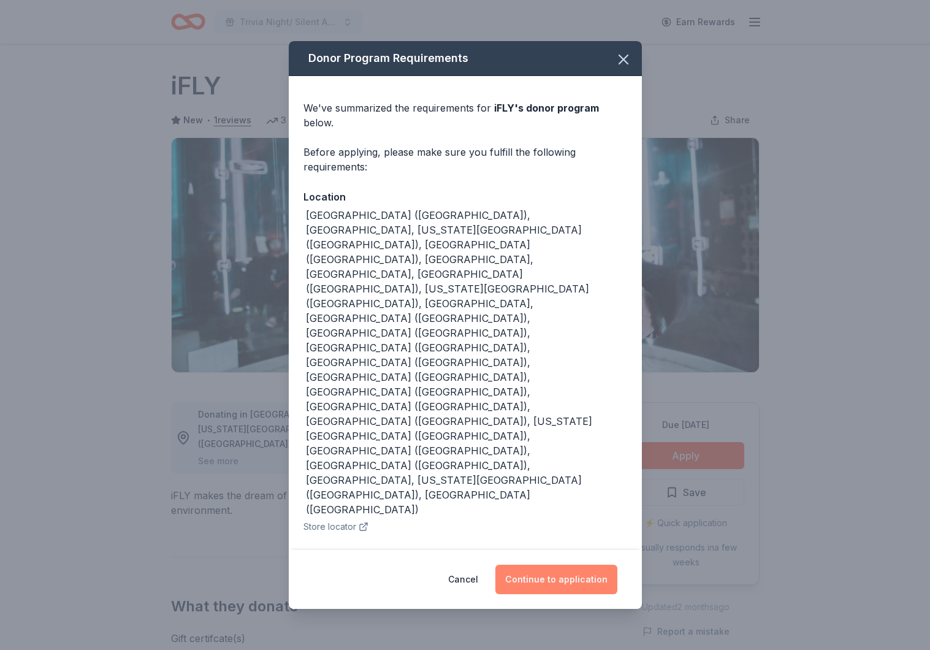
click at [571, 565] on button "Continue to application" at bounding box center [557, 579] width 122 height 29
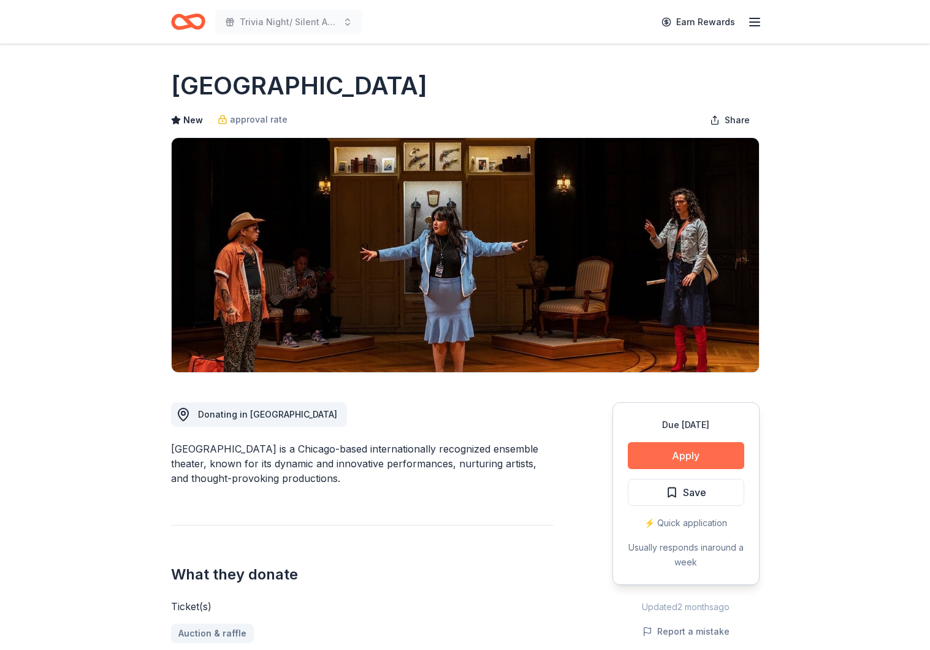
click at [672, 452] on button "Apply" at bounding box center [686, 455] width 117 height 27
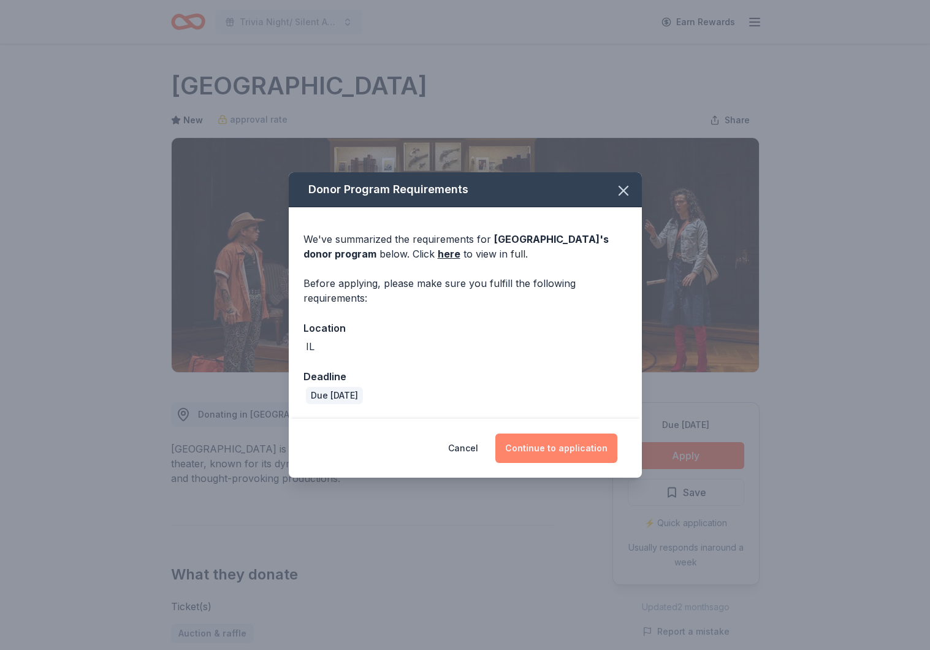
click at [560, 444] on button "Continue to application" at bounding box center [557, 448] width 122 height 29
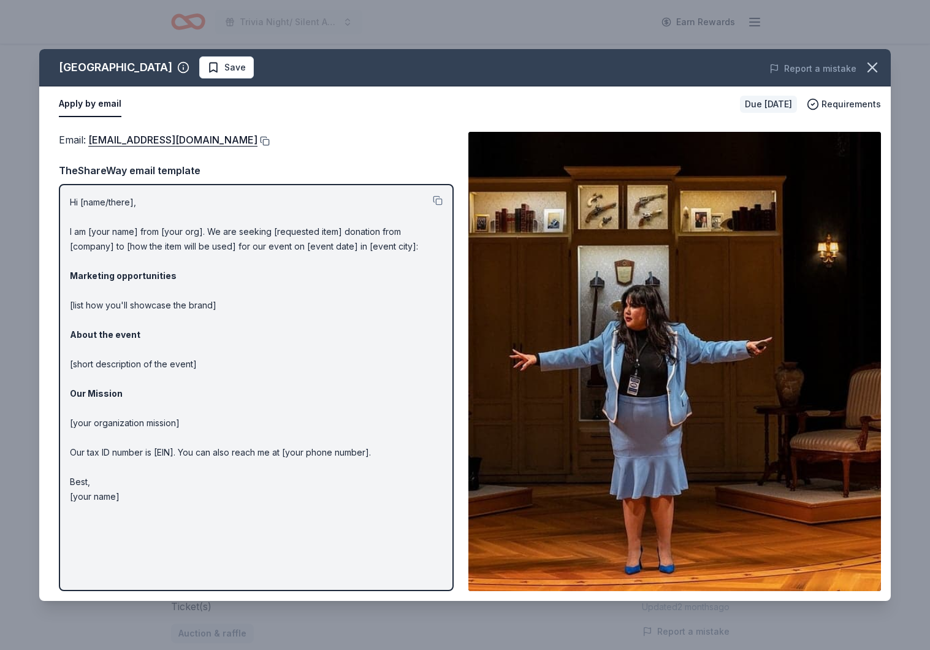
click at [258, 139] on button at bounding box center [264, 141] width 12 height 10
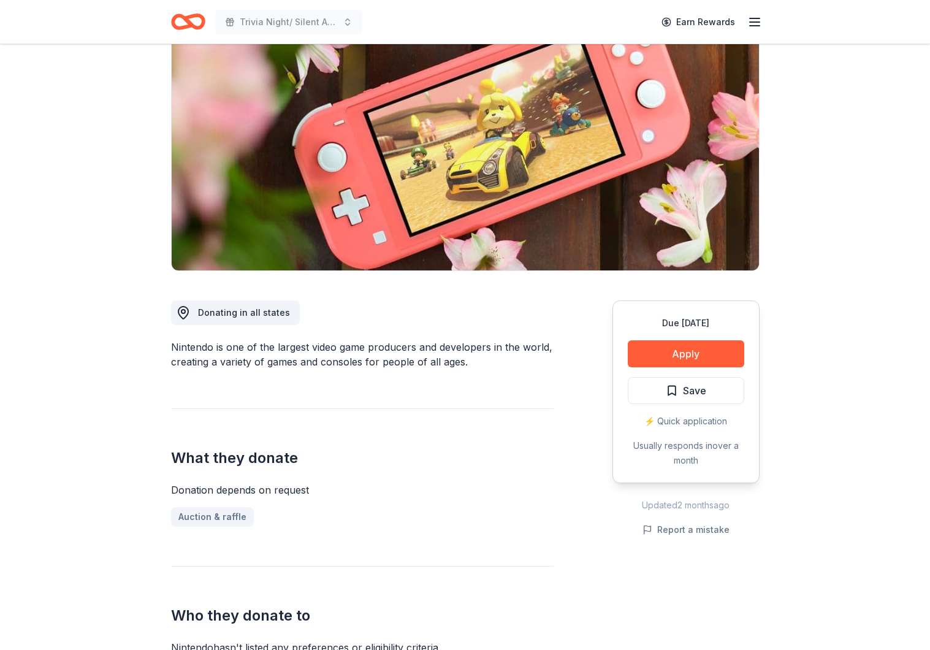
scroll to position [104, 0]
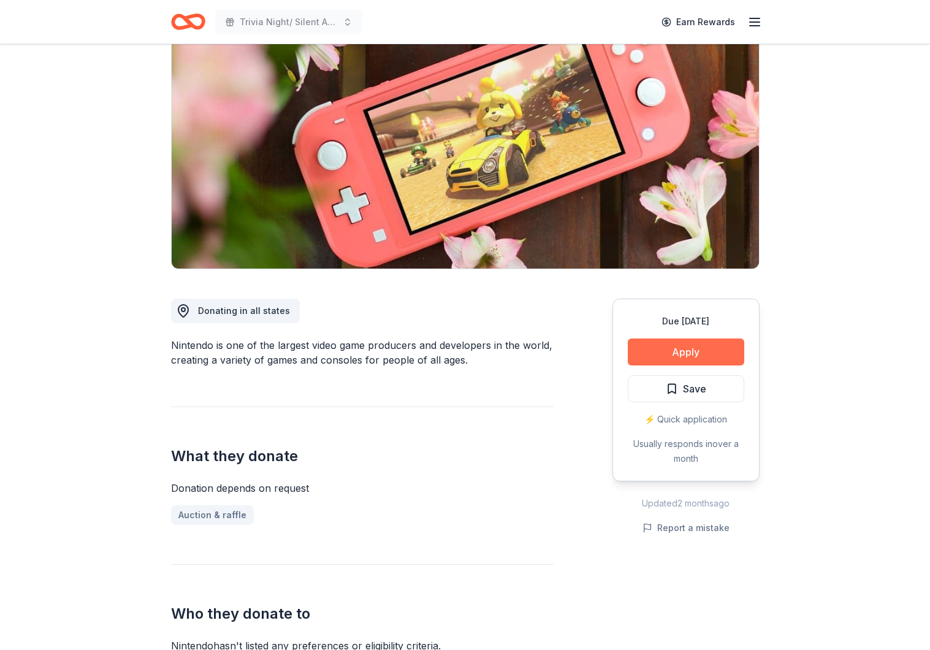
click at [683, 352] on button "Apply" at bounding box center [686, 352] width 117 height 27
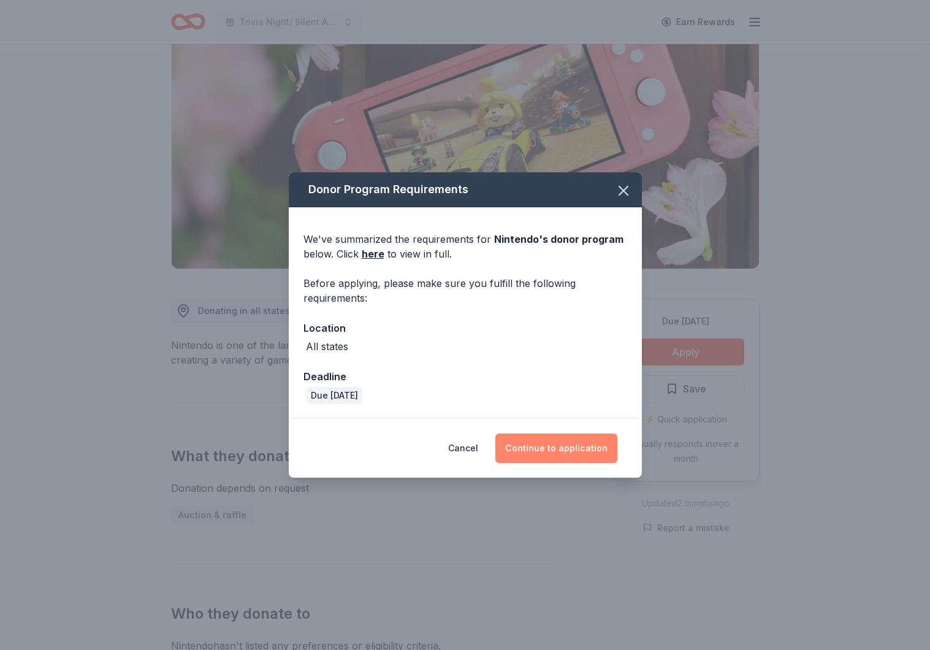
click at [569, 453] on button "Continue to application" at bounding box center [557, 448] width 122 height 29
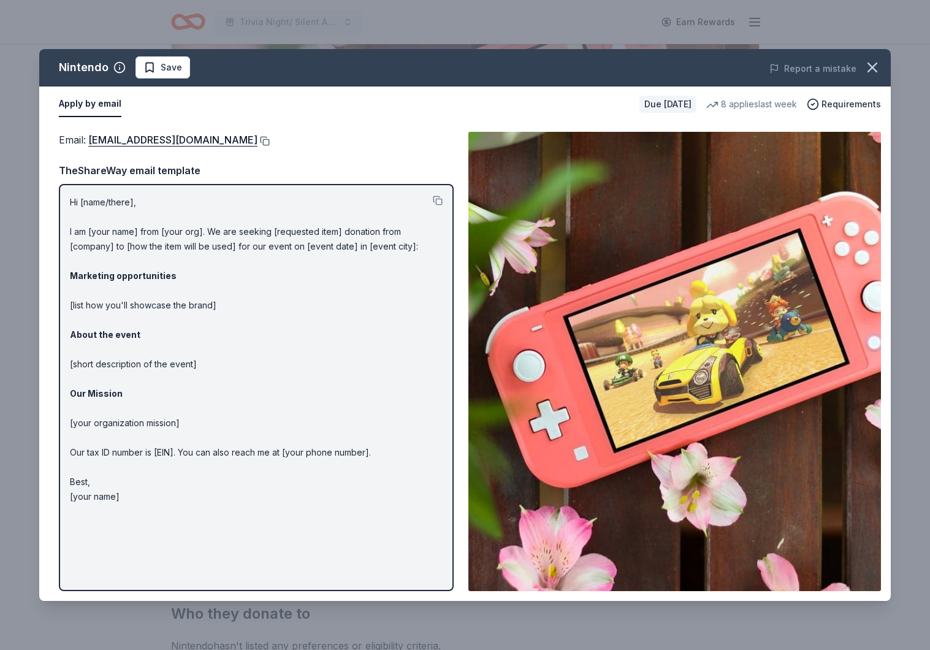
click at [270, 137] on button at bounding box center [264, 141] width 12 height 10
